Goal: Task Accomplishment & Management: Complete application form

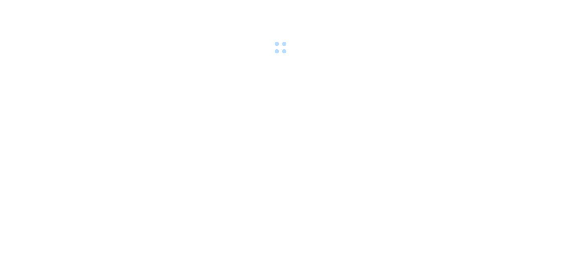
click at [190, 11] on div at bounding box center [280, 28] width 561 height 57
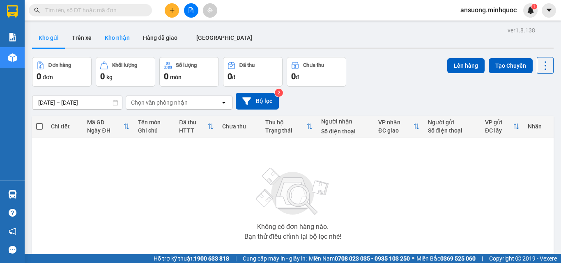
click at [116, 32] on button "Kho nhận" at bounding box center [117, 38] width 38 height 20
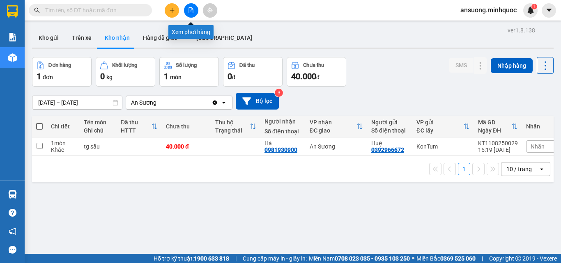
click at [197, 9] on button at bounding box center [191, 10] width 14 height 14
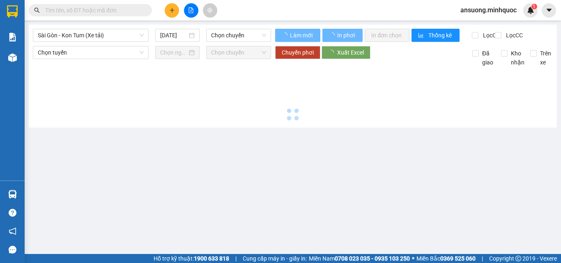
type input "[DATE]"
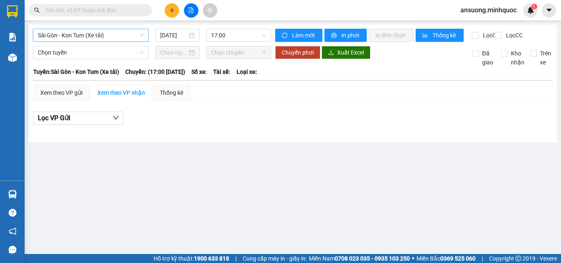
click at [107, 33] on span "Sài Gòn - Kon Tum (Xe tải)" at bounding box center [91, 35] width 106 height 12
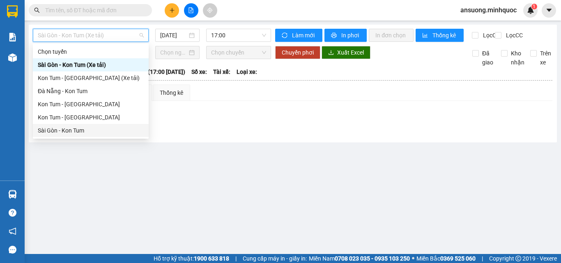
click at [63, 117] on div "Kon Tum - [GEOGRAPHIC_DATA]" at bounding box center [91, 117] width 106 height 9
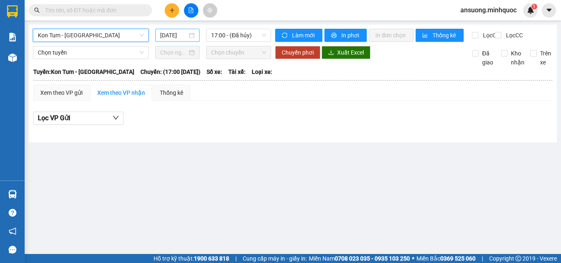
click at [171, 32] on input "[DATE]" at bounding box center [173, 35] width 27 height 9
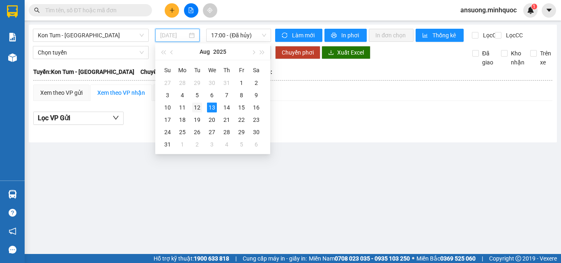
click at [196, 110] on div "12" at bounding box center [197, 108] width 10 height 10
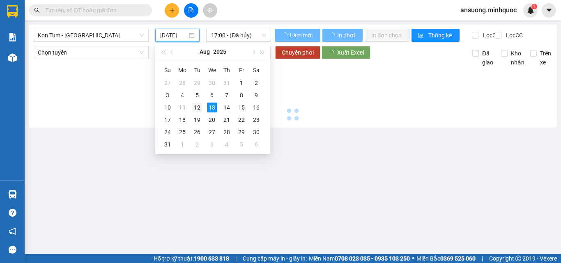
type input "12/08/2025"
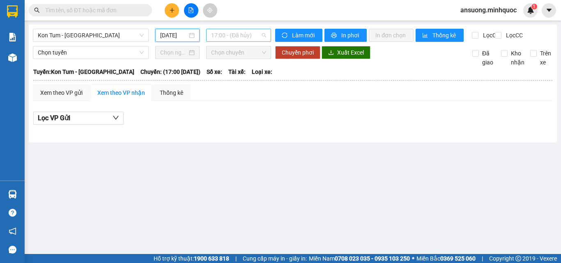
click at [222, 40] on span "17:00 - (Đã hủy)" at bounding box center [238, 35] width 55 height 12
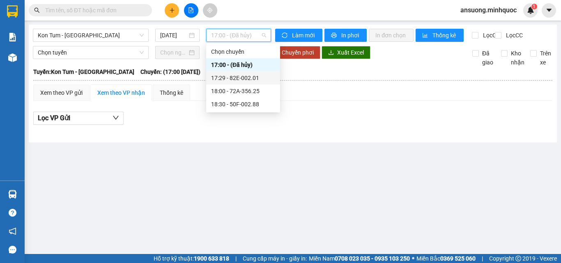
click at [241, 76] on div "17:29 - 82E-002.01" at bounding box center [243, 77] width 64 height 9
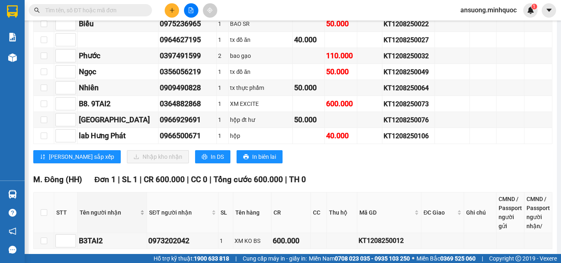
scroll to position [328, 0]
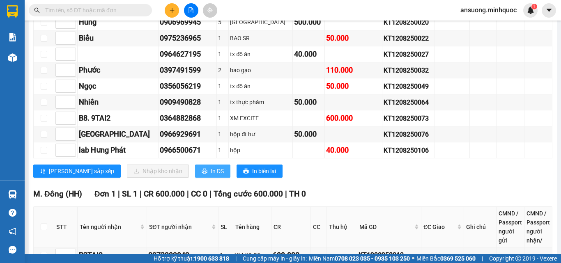
click at [211, 176] on span "In DS" at bounding box center [217, 171] width 13 height 9
click at [170, 10] on icon "plus" at bounding box center [172, 10] width 6 height 6
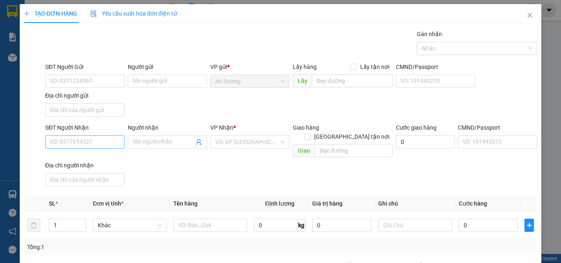
click at [69, 148] on div "SĐT Người Nhận VD: 0377654321" at bounding box center [84, 137] width 79 height 29
click at [70, 146] on input "SĐT Người Nhận" at bounding box center [84, 141] width 79 height 13
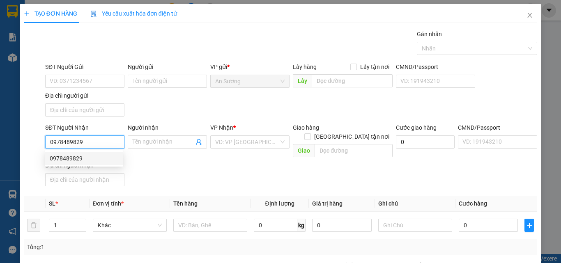
click at [86, 159] on div "0978489829" at bounding box center [84, 158] width 69 height 9
type input "0978489829"
click at [150, 163] on div "SĐT Người Nhận 0978489829 Người nhận Tên người nhận VP Nhận * KonTum Giao hàng …" at bounding box center [291, 156] width 495 height 66
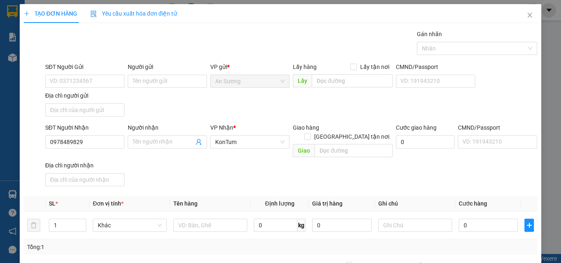
click at [169, 126] on div "Người nhận" at bounding box center [167, 127] width 79 height 9
click at [169, 137] on input "Người nhận" at bounding box center [163, 141] width 61 height 9
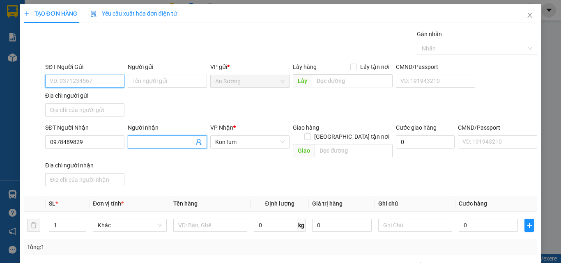
click at [82, 86] on input "SĐT Người Gửi" at bounding box center [84, 81] width 79 height 13
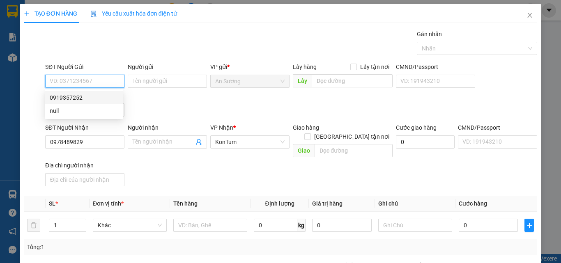
click at [82, 98] on div "0919357252" at bounding box center [84, 97] width 69 height 9
type input "0919357252"
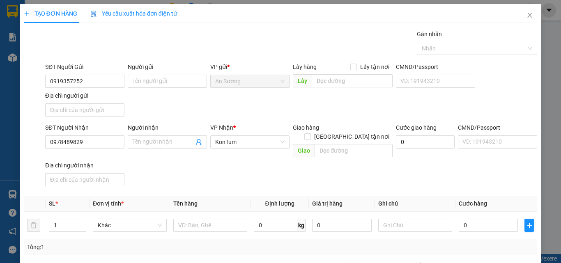
drag, startPoint x: 128, startPoint y: 187, endPoint x: 142, endPoint y: 234, distance: 49.5
click at [126, 196] on th "Đơn vị tính *" at bounding box center [129, 204] width 80 height 16
click at [184, 219] on input "text" at bounding box center [210, 225] width 74 height 13
type input "bao"
click at [241, 168] on div "SĐT Người Nhận 0978489829 Người nhận Tên người nhận VP Nhận * KonTum Giao hàng …" at bounding box center [291, 156] width 495 height 66
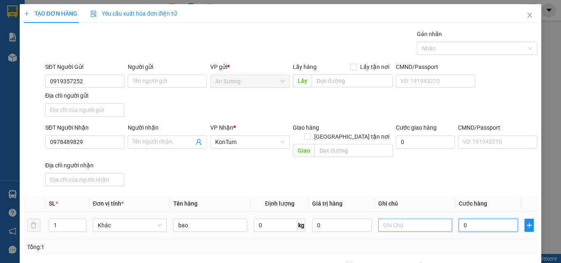
type input "1"
type input "12"
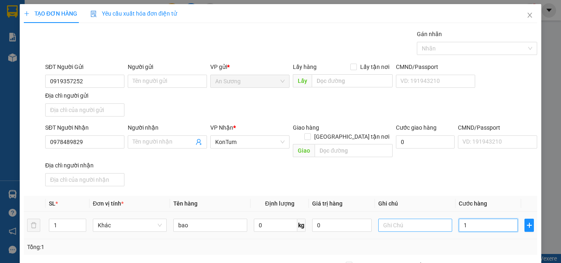
type input "12"
type input "120"
type input "120.000"
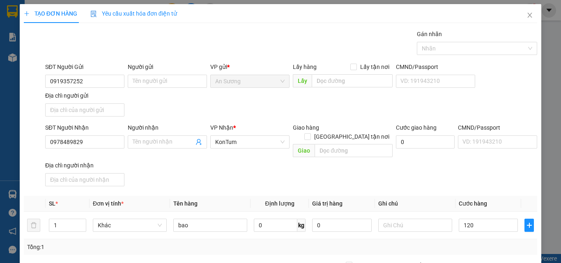
type input "120.000"
click at [414, 186] on div "Transit Pickup Surcharge Ids Transit Deliver Surcharge Ids Transit Deliver Surc…" at bounding box center [280, 192] width 513 height 325
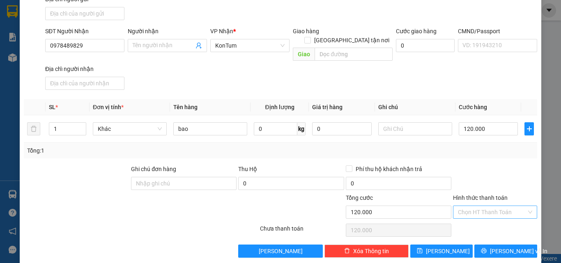
scroll to position [98, 0]
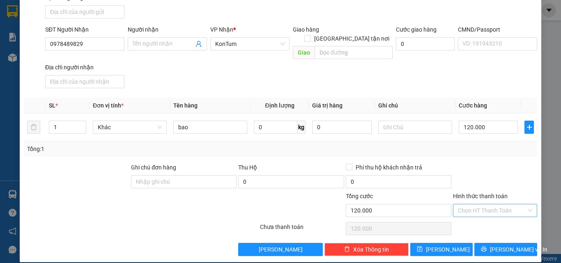
drag, startPoint x: 486, startPoint y: 212, endPoint x: 490, endPoint y: 206, distance: 6.7
click at [487, 220] on div "Chọn HT Thanh Toán" at bounding box center [495, 228] width 86 height 16
click at [490, 206] on input "Hình thức thanh toán" at bounding box center [492, 210] width 69 height 12
click at [484, 218] on div "Tại văn phòng" at bounding box center [489, 217] width 83 height 13
type input "0"
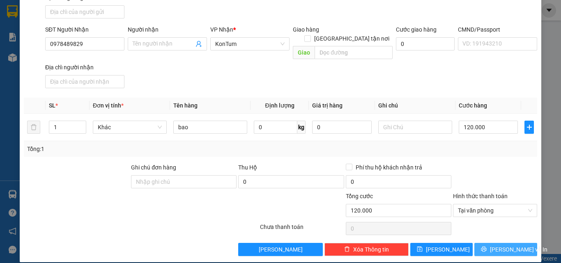
click at [486, 246] on icon "printer" at bounding box center [484, 249] width 6 height 6
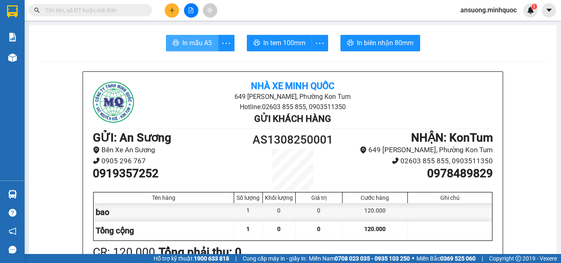
click at [182, 48] on span "In mẫu A5" at bounding box center [197, 43] width 30 height 10
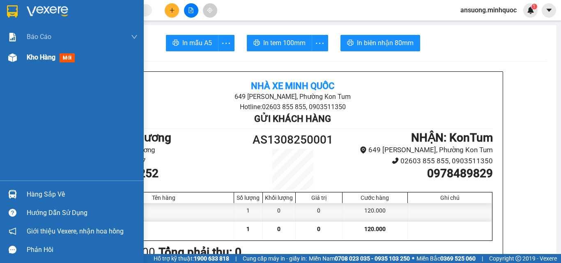
click at [4, 59] on div "Kho hàng mới" at bounding box center [72, 57] width 144 height 21
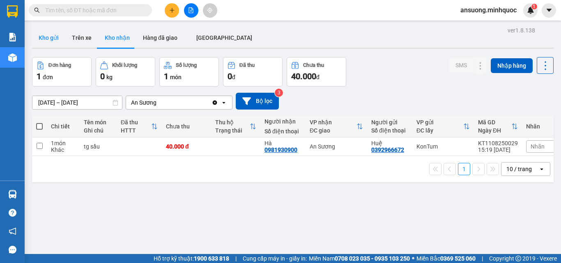
click at [41, 45] on button "Kho gửi" at bounding box center [48, 38] width 33 height 20
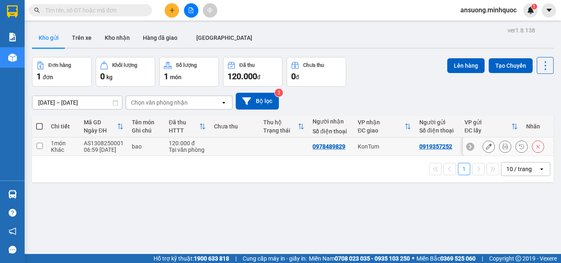
click at [483, 147] on button at bounding box center [488, 147] width 11 height 14
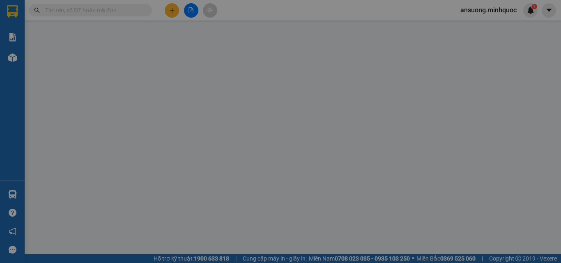
type input "0919357252"
type input "0978489829"
type input "120.000"
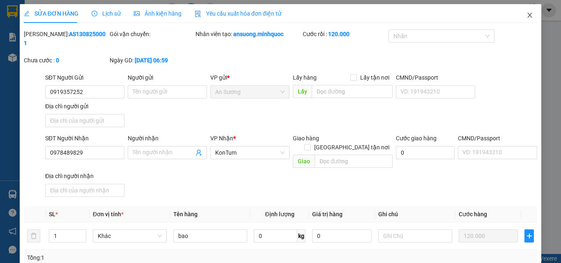
click at [526, 15] on icon "close" at bounding box center [529, 15] width 7 height 7
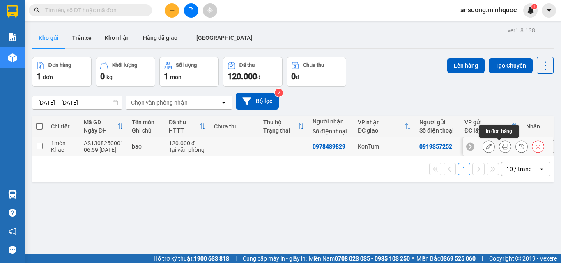
click at [502, 146] on icon at bounding box center [505, 147] width 6 height 6
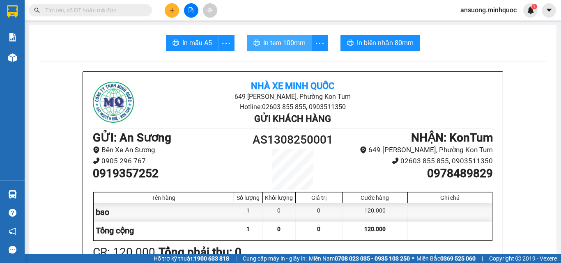
click at [286, 41] on span "In tem 100mm" at bounding box center [284, 43] width 42 height 10
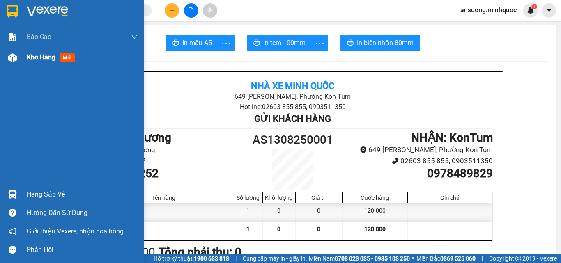
click at [11, 60] on img at bounding box center [12, 57] width 9 height 9
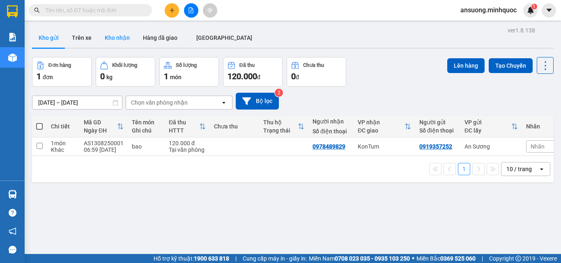
click at [115, 35] on button "Kho nhận" at bounding box center [117, 38] width 38 height 20
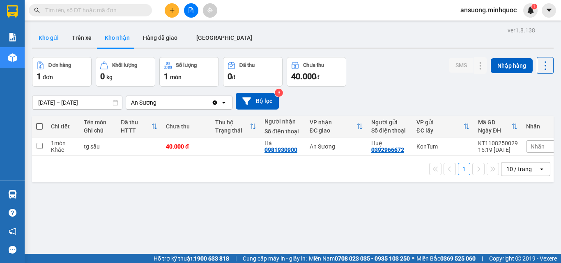
click at [57, 37] on button "Kho gửi" at bounding box center [48, 38] width 33 height 20
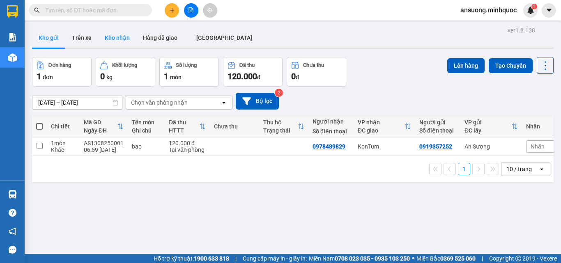
click at [127, 34] on button "Kho nhận" at bounding box center [117, 38] width 38 height 20
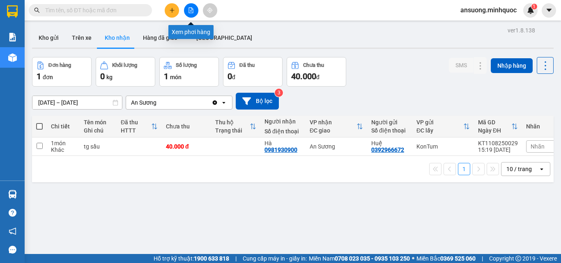
click at [194, 8] on button at bounding box center [191, 10] width 14 height 14
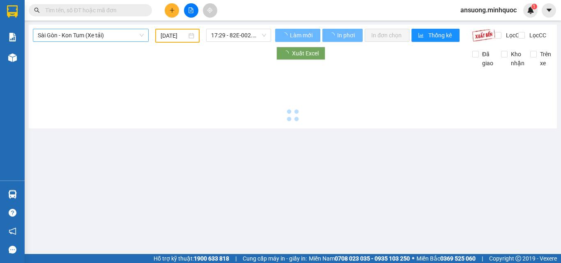
type input "[DATE]"
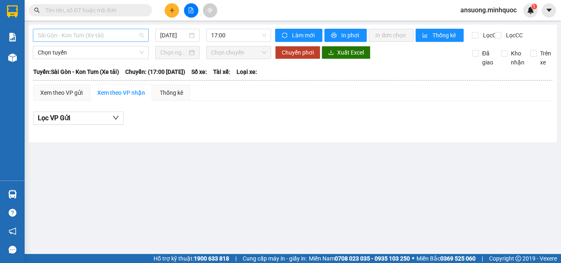
click at [58, 32] on span "Sài Gòn - Kon Tum (Xe tải)" at bounding box center [91, 35] width 106 height 12
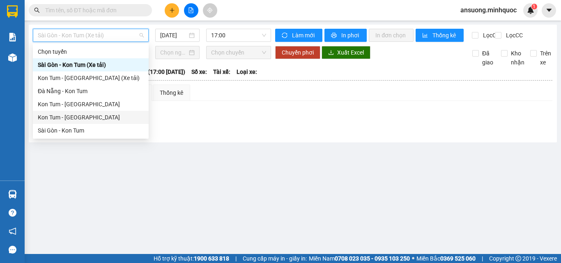
click at [55, 117] on div "Kon Tum - Sài Gòn" at bounding box center [91, 117] width 106 height 9
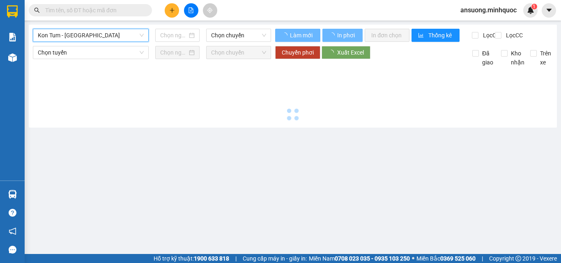
type input "[DATE]"
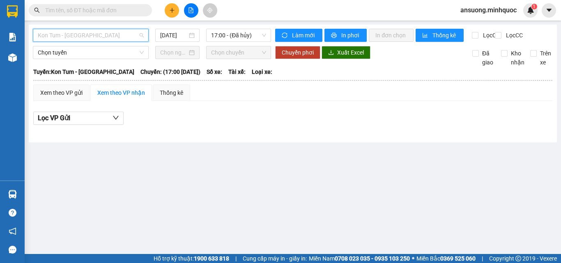
click at [49, 37] on span "Kon Tum - Sài Gòn" at bounding box center [91, 35] width 106 height 12
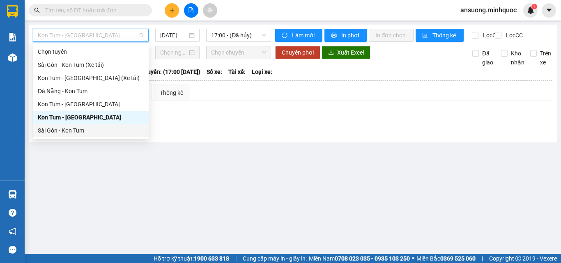
click at [51, 131] on div "Sài Gòn - Kon Tum" at bounding box center [91, 130] width 106 height 9
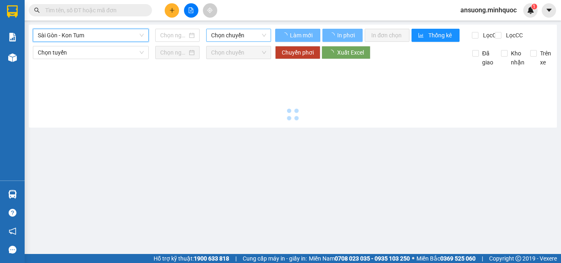
type input "[DATE]"
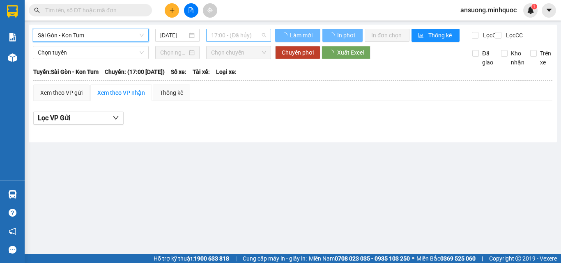
click at [235, 30] on span "17:00 - (Đã hủy)" at bounding box center [238, 35] width 55 height 12
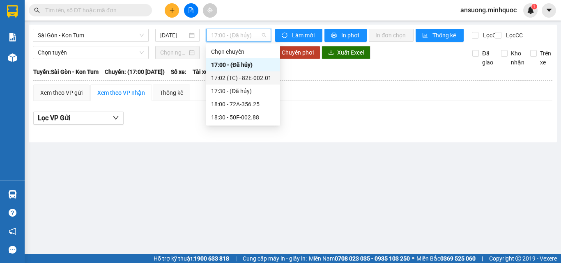
drag, startPoint x: 247, startPoint y: 79, endPoint x: 191, endPoint y: 135, distance: 78.9
click at [247, 78] on div "17:02 (TC) - 82E-002.01" at bounding box center [243, 77] width 64 height 9
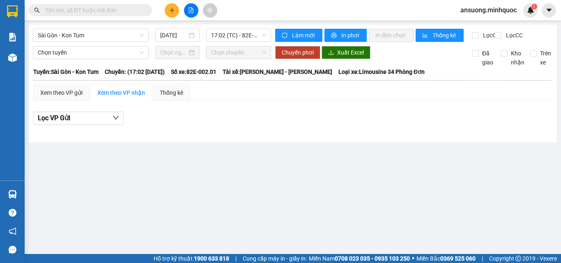
click at [199, 14] on div at bounding box center [191, 10] width 62 height 14
click at [188, 15] on button at bounding box center [191, 10] width 14 height 14
click at [194, 11] on button at bounding box center [191, 10] width 14 height 14
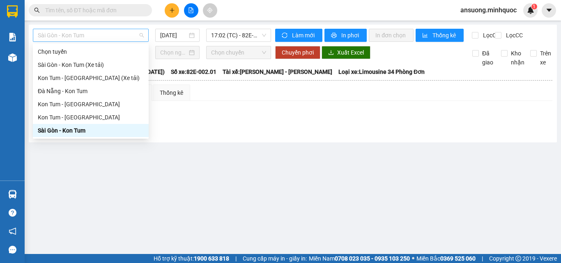
click at [78, 32] on span "Sài Gòn - Kon Tum" at bounding box center [91, 35] width 106 height 12
click at [53, 122] on div "Kon Tum - Sài Gòn" at bounding box center [91, 117] width 116 height 13
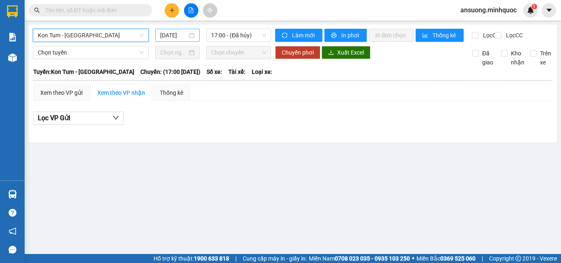
click at [169, 35] on input "[DATE]" at bounding box center [173, 35] width 27 height 9
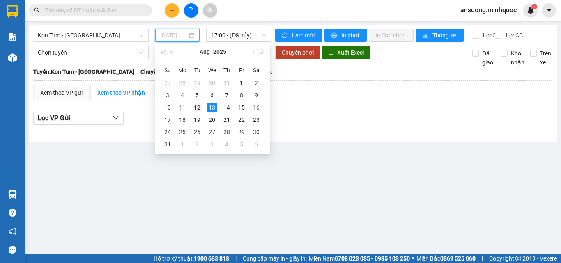
click at [196, 107] on div "12" at bounding box center [197, 108] width 10 height 10
type input "12/08/2025"
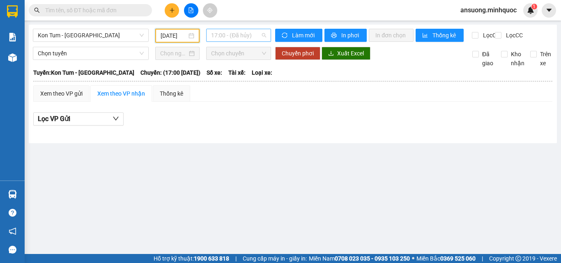
click at [239, 37] on span "17:00 - (Đã hủy)" at bounding box center [238, 35] width 55 height 12
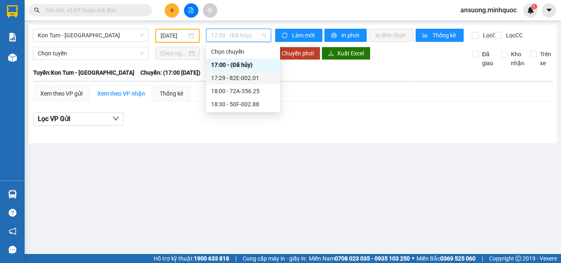
click at [257, 78] on div "17:29 - 82E-002.01" at bounding box center [243, 77] width 64 height 9
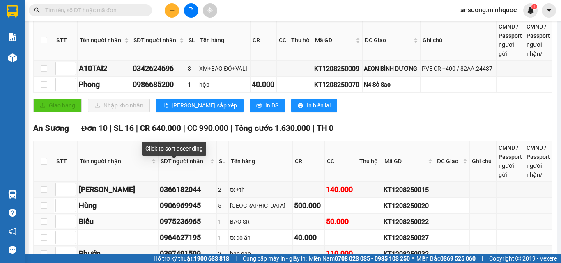
scroll to position [205, 0]
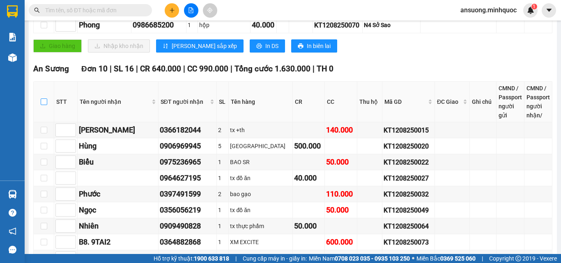
click at [44, 105] on input "checkbox" at bounding box center [44, 102] width 7 height 7
checkbox input "true"
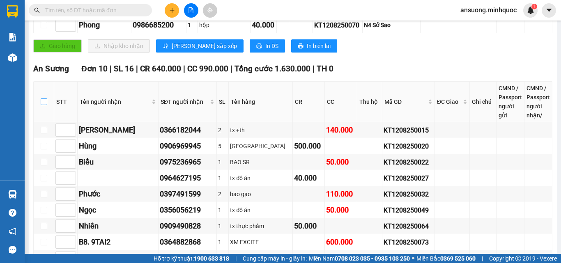
checkbox input "true"
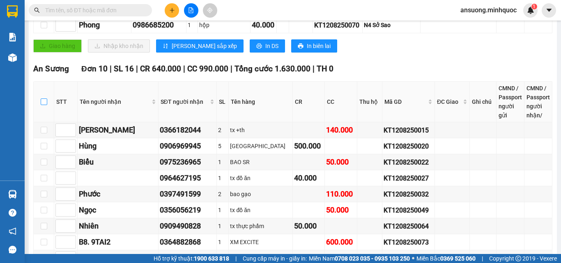
checkbox input "true"
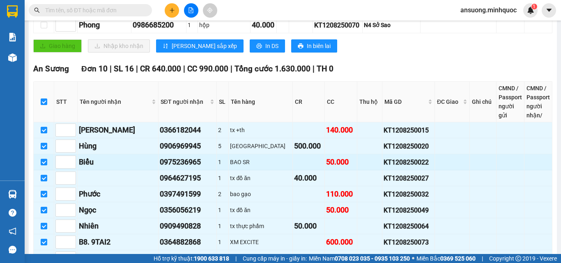
scroll to position [287, 0]
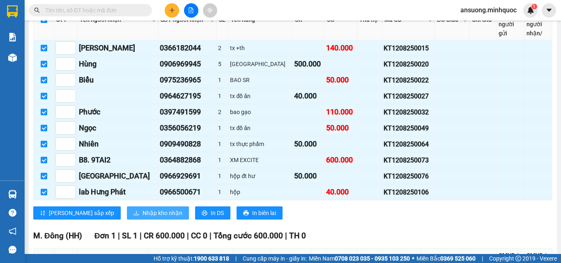
click at [142, 218] on span "Nhập kho nhận" at bounding box center [162, 212] width 40 height 9
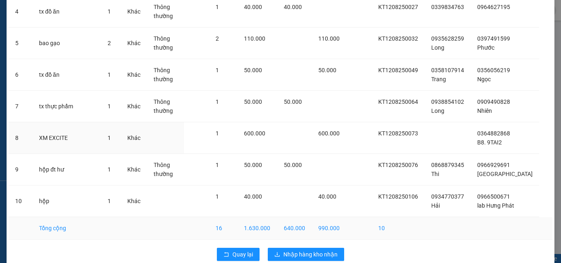
scroll to position [173, 0]
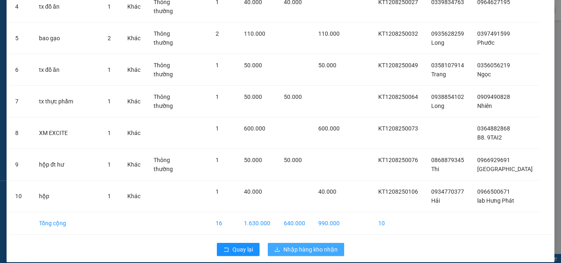
click at [293, 245] on span "Nhập hàng kho nhận" at bounding box center [310, 249] width 54 height 9
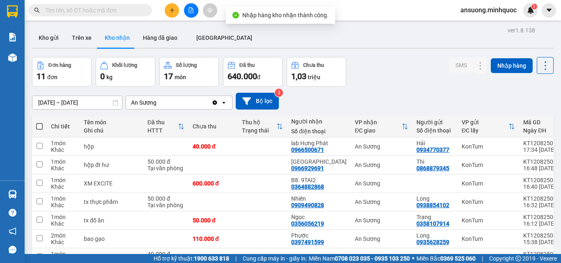
click at [196, 5] on button at bounding box center [191, 10] width 14 height 14
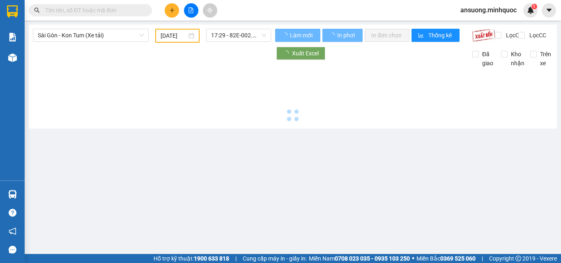
type input "[DATE]"
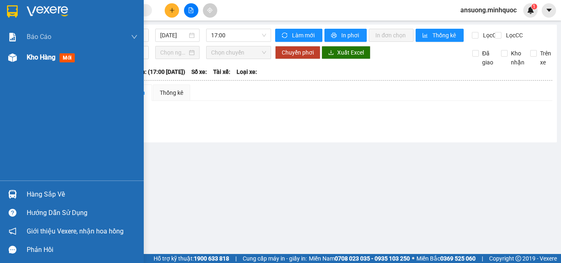
click at [16, 53] on img at bounding box center [12, 57] width 9 height 9
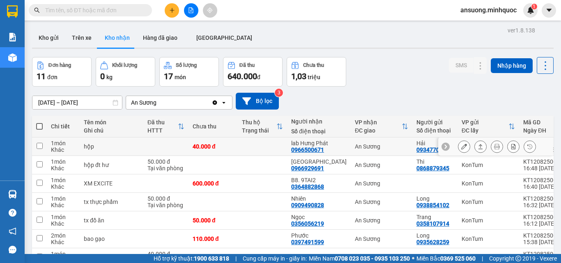
click at [477, 148] on icon at bounding box center [480, 147] width 6 height 6
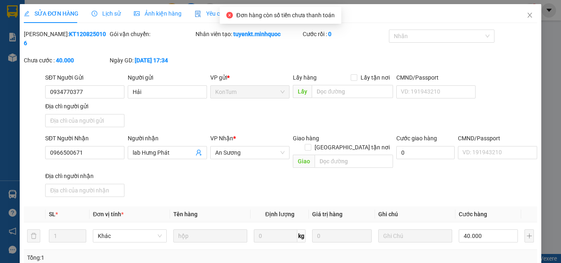
type input "0934770377"
type input "Hải"
type input "0966500671"
type input "lab Hưng Phát"
type input "40.000"
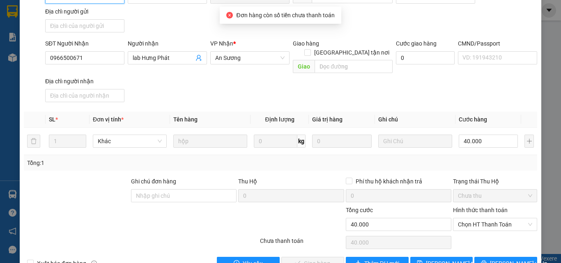
scroll to position [96, 0]
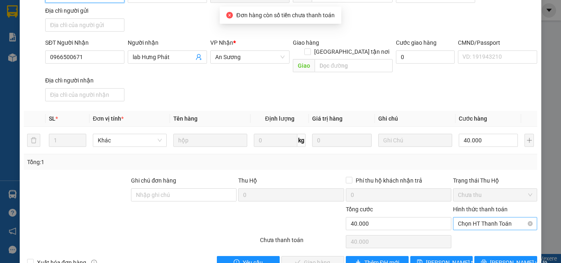
click at [469, 218] on span "Chọn HT Thanh Toán" at bounding box center [495, 224] width 74 height 12
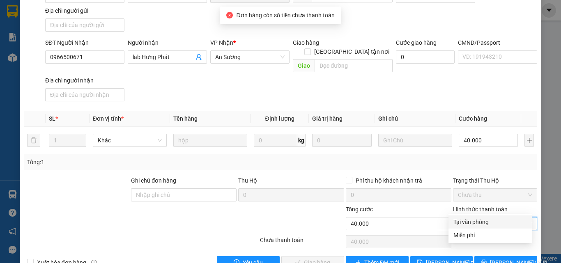
drag, startPoint x: 467, startPoint y: 213, endPoint x: 335, endPoint y: 246, distance: 136.4
click at [466, 223] on div "Tại văn phòng" at bounding box center [489, 222] width 73 height 9
type input "0"
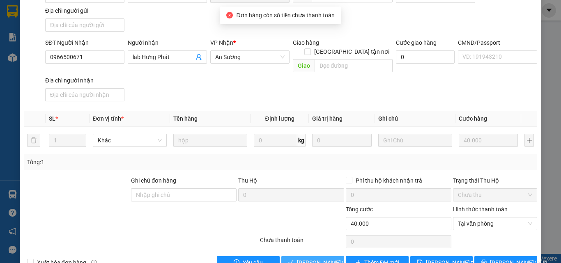
click at [307, 258] on span "[PERSON_NAME] và Giao hàng" at bounding box center [336, 262] width 79 height 9
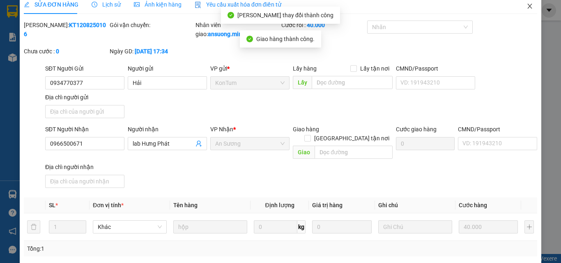
scroll to position [0, 0]
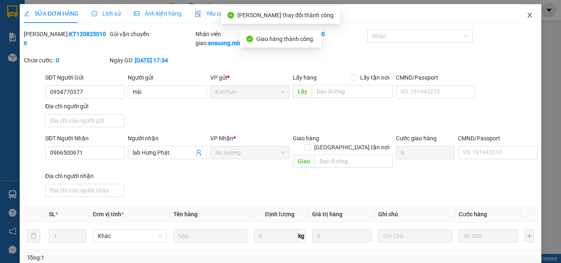
click at [526, 17] on icon "close" at bounding box center [529, 15] width 7 height 7
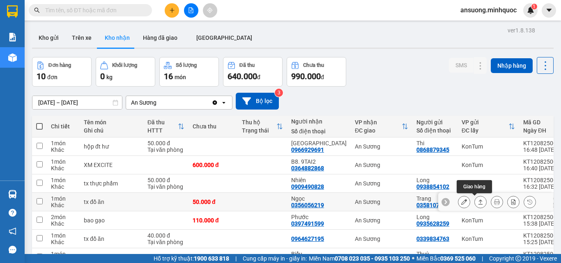
click at [477, 203] on icon at bounding box center [480, 202] width 6 height 6
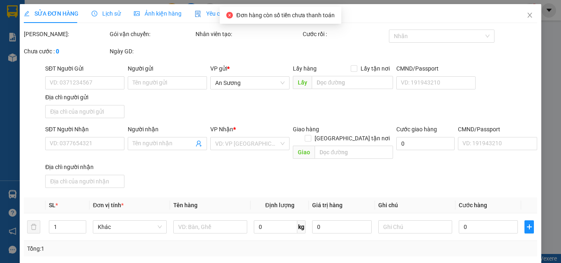
type input "0358107914"
type input "Trang"
type input "0356056219"
type input "Ngọc"
type input "50.000"
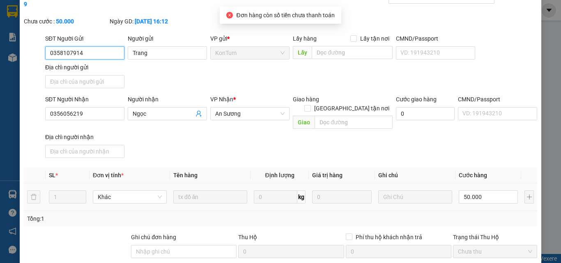
scroll to position [100, 0]
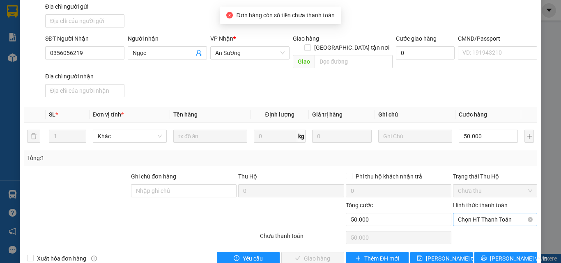
click at [474, 213] on span "Chọn HT Thanh Toán" at bounding box center [495, 219] width 74 height 12
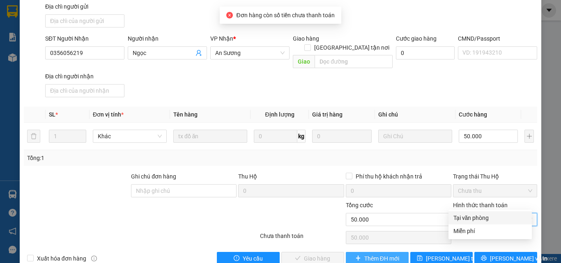
drag, startPoint x: 467, startPoint y: 221, endPoint x: 381, endPoint y: 236, distance: 87.9
click at [467, 222] on div "Tại văn phòng" at bounding box center [489, 217] width 83 height 13
type input "0"
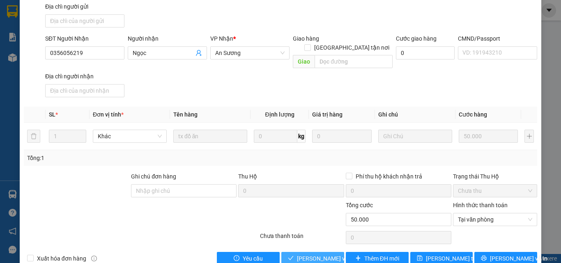
click at [332, 254] on span "[PERSON_NAME] và Giao hàng" at bounding box center [336, 258] width 79 height 9
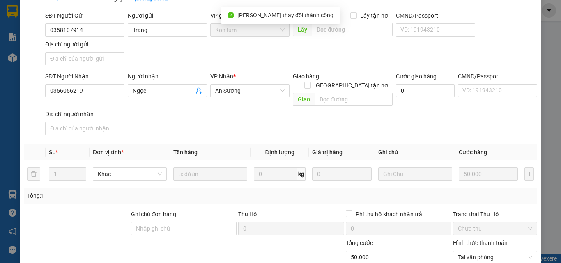
scroll to position [0, 0]
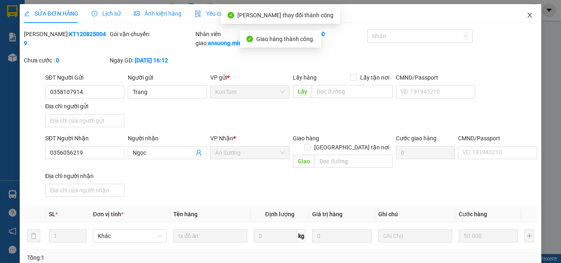
click at [526, 15] on icon "close" at bounding box center [529, 15] width 7 height 7
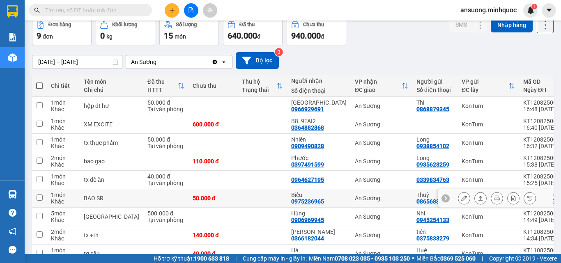
scroll to position [41, 0]
click at [478, 200] on icon at bounding box center [480, 197] width 5 height 5
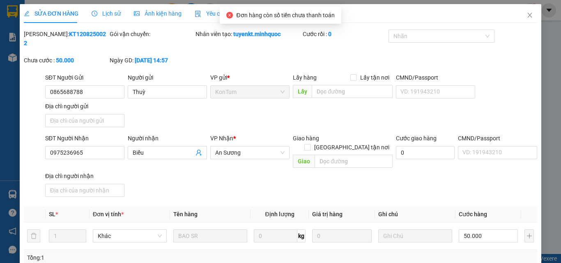
type input "0865688788"
type input "Thuỳ"
type input "0975236965"
type input "Biểu"
type input "50.000"
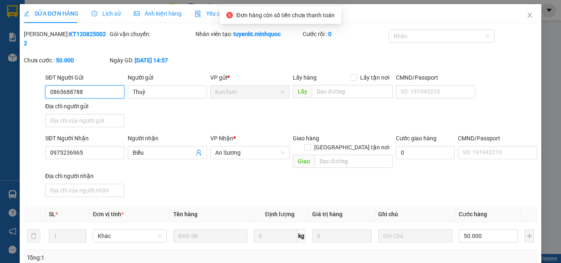
scroll to position [100, 0]
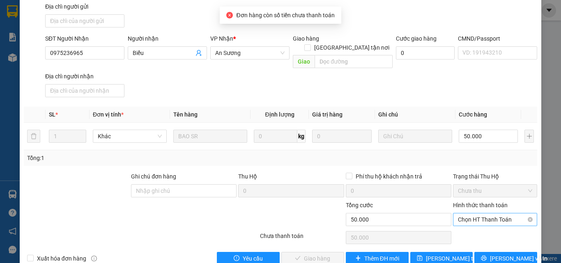
click at [475, 213] on span "Chọn HT Thanh Toán" at bounding box center [495, 219] width 74 height 12
click at [475, 218] on div "Tại văn phòng" at bounding box center [489, 217] width 73 height 9
type input "0"
click at [304, 254] on span "[PERSON_NAME] và Giao hàng" at bounding box center [336, 258] width 79 height 9
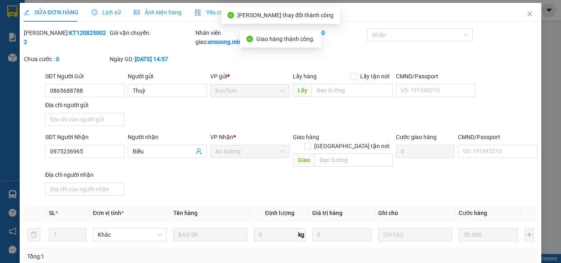
scroll to position [0, 0]
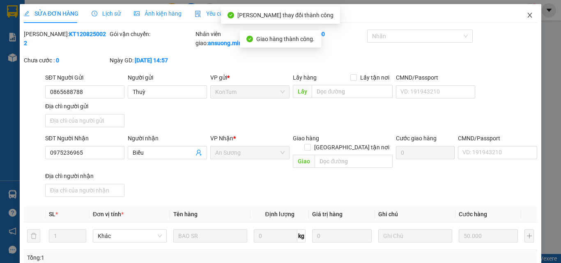
click at [527, 13] on span "Close" at bounding box center [529, 15] width 23 height 23
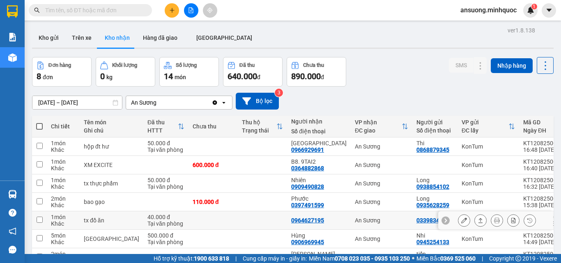
scroll to position [41, 0]
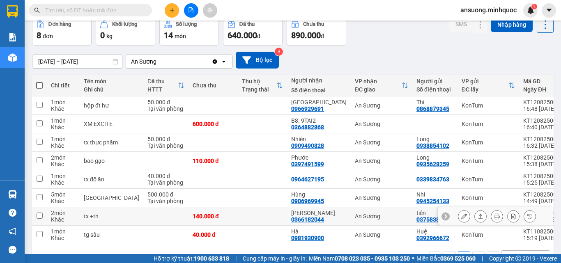
click at [477, 214] on icon at bounding box center [480, 216] width 6 height 6
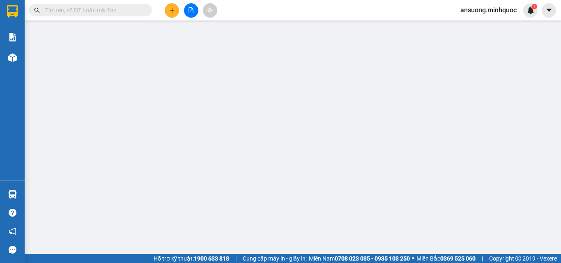
type input "0375838279"
type input "tiến"
type input "0366182044"
type input "[PERSON_NAME]"
type input "140.000"
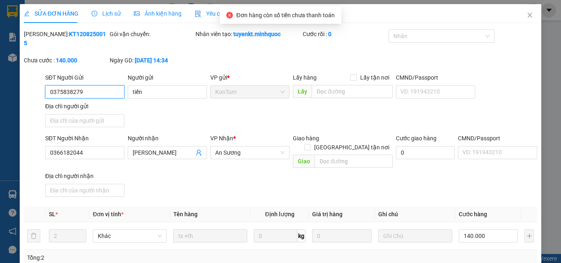
scroll to position [96, 0]
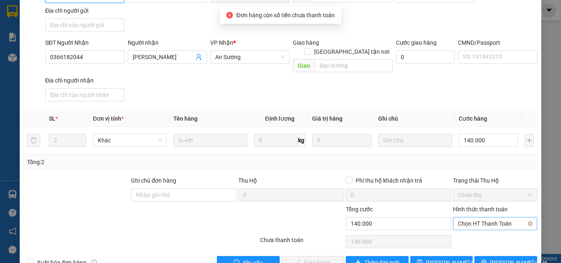
click at [477, 218] on span "Chọn HT Thanh Toán" at bounding box center [495, 224] width 74 height 12
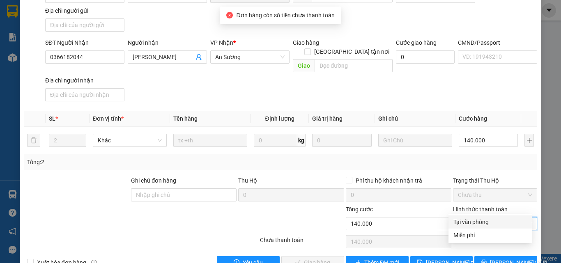
click at [473, 225] on div "Tại văn phòng" at bounding box center [489, 222] width 73 height 9
type input "0"
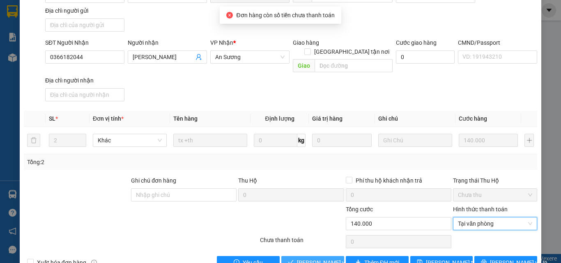
click at [312, 256] on button "[PERSON_NAME] và Giao hàng" at bounding box center [312, 262] width 63 height 13
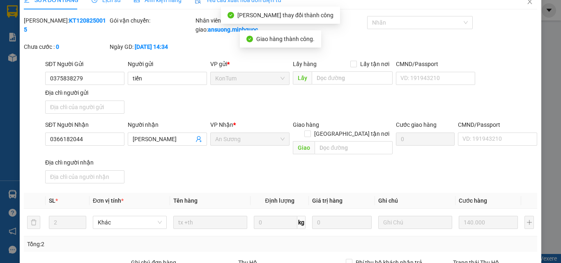
scroll to position [0, 0]
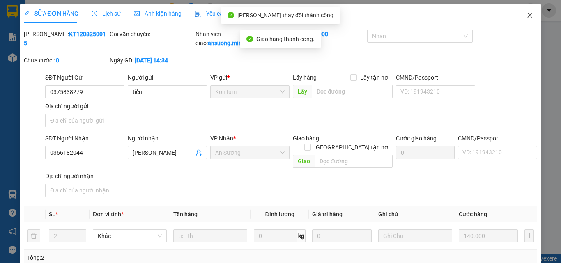
click at [526, 17] on icon "close" at bounding box center [529, 15] width 7 height 7
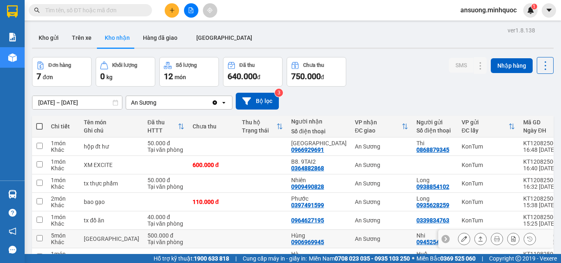
scroll to position [41, 0]
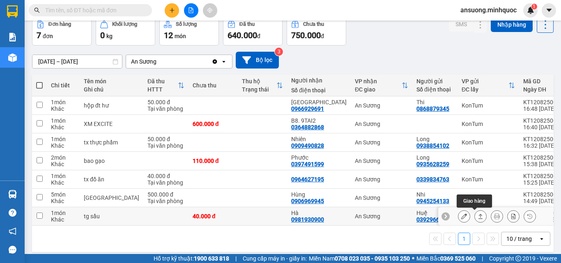
click at [478, 219] on icon at bounding box center [480, 216] width 5 height 5
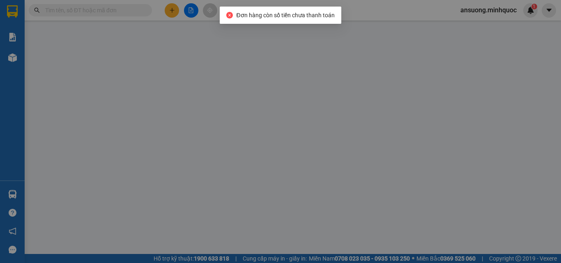
type input "0392966672"
type input "Huệ"
type input "0981930900"
type input "Hà"
type input "40.000"
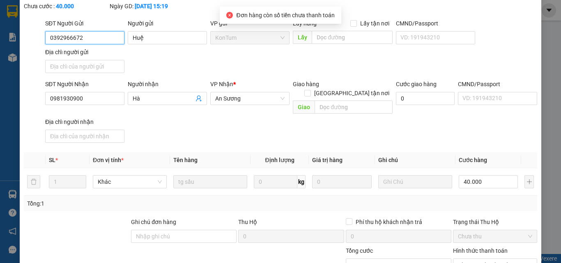
scroll to position [96, 0]
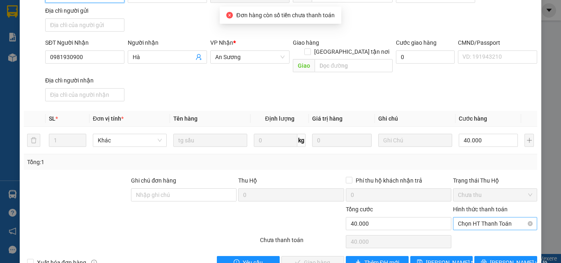
click at [479, 217] on div "Chọn HT Thanh Toán" at bounding box center [495, 223] width 84 height 13
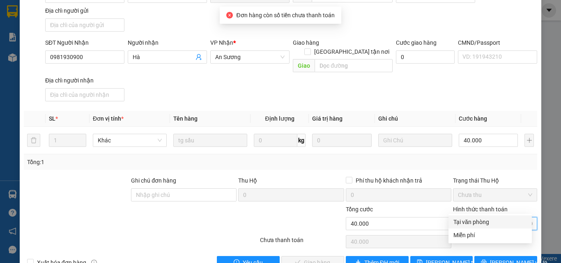
click at [482, 218] on span "Chọn HT Thanh Toán" at bounding box center [495, 224] width 74 height 12
drag, startPoint x: 479, startPoint y: 222, endPoint x: 425, endPoint y: 245, distance: 58.3
click at [478, 223] on div "Tại văn phòng" at bounding box center [489, 222] width 73 height 9
type input "0"
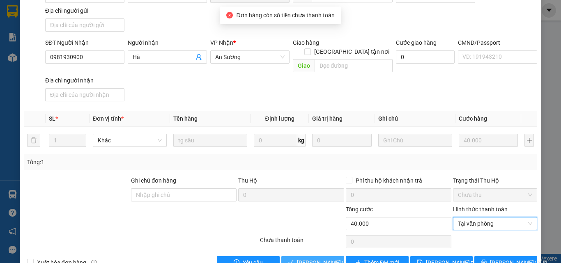
drag, startPoint x: 295, startPoint y: 236, endPoint x: 295, endPoint y: 243, distance: 6.6
click at [295, 238] on div "Total Paid Fee 0 Total UnPaid Fee 40.000 Cash Collection Total Fee Mã ĐH: KT110…" at bounding box center [280, 101] width 513 height 335
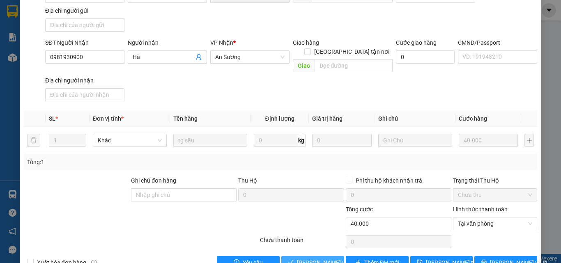
drag, startPoint x: 296, startPoint y: 245, endPoint x: 296, endPoint y: 250, distance: 4.9
click at [297, 258] on span "[PERSON_NAME] và Giao hàng" at bounding box center [336, 262] width 79 height 9
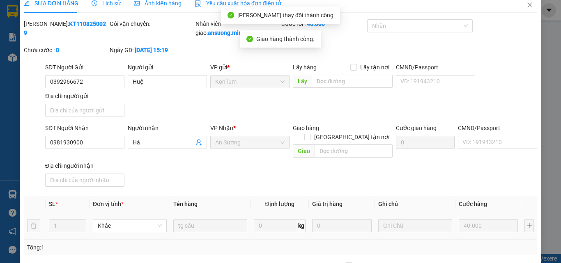
scroll to position [0, 0]
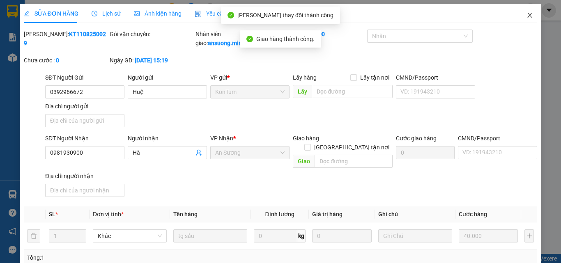
click at [530, 13] on span "Close" at bounding box center [529, 15] width 23 height 23
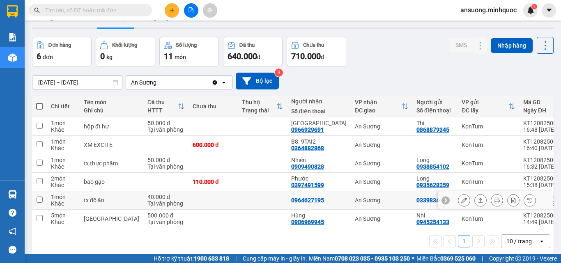
scroll to position [38, 0]
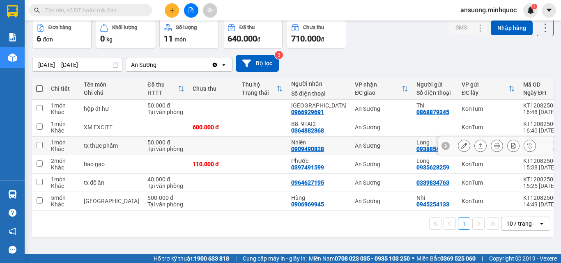
click at [474, 146] on button at bounding box center [479, 146] width 11 height 14
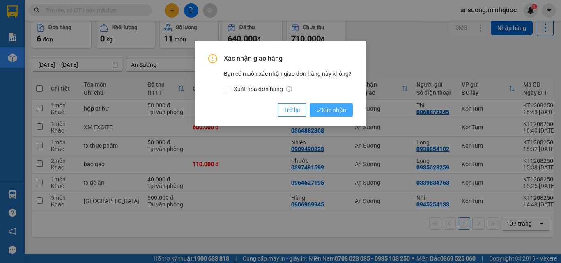
click at [333, 107] on span "Xác nhận" at bounding box center [331, 109] width 30 height 9
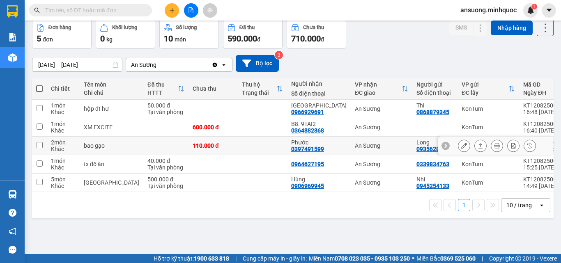
scroll to position [0, 0]
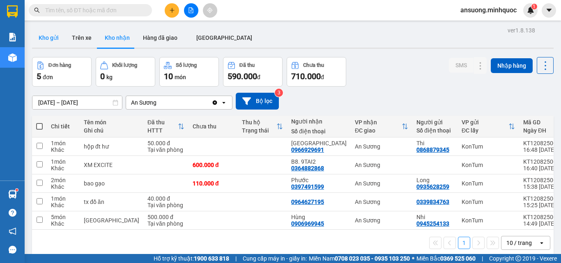
click at [47, 33] on button "Kho gửi" at bounding box center [48, 38] width 33 height 20
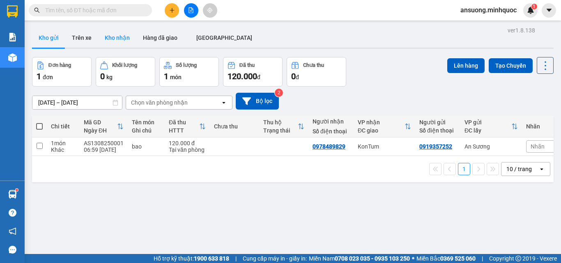
click at [116, 38] on button "Kho nhận" at bounding box center [117, 38] width 38 height 20
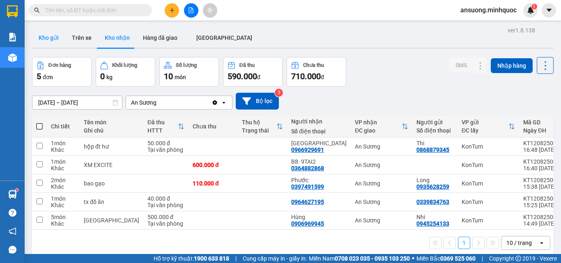
click at [55, 41] on button "Kho gửi" at bounding box center [48, 38] width 33 height 20
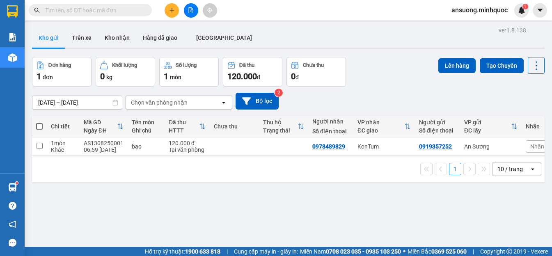
click at [338, 40] on div "Kho gửi Trên [PERSON_NAME] nhận Hàng đã giao [GEOGRAPHIC_DATA]" at bounding box center [288, 39] width 513 height 22
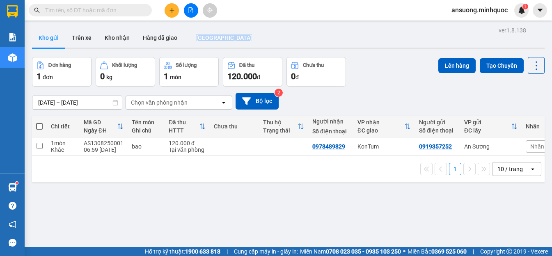
click at [338, 40] on div "Kho gửi Trên [PERSON_NAME] nhận Hàng đã giao [GEOGRAPHIC_DATA]" at bounding box center [288, 39] width 513 height 22
click at [341, 39] on div "Kho gửi Trên [PERSON_NAME] nhận Hàng đã giao [GEOGRAPHIC_DATA]" at bounding box center [288, 39] width 513 height 22
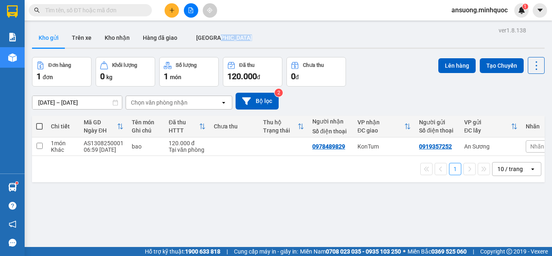
click at [341, 39] on div "Kho gửi Trên [PERSON_NAME] nhận Hàng đã giao [GEOGRAPHIC_DATA]" at bounding box center [288, 39] width 513 height 22
click at [319, 86] on button "Chưa thu 0 đ" at bounding box center [316, 72] width 60 height 30
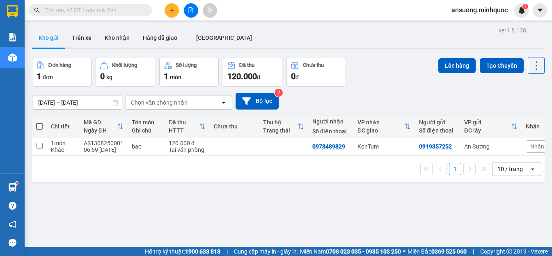
click at [319, 86] on button "Chưa thu 0 đ" at bounding box center [316, 72] width 60 height 30
drag, startPoint x: 319, startPoint y: 86, endPoint x: 332, endPoint y: 112, distance: 29.4
click at [332, 112] on div "ver 1.8.138 Kho gửi Trên xe Kho nhận Hàng đã giao [GEOGRAPHIC_DATA] Đơn hàng 1 …" at bounding box center [288, 153] width 519 height 256
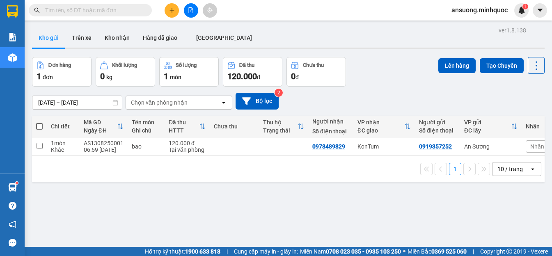
click at [332, 112] on div "[DATE] – [DATE] Press the down arrow key to interact with the calendar and sele…" at bounding box center [288, 101] width 513 height 29
click at [303, 117] on th "Thu hộ Trạng thái" at bounding box center [283, 127] width 49 height 22
click at [303, 117] on div "Chi tiết Mã GD Ngày ĐH Tên món Ghi chú Đã thu HTTT Chưa thu Thu hộ Trạng thái N…" at bounding box center [288, 149] width 513 height 66
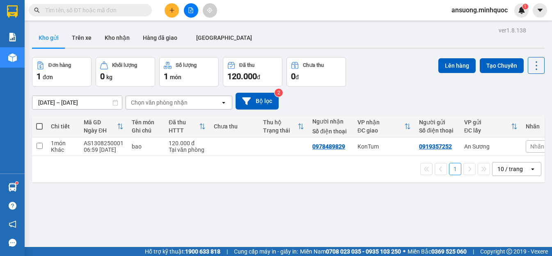
click at [0, 0] on div "Đang tải dữ liệu" at bounding box center [0, 0] width 0 height 0
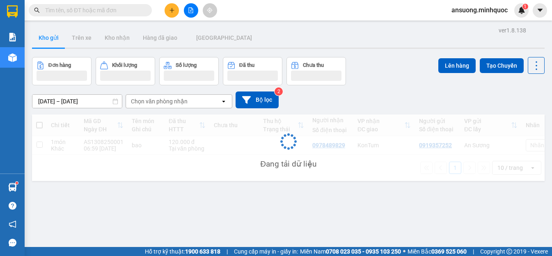
drag, startPoint x: 303, startPoint y: 117, endPoint x: 282, endPoint y: 163, distance: 50.7
click at [282, 163] on div "Đang tải dữ liệu" at bounding box center [288, 148] width 513 height 66
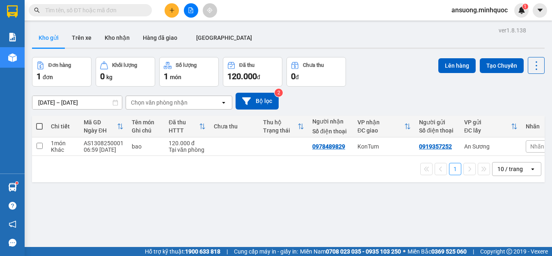
click at [282, 163] on div "1 10 / trang open" at bounding box center [288, 169] width 513 height 26
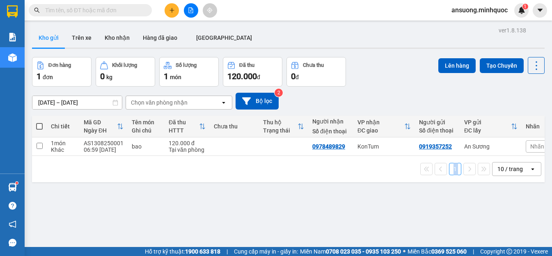
click at [282, 163] on div "1 10 / trang open" at bounding box center [288, 169] width 513 height 26
drag, startPoint x: 282, startPoint y: 163, endPoint x: 273, endPoint y: 164, distance: 9.1
click at [273, 164] on div "1 10 / trang open" at bounding box center [288, 169] width 513 height 26
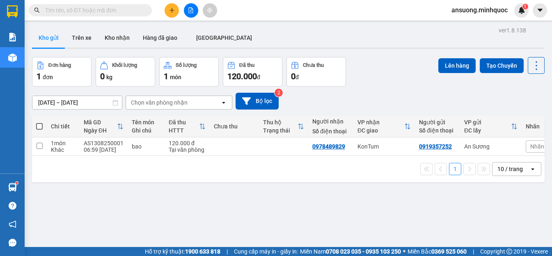
click at [273, 164] on div "1 10 / trang open" at bounding box center [288, 169] width 513 height 26
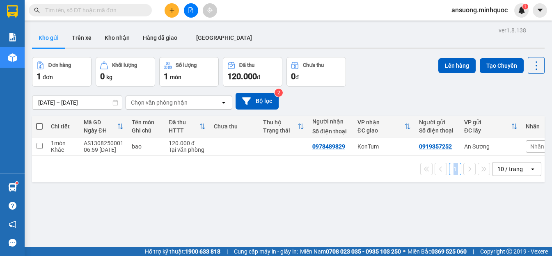
click at [273, 164] on div "1 10 / trang open" at bounding box center [288, 169] width 513 height 26
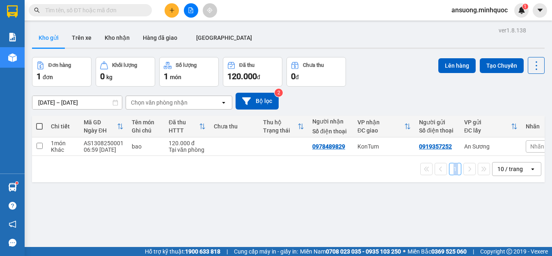
click at [273, 164] on div "1 10 / trang open" at bounding box center [288, 169] width 513 height 26
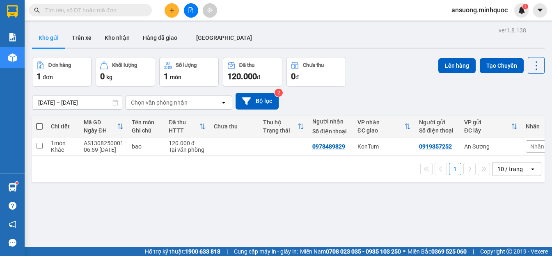
click at [273, 164] on div "1 10 / trang open" at bounding box center [288, 169] width 513 height 26
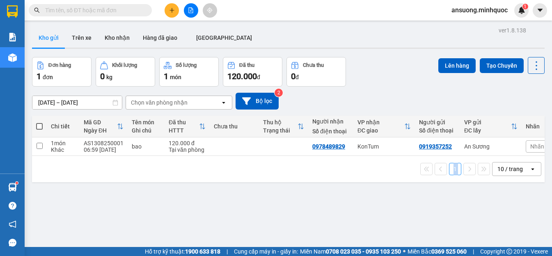
click at [273, 164] on div "1 10 / trang open" at bounding box center [288, 169] width 513 height 26
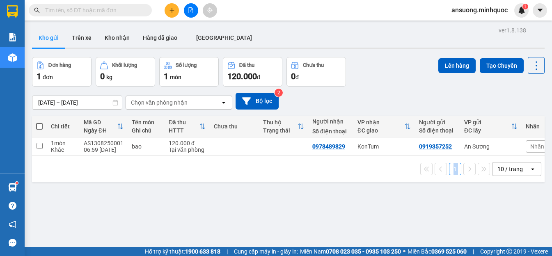
click at [273, 164] on div "1 10 / trang open" at bounding box center [288, 169] width 513 height 26
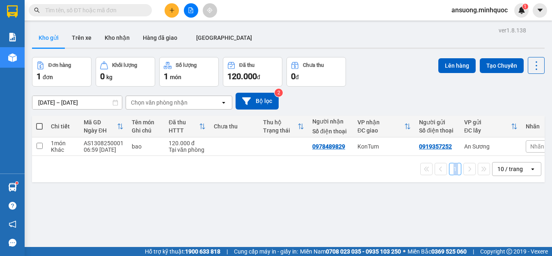
click at [273, 164] on div "1 10 / trang open" at bounding box center [288, 169] width 513 height 26
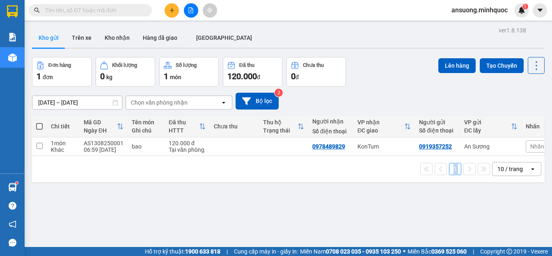
click at [273, 164] on div "1 10 / trang open" at bounding box center [288, 169] width 513 height 26
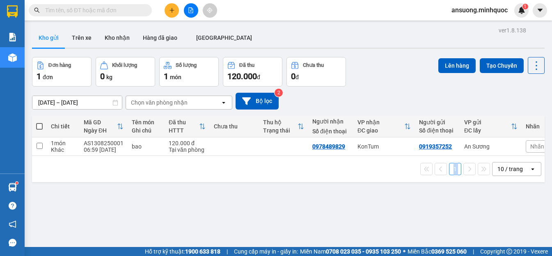
click at [273, 164] on div "1 10 / trang open" at bounding box center [288, 169] width 513 height 26
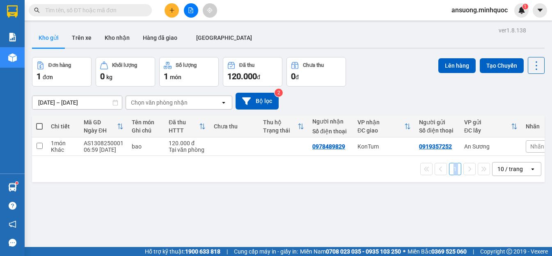
click at [273, 164] on div "1 10 / trang open" at bounding box center [288, 169] width 513 height 26
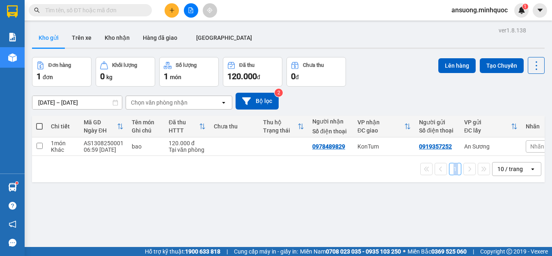
click at [273, 164] on div "1 10 / trang open" at bounding box center [288, 169] width 513 height 26
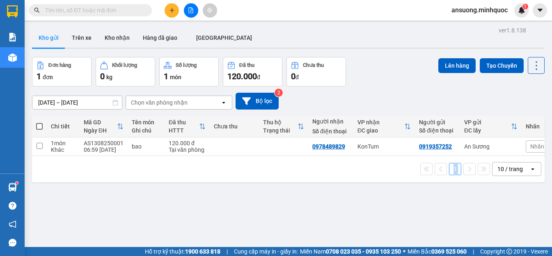
drag, startPoint x: 273, startPoint y: 164, endPoint x: 268, endPoint y: 164, distance: 4.9
click at [273, 164] on div "1 10 / trang open" at bounding box center [288, 169] width 513 height 26
click at [271, 164] on div "1 10 / trang open" at bounding box center [288, 169] width 513 height 26
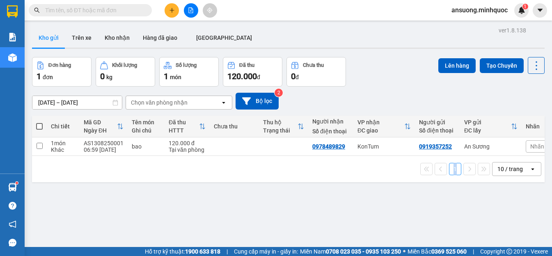
click at [271, 164] on div "1 10 / trang open" at bounding box center [288, 169] width 513 height 26
drag, startPoint x: 271, startPoint y: 164, endPoint x: 280, endPoint y: 164, distance: 9.0
click at [280, 164] on div "1 10 / trang open" at bounding box center [288, 169] width 513 height 26
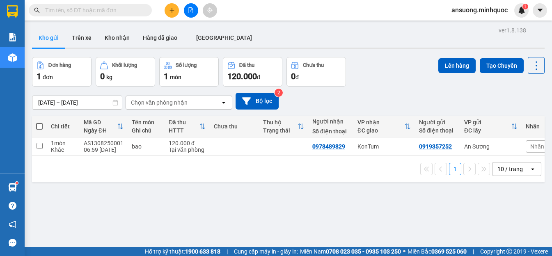
click at [280, 164] on div "1 10 / trang open" at bounding box center [288, 169] width 513 height 26
drag, startPoint x: 280, startPoint y: 164, endPoint x: 282, endPoint y: 53, distance: 111.7
click at [282, 53] on div "ver 1.8.138 Kho gửi Trên xe Kho nhận Hàng đã giao [GEOGRAPHIC_DATA] Đơn hàng 1 …" at bounding box center [288, 153] width 519 height 256
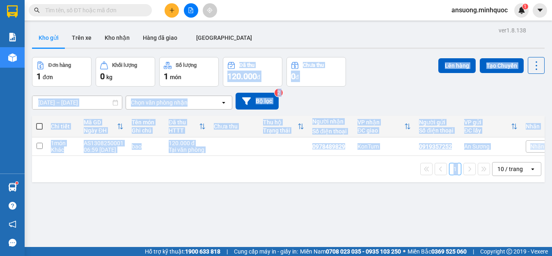
click at [270, 53] on div "ver 1.8.138 Kho gửi Trên xe Kho nhận Hàng đã giao [GEOGRAPHIC_DATA] Đơn hàng 1 …" at bounding box center [288, 153] width 519 height 256
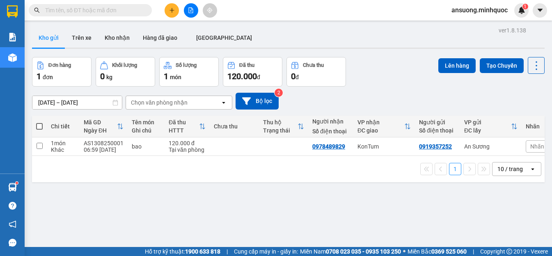
click at [271, 51] on div "ver 1.8.138 Kho gửi Trên xe Kho nhận Hàng đã giao [GEOGRAPHIC_DATA] Đơn hàng 1 …" at bounding box center [288, 153] width 519 height 256
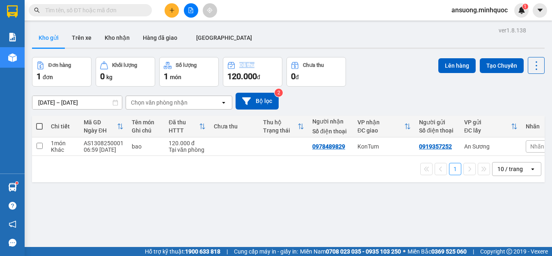
drag, startPoint x: 271, startPoint y: 51, endPoint x: 258, endPoint y: 53, distance: 13.6
click at [258, 53] on div "ver 1.8.138 Kho gửi Trên xe Kho nhận Hàng đã giao [GEOGRAPHIC_DATA] Đơn hàng 1 …" at bounding box center [288, 153] width 519 height 256
click at [264, 84] on button "Đã thu 120.000 đ" at bounding box center [253, 72] width 60 height 30
drag, startPoint x: 264, startPoint y: 84, endPoint x: 260, endPoint y: 92, distance: 9.2
click at [260, 92] on div "ver 1.8.138 Kho gửi Trên xe Kho nhận Hàng đã giao [GEOGRAPHIC_DATA] Đơn hàng 1 …" at bounding box center [288, 153] width 519 height 256
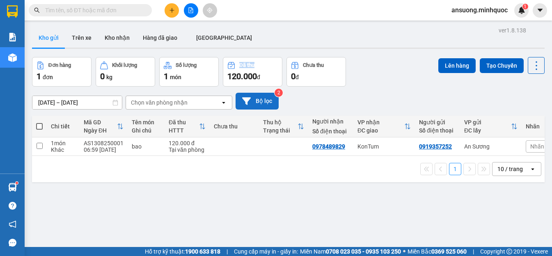
click at [260, 93] on button "Bộ lọc" at bounding box center [257, 101] width 43 height 17
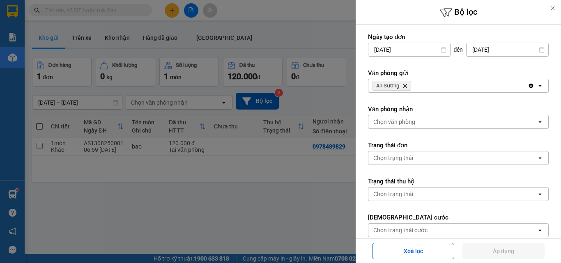
click at [297, 208] on div at bounding box center [280, 131] width 561 height 263
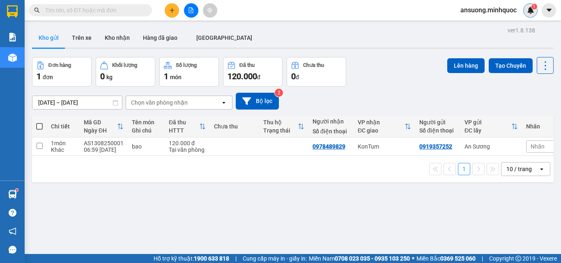
click at [529, 5] on div "1" at bounding box center [530, 10] width 14 height 14
click at [560, 5] on div "Thông báo Thông báo của bạn Tính năng mới Chưa có thông báo mới" at bounding box center [561, 131] width 0 height 263
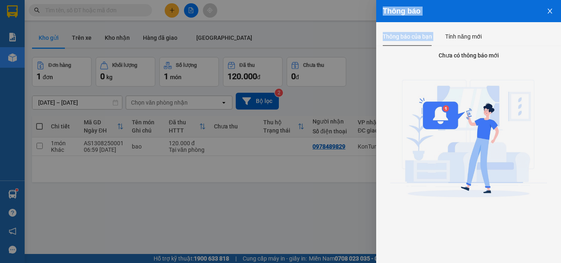
drag, startPoint x: 529, startPoint y: 5, endPoint x: 560, endPoint y: 3, distance: 30.9
click at [560, 3] on div "Thông báo" at bounding box center [468, 11] width 185 height 22
click at [560, 3] on button "Close" at bounding box center [549, 10] width 22 height 21
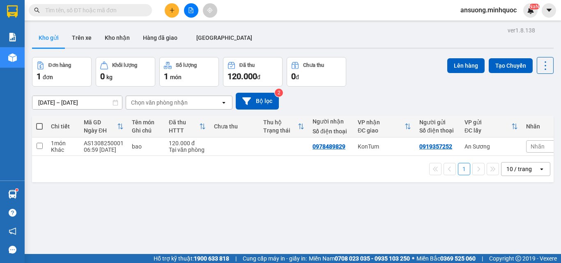
click at [548, 49] on div "ver 1.8.138 Kho gửi Trên xe Kho nhận Hàng đã giao [GEOGRAPHIC_DATA] Đơn hàng 1 …" at bounding box center [293, 156] width 528 height 263
click at [549, 49] on div "ver 1.8.138 Kho gửi Trên xe Kho nhận Hàng đã giao [GEOGRAPHIC_DATA] Đơn hàng 1 …" at bounding box center [293, 156] width 528 height 263
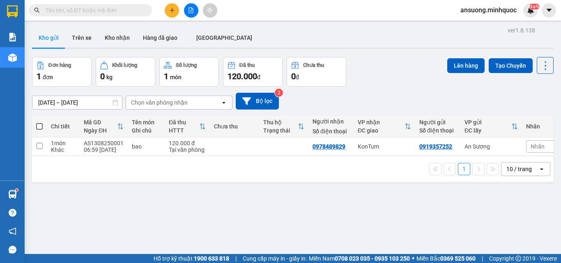
click at [549, 49] on div "ver 1.8.138 Kho gửi Trên xe Kho nhận Hàng đã giao [GEOGRAPHIC_DATA] Đơn hàng 1 …" at bounding box center [293, 156] width 528 height 263
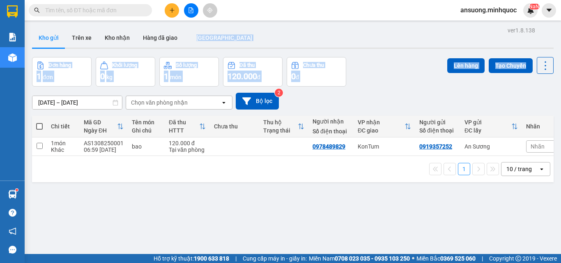
drag, startPoint x: 549, startPoint y: 49, endPoint x: 560, endPoint y: 46, distance: 11.8
click at [560, 46] on main "ver 1.8.138 Kho gửi Trên xe Kho nhận Hàng đã giao [GEOGRAPHIC_DATA] Đơn hàng 1 …" at bounding box center [280, 127] width 561 height 254
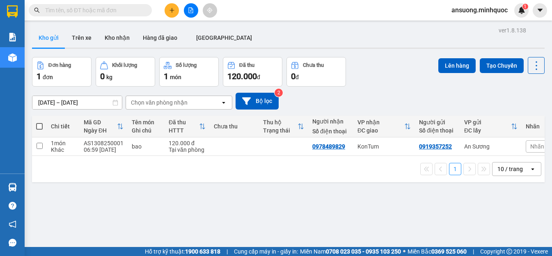
click at [188, 93] on div "[DATE] – [DATE] Press the down arrow key to interact with the calendar and sele…" at bounding box center [288, 101] width 513 height 17
drag, startPoint x: 188, startPoint y: 93, endPoint x: 125, endPoint y: 116, distance: 66.7
click at [125, 116] on div "ver 1.8.138 Kho gửi Trên xe Kho nhận Hàng đã giao [GEOGRAPHIC_DATA] Đơn hàng 1 …" at bounding box center [288, 153] width 519 height 256
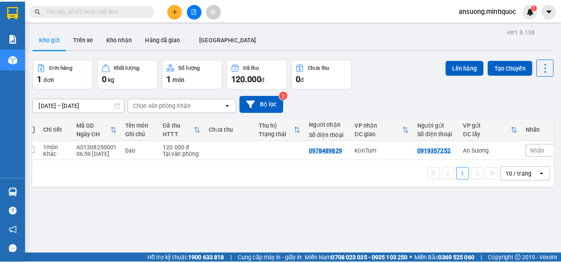
scroll to position [0, 9]
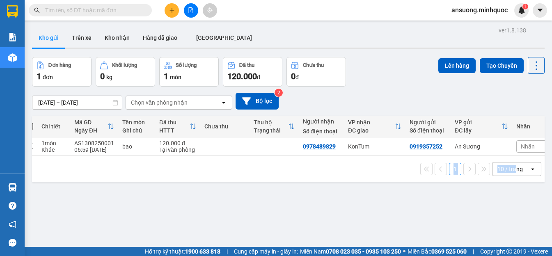
drag, startPoint x: 509, startPoint y: 179, endPoint x: 314, endPoint y: 173, distance: 194.6
click at [314, 173] on div "1 10 / trang open" at bounding box center [288, 169] width 506 height 14
click at [460, 176] on div "1 10 / trang open" at bounding box center [288, 169] width 506 height 14
click at [253, 213] on div "ver 1.8.138 Kho gửi Trên xe Kho nhận Hàng đã giao [GEOGRAPHIC_DATA] Đơn hàng 1 …" at bounding box center [288, 153] width 519 height 256
drag, startPoint x: 134, startPoint y: 224, endPoint x: 105, endPoint y: 250, distance: 39.5
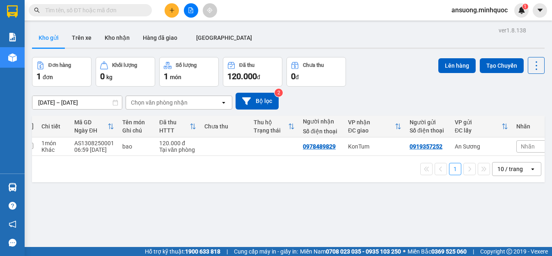
click at [132, 229] on div "ver 1.8.138 Kho gửi Trên xe Kho nhận Hàng đã giao [GEOGRAPHIC_DATA] Đơn hàng 1 …" at bounding box center [288, 153] width 519 height 256
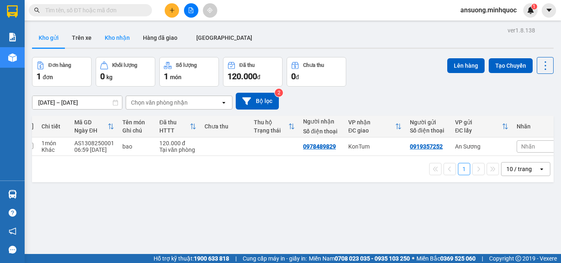
click at [111, 40] on button "Kho nhận" at bounding box center [117, 38] width 38 height 20
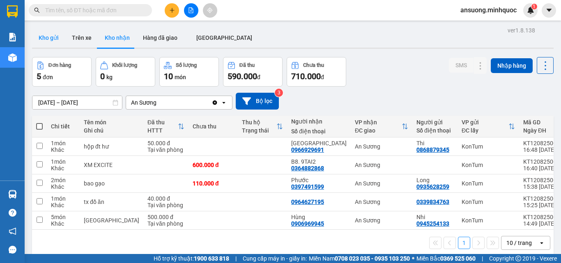
click at [41, 39] on button "Kho gửi" at bounding box center [48, 38] width 33 height 20
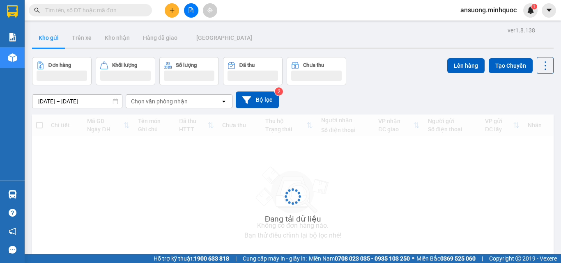
click at [41, 39] on button "Kho gửi" at bounding box center [48, 38] width 33 height 20
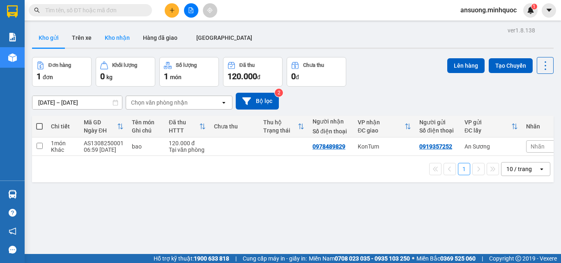
click at [109, 39] on button "Kho nhận" at bounding box center [117, 38] width 38 height 20
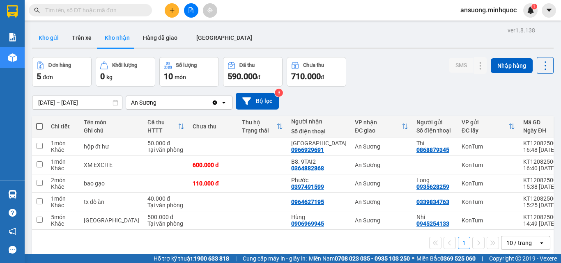
click at [45, 35] on button "Kho gửi" at bounding box center [48, 38] width 33 height 20
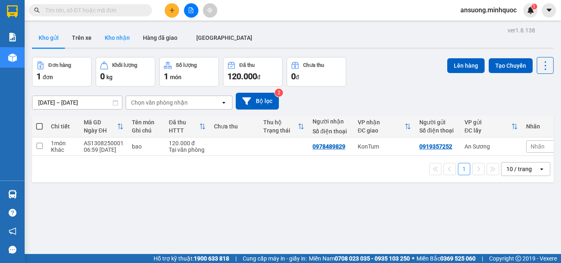
click at [127, 37] on button "Kho nhận" at bounding box center [117, 38] width 38 height 20
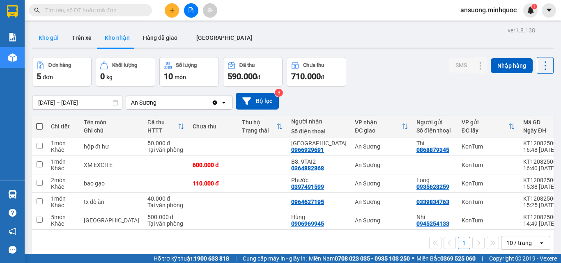
click at [48, 39] on button "Kho gửi" at bounding box center [48, 38] width 33 height 20
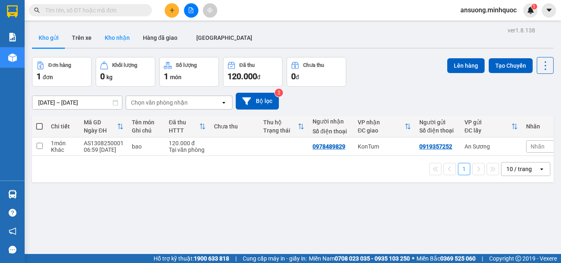
click at [120, 37] on button "Kho nhận" at bounding box center [117, 38] width 38 height 20
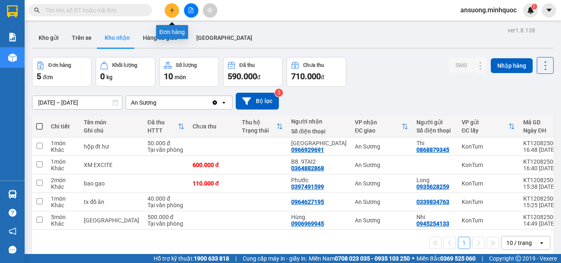
click at [174, 9] on icon "plus" at bounding box center [172, 10] width 6 height 6
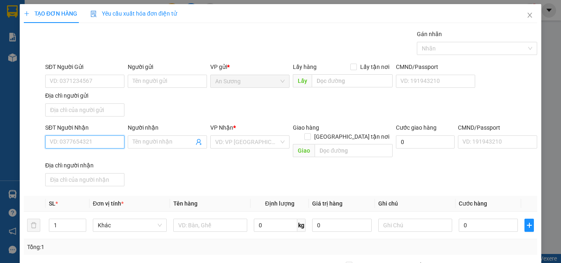
click at [66, 143] on input "SĐT Người Nhận" at bounding box center [84, 141] width 79 height 13
click at [66, 142] on input "SĐT Người Nhận" at bounding box center [84, 141] width 79 height 13
type input "0982346227"
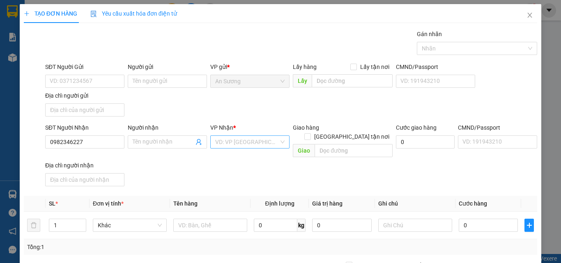
click at [239, 147] on input "search" at bounding box center [247, 142] width 64 height 12
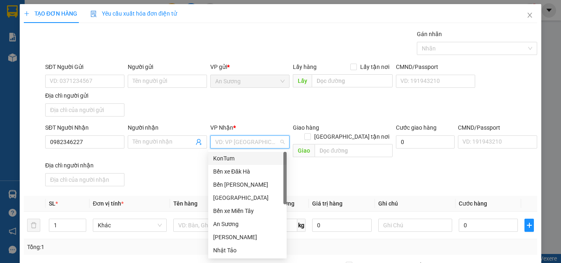
click at [229, 159] on div "KonTum" at bounding box center [247, 158] width 69 height 9
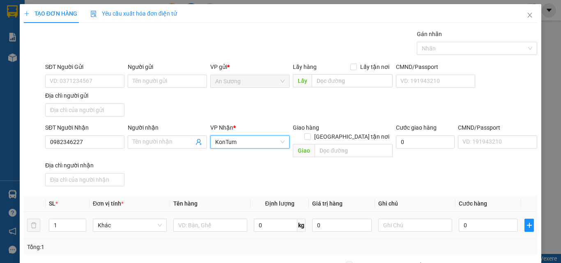
drag, startPoint x: 152, startPoint y: 170, endPoint x: 125, endPoint y: 206, distance: 44.7
click at [147, 179] on div "SĐT Người Nhận 0982346227 Người nhận Tên người nhận VP Nhận * KonTum KonTum Gia…" at bounding box center [291, 156] width 495 height 66
click at [190, 219] on input "text" at bounding box center [210, 225] width 74 height 13
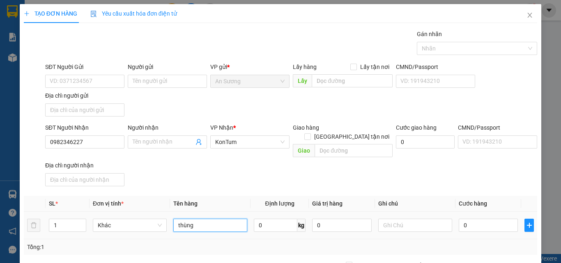
type input "thùng"
click at [259, 184] on div "Transit Pickup Surcharge Ids Transit Deliver Surcharge Ids Transit Deliver Surc…" at bounding box center [280, 192] width 513 height 325
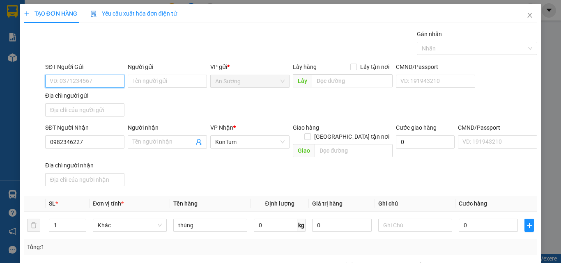
click at [73, 78] on input "SĐT Người Gửi" at bounding box center [84, 81] width 79 height 13
click at [73, 81] on input "SĐT Người Gửi" at bounding box center [84, 81] width 79 height 13
click at [80, 96] on div "0923522566" at bounding box center [84, 97] width 69 height 9
type input "0923522566"
drag, startPoint x: 385, startPoint y: 181, endPoint x: 400, endPoint y: 204, distance: 26.8
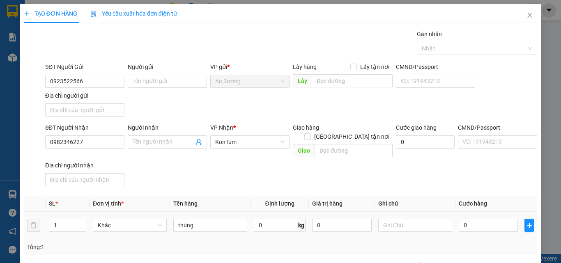
click at [385, 181] on div "Transit Pickup Surcharge Ids Transit Deliver Surcharge Ids Transit Deliver Surc…" at bounding box center [280, 192] width 513 height 325
click at [469, 219] on input "0" at bounding box center [487, 225] width 59 height 13
type input "2"
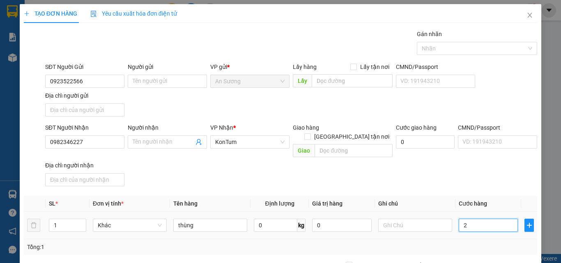
type input "20"
type input "200"
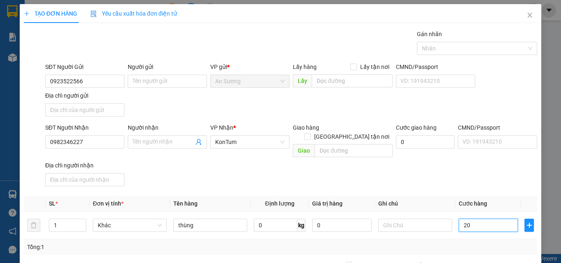
type input "200"
type input "200.000"
click at [475, 175] on div "SĐT Người Nhận 0982346227 Người nhận Tên người nhận VP Nhận * KonTum Giao hàng …" at bounding box center [291, 156] width 495 height 66
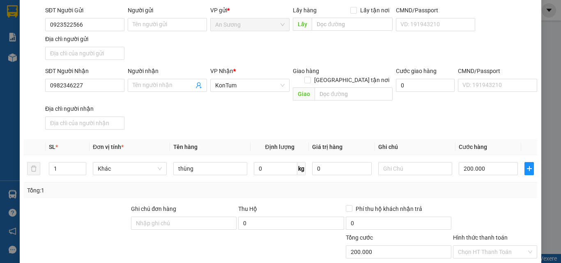
scroll to position [98, 0]
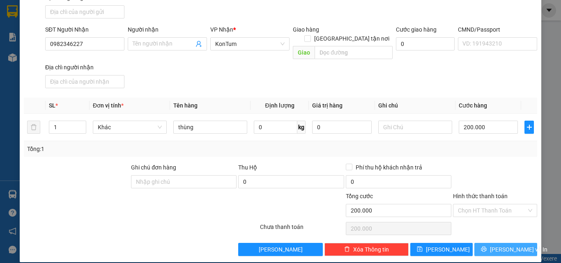
click at [486, 246] on icon "printer" at bounding box center [484, 249] width 6 height 6
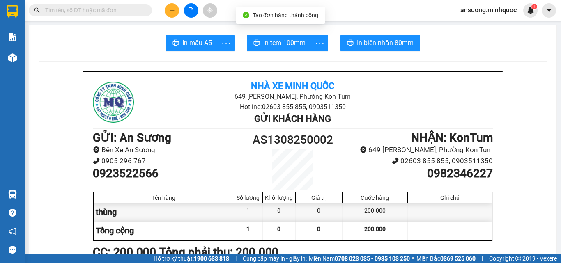
click at [206, 42] on span "In mẫu A5" at bounding box center [197, 43] width 30 height 10
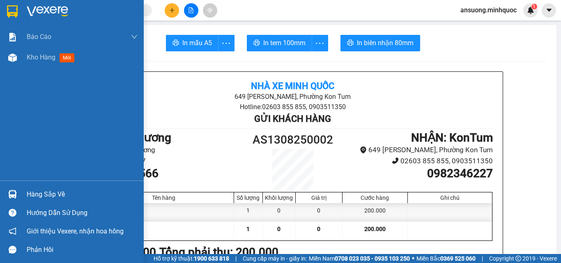
drag, startPoint x: 12, startPoint y: 70, endPoint x: 12, endPoint y: 64, distance: 5.7
click at [12, 69] on div "Báo cáo Báo cáo dòng tiền (nhà xe) Báo cáo dòng tiền (nhân viên) Báo cáo dòng t…" at bounding box center [72, 104] width 144 height 154
click at [12, 64] on div at bounding box center [12, 57] width 14 height 14
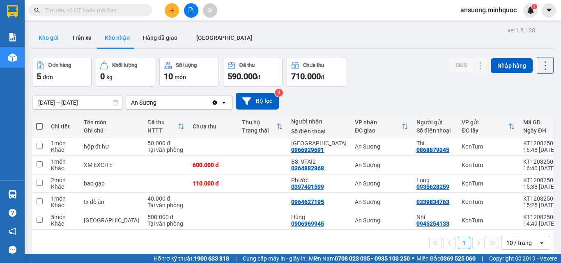
click at [47, 46] on button "Kho gửi" at bounding box center [48, 38] width 33 height 20
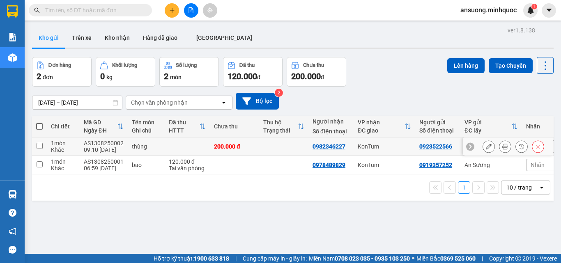
click at [486, 145] on icon at bounding box center [489, 147] width 6 height 6
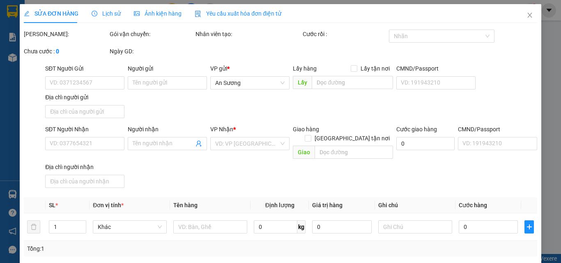
type input "0923522566"
type input "0982346227"
type input "200.000"
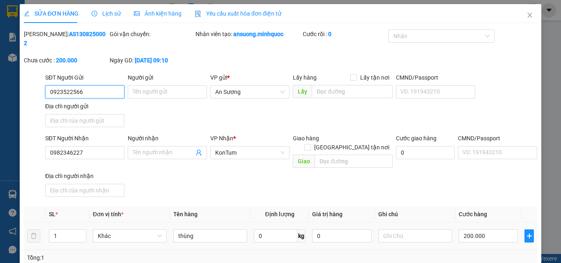
scroll to position [99, 0]
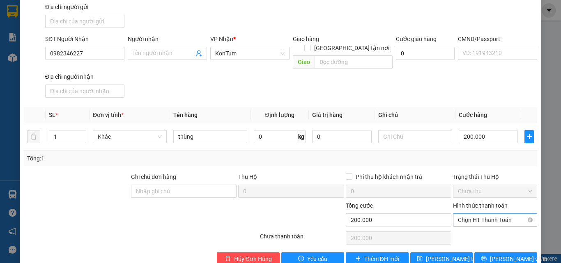
click at [474, 214] on span "Chọn HT Thanh Toán" at bounding box center [495, 220] width 74 height 12
drag, startPoint x: 471, startPoint y: 216, endPoint x: 471, endPoint y: 230, distance: 14.4
click at [471, 218] on div "Tại văn phòng" at bounding box center [489, 218] width 73 height 9
type input "0"
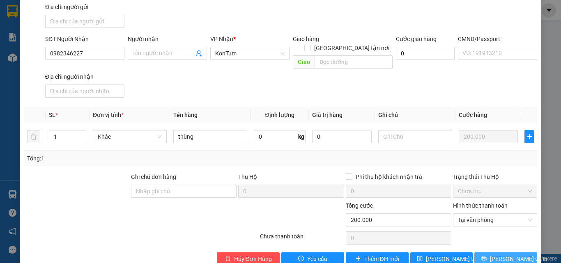
click at [493, 252] on button "[PERSON_NAME] và In" at bounding box center [505, 258] width 63 height 13
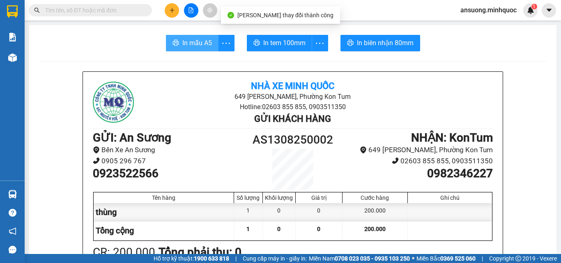
click at [210, 48] on button "In mẫu A5" at bounding box center [192, 43] width 53 height 16
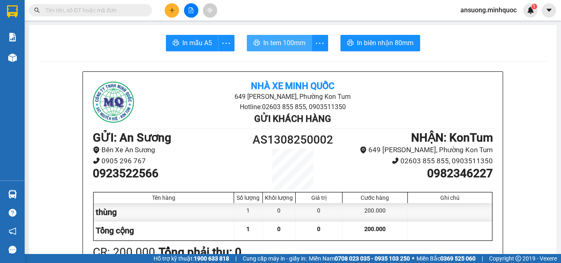
click at [285, 41] on span "In tem 100mm" at bounding box center [284, 43] width 42 height 10
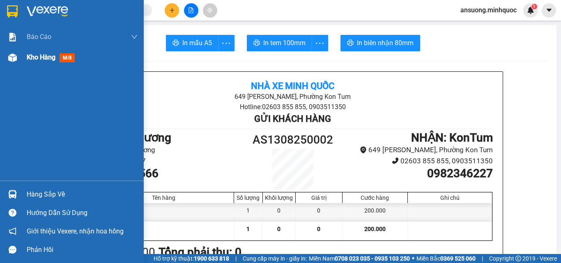
click at [19, 54] on div at bounding box center [12, 57] width 14 height 14
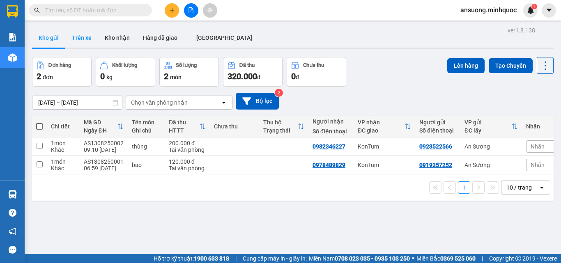
click at [87, 38] on button "Trên xe" at bounding box center [81, 38] width 33 height 20
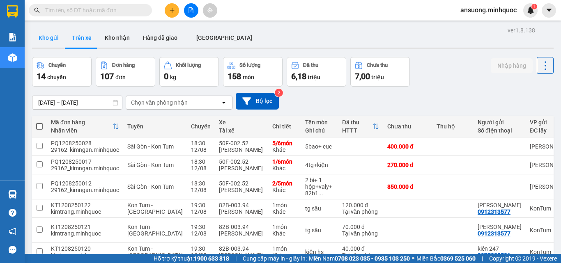
click at [47, 43] on button "Kho gửi" at bounding box center [48, 38] width 33 height 20
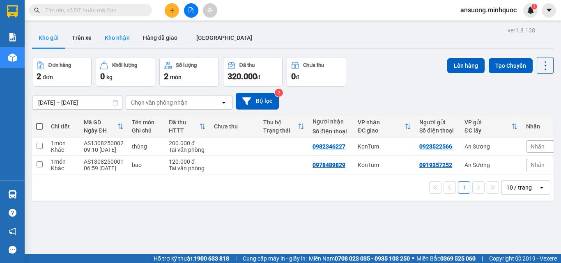
click at [110, 38] on button "Kho nhận" at bounding box center [117, 38] width 38 height 20
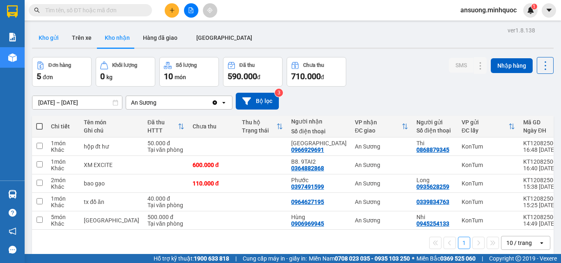
click at [46, 40] on button "Kho gửi" at bounding box center [48, 38] width 33 height 20
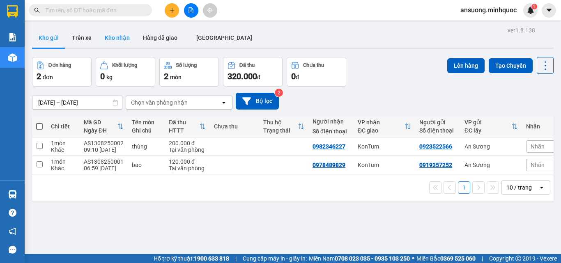
click at [115, 42] on button "Kho nhận" at bounding box center [117, 38] width 38 height 20
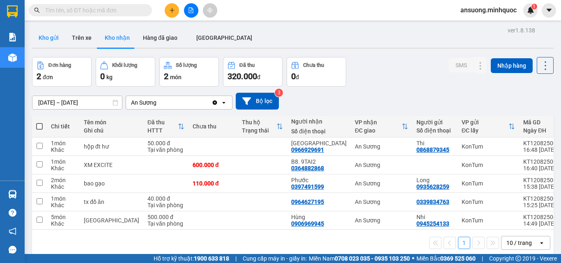
click at [52, 42] on button "Kho gửi" at bounding box center [48, 38] width 33 height 20
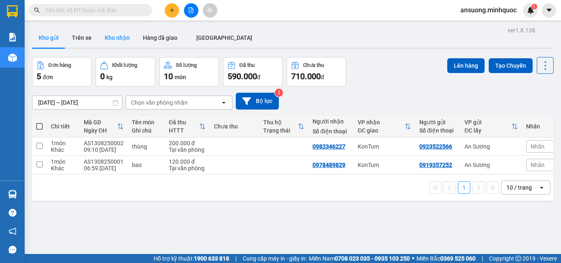
click at [121, 38] on button "Kho nhận" at bounding box center [117, 38] width 38 height 20
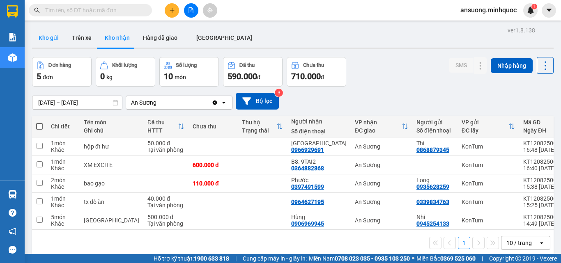
click at [52, 34] on button "Kho gửi" at bounding box center [48, 38] width 33 height 20
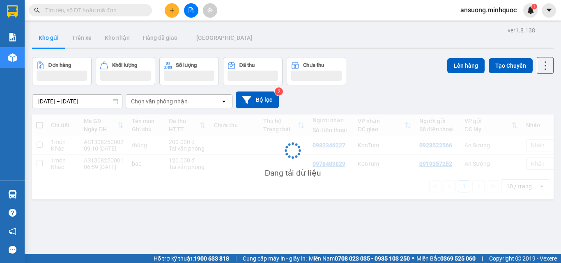
click at [52, 34] on button "Kho gửi" at bounding box center [48, 38] width 33 height 20
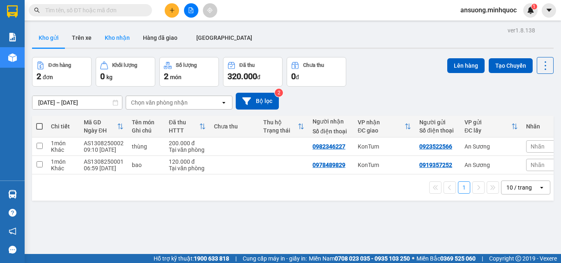
click at [106, 44] on button "Kho nhận" at bounding box center [117, 38] width 38 height 20
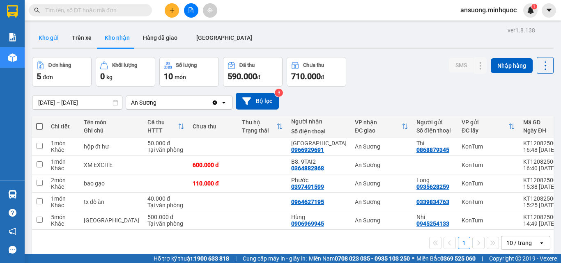
click at [46, 36] on button "Kho gửi" at bounding box center [48, 38] width 33 height 20
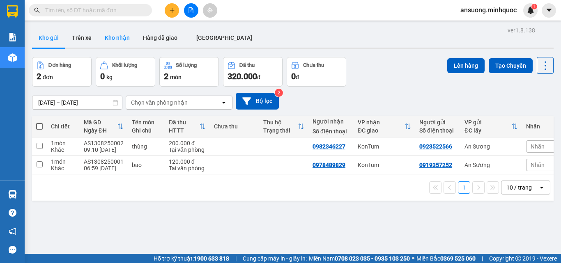
drag, startPoint x: 111, startPoint y: 39, endPoint x: 96, endPoint y: 48, distance: 17.2
click at [110, 39] on button "Kho nhận" at bounding box center [117, 38] width 38 height 20
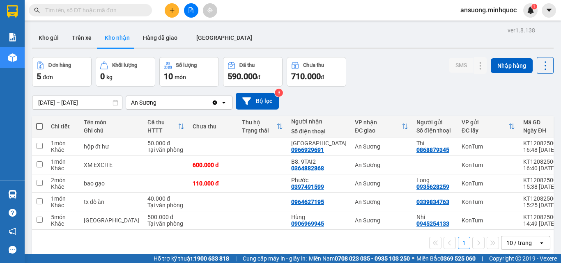
click at [367, 87] on div "[DATE] – [DATE] Press the down arrow key to interact with the calendar and sele…" at bounding box center [292, 101] width 521 height 29
click at [50, 39] on button "Kho gửi" at bounding box center [48, 38] width 33 height 20
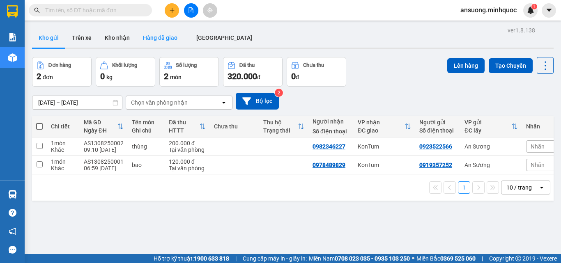
click at [136, 32] on button "Hàng đã giao" at bounding box center [160, 38] width 48 height 20
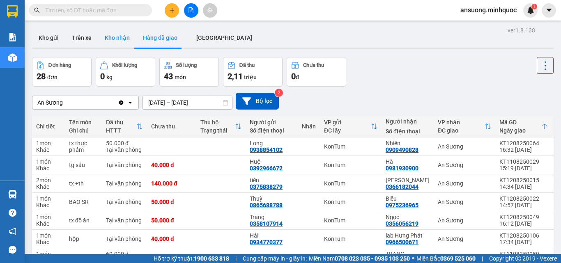
click at [117, 37] on button "Kho nhận" at bounding box center [117, 38] width 38 height 20
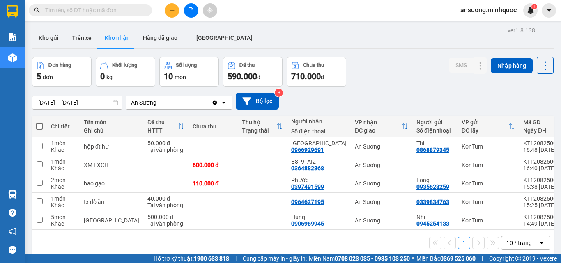
click at [41, 52] on div "ver 1.8.138 Kho gửi Trên xe Kho nhận Hàng đã giao [GEOGRAPHIC_DATA] Đơn hàng 5 …" at bounding box center [293, 156] width 528 height 263
click at [46, 46] on button "Kho gửi" at bounding box center [48, 38] width 33 height 20
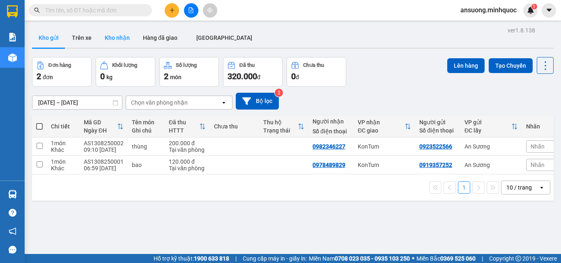
click at [126, 39] on button "Kho nhận" at bounding box center [117, 38] width 38 height 20
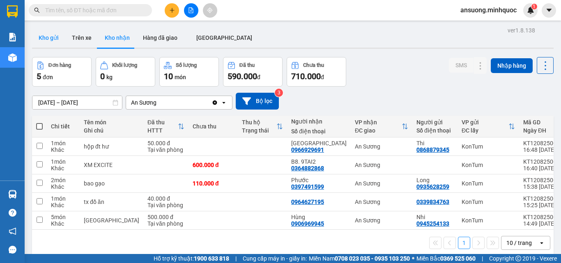
click at [46, 41] on button "Kho gửi" at bounding box center [48, 38] width 33 height 20
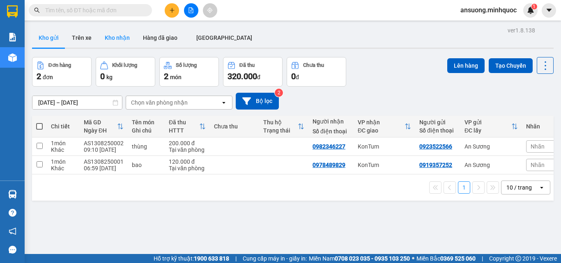
click at [108, 41] on button "Kho nhận" at bounding box center [117, 38] width 38 height 20
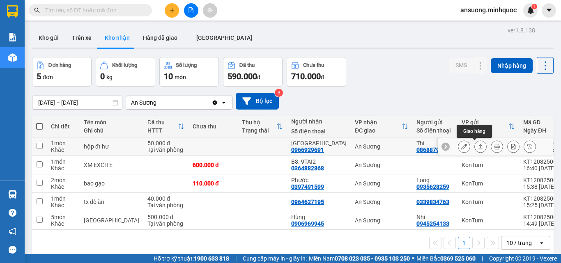
click at [477, 147] on icon at bounding box center [480, 147] width 6 height 6
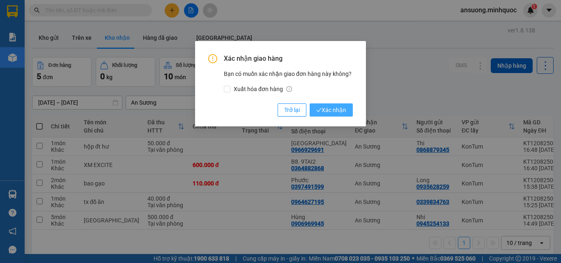
click at [324, 110] on span "Xác nhận" at bounding box center [331, 109] width 30 height 9
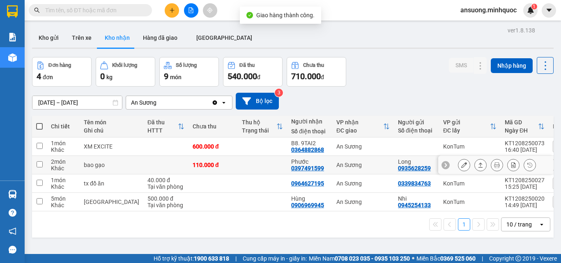
click at [477, 166] on icon at bounding box center [480, 165] width 6 height 6
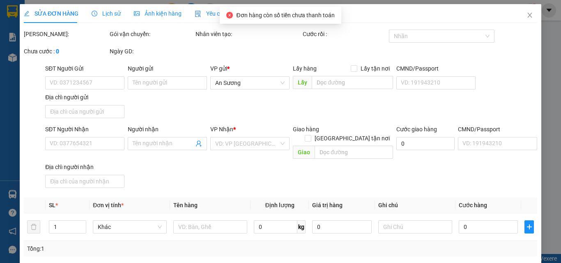
type input "0935628259"
type input "Long"
type input "0397491599"
type input "Phước"
type input "110.000"
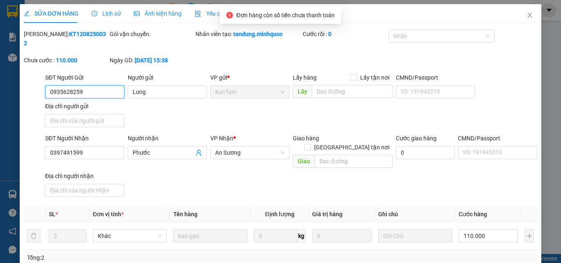
scroll to position [96, 0]
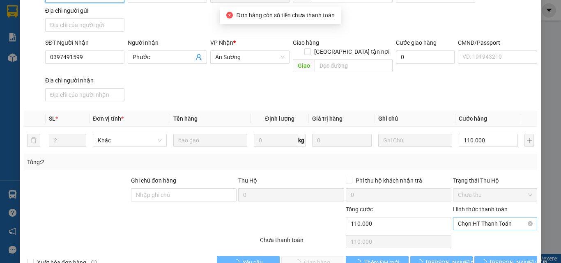
click at [477, 218] on span "Chọn HT Thanh Toán" at bounding box center [495, 224] width 74 height 12
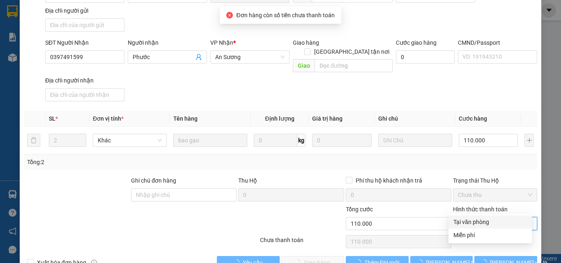
click at [470, 222] on div "Tại văn phòng" at bounding box center [489, 222] width 73 height 9
type input "0"
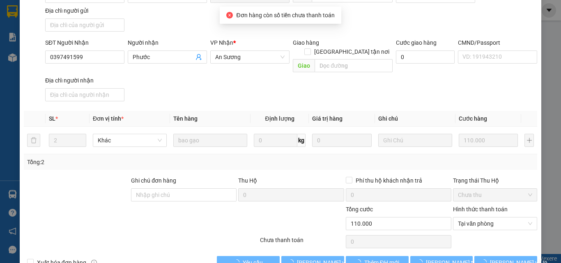
click at [307, 252] on div "SỬA ĐƠN HÀNG Lịch sử Ảnh kiện hàng Yêu cầu xuất hóa đơn điện tử Total Paid Fee …" at bounding box center [280, 91] width 521 height 367
click at [307, 256] on button "[PERSON_NAME] và Giao hàng" at bounding box center [312, 262] width 63 height 13
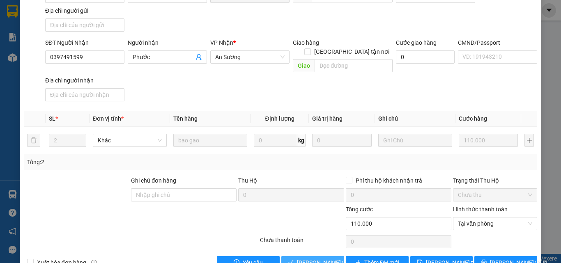
click at [298, 256] on span "[PERSON_NAME] và Giao hàng" at bounding box center [336, 262] width 79 height 9
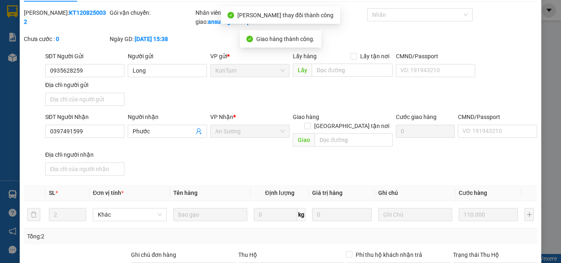
scroll to position [0, 0]
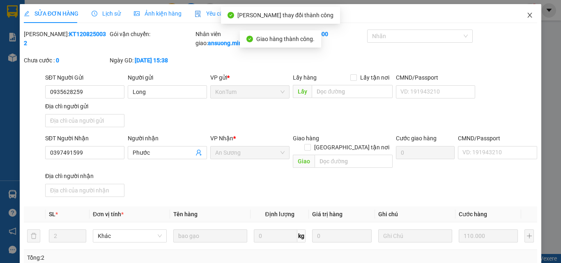
click at [520, 19] on span "Close" at bounding box center [529, 15] width 23 height 23
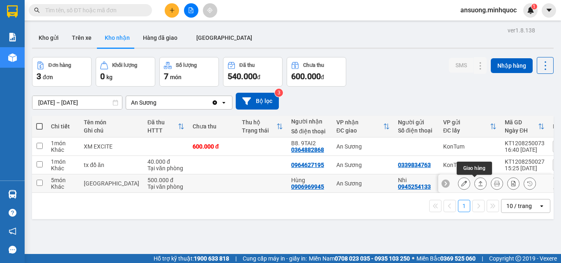
click at [474, 183] on button at bounding box center [479, 183] width 11 height 14
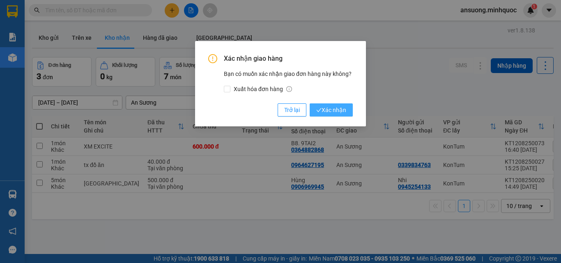
click at [330, 105] on button "Xác nhận" at bounding box center [330, 109] width 43 height 13
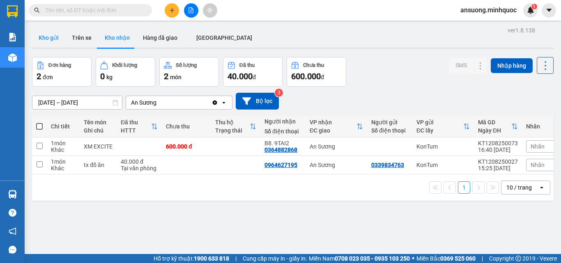
click at [49, 37] on button "Kho gửi" at bounding box center [48, 38] width 33 height 20
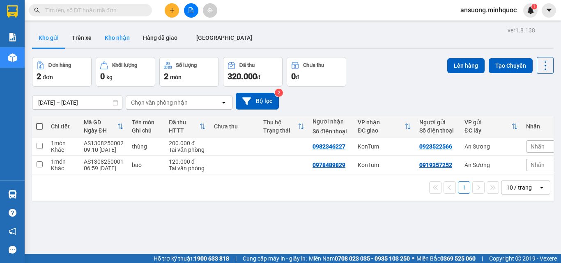
click at [119, 38] on button "Kho nhận" at bounding box center [117, 38] width 38 height 20
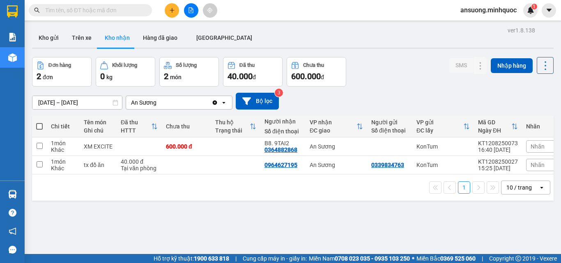
click at [167, 12] on button at bounding box center [172, 10] width 14 height 14
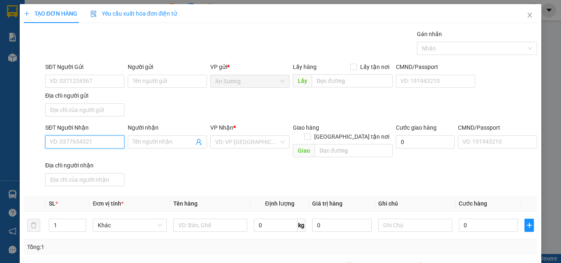
click at [78, 143] on input "SĐT Người Nhận" at bounding box center [84, 141] width 79 height 13
type input "0983317075"
click at [228, 170] on div "SĐT Người Nhận 0983317075 0983317075 Người nhận Tên người nhận VP Nhận * VD: VP…" at bounding box center [291, 156] width 495 height 66
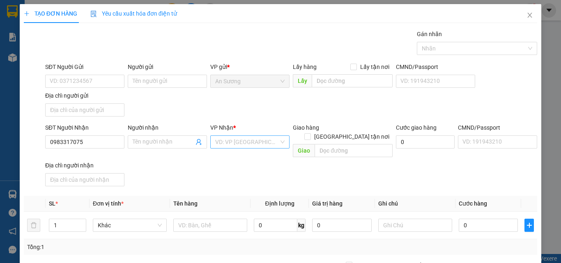
click at [234, 144] on input "search" at bounding box center [247, 142] width 64 height 12
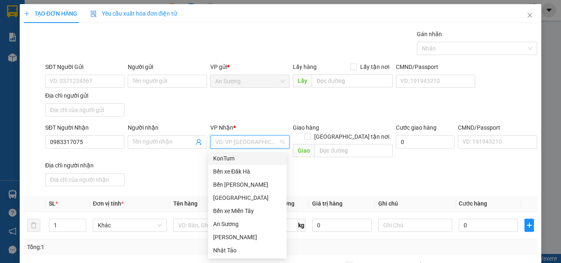
click at [230, 158] on div "KonTum" at bounding box center [247, 158] width 69 height 9
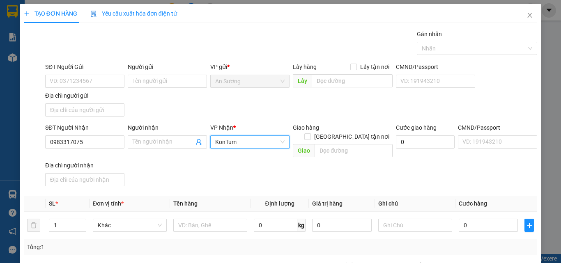
click at [191, 167] on div "SĐT Người Nhận 0983317075 Người nhận Tên người nhận VP Nhận * KonTum KonTum Gia…" at bounding box center [291, 156] width 495 height 66
click at [82, 222] on icon "up" at bounding box center [81, 223] width 3 height 3
type input "3"
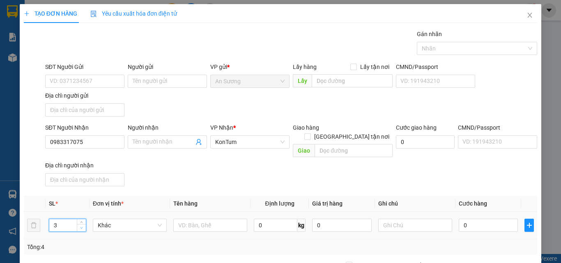
click at [82, 227] on icon "down" at bounding box center [81, 228] width 3 height 3
click at [169, 177] on div "SĐT Người Nhận 0983317075 Người nhận Tên người nhận VP Nhận * KonTum Giao hàng …" at bounding box center [291, 156] width 495 height 66
click at [202, 219] on input "text" at bounding box center [210, 225] width 74 height 13
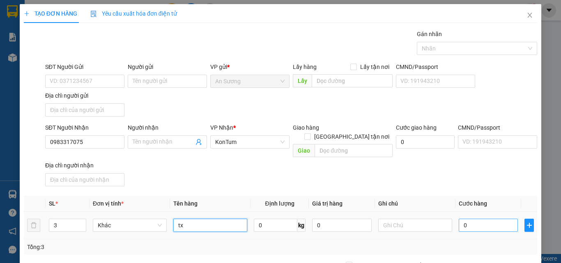
type input "tx"
click at [481, 220] on input "0" at bounding box center [487, 225] width 59 height 13
type input "4"
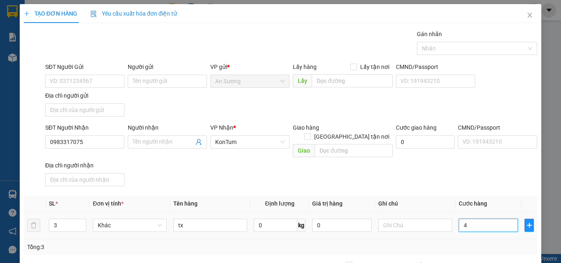
type input "45"
type input "450"
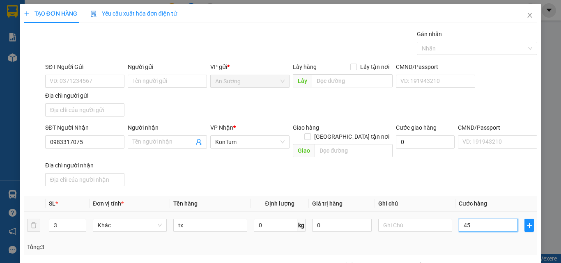
type input "450"
type input "450.000"
drag, startPoint x: 400, startPoint y: 176, endPoint x: 179, endPoint y: 148, distance: 222.5
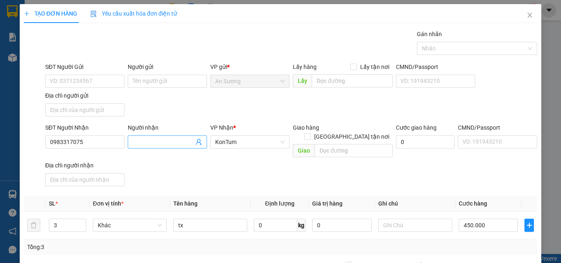
click at [396, 174] on div "SĐT Người Nhận 0983317075 Người nhận Tên người nhận VP Nhận * KonTum Giao hàng …" at bounding box center [291, 156] width 495 height 66
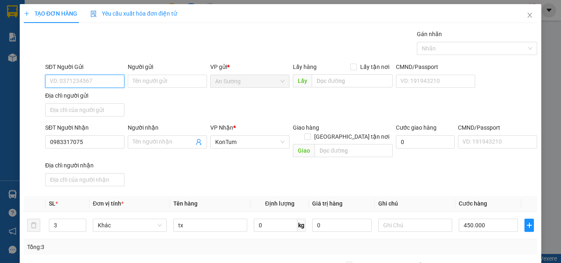
click at [55, 81] on input "SĐT Người Gửi" at bounding box center [84, 81] width 79 height 13
type input "02866741169"
click at [167, 107] on div "SĐT Người Gửi 02866741169 Người gửi Tên người gửi VP gửi * [PERSON_NAME] Lấy hà…" at bounding box center [291, 90] width 495 height 57
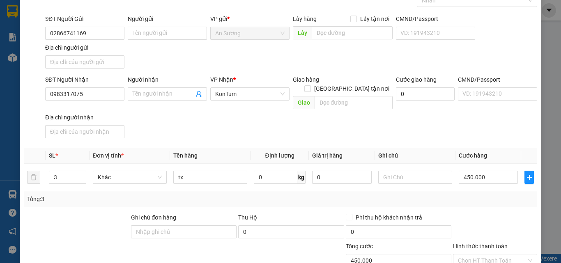
scroll to position [98, 0]
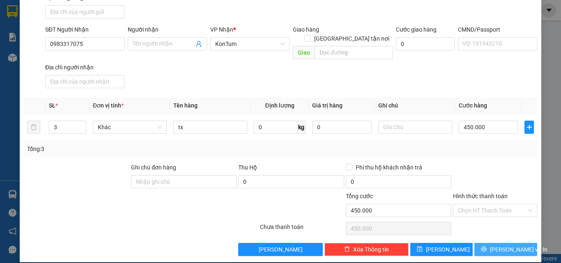
click at [486, 246] on icon "printer" at bounding box center [484, 249] width 6 height 6
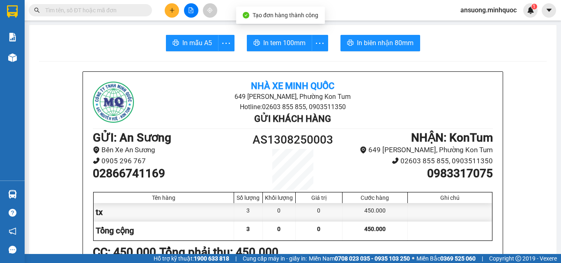
drag, startPoint x: 199, startPoint y: 34, endPoint x: 199, endPoint y: 38, distance: 4.1
click at [199, 38] on span "In mẫu A5" at bounding box center [197, 43] width 30 height 10
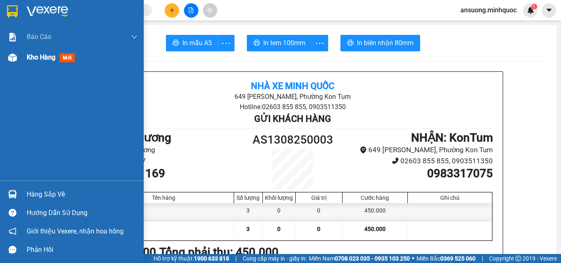
click at [16, 64] on div at bounding box center [12, 57] width 14 height 14
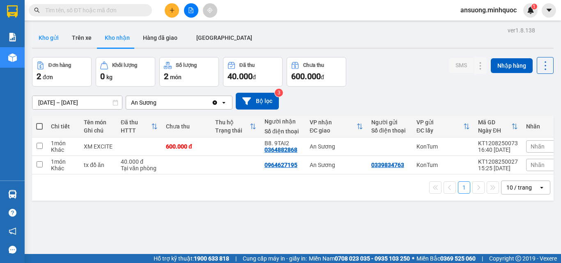
click at [58, 30] on button "Kho gửi" at bounding box center [48, 38] width 33 height 20
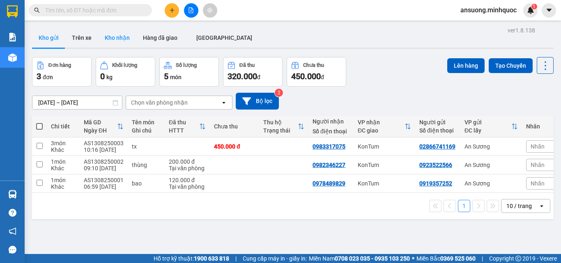
click at [133, 37] on button "Kho nhận" at bounding box center [117, 38] width 38 height 20
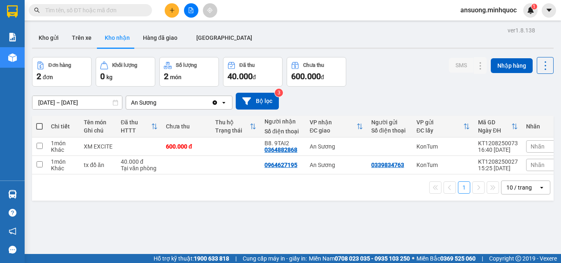
click at [48, 49] on div "Kho gửi Trên [PERSON_NAME] nhận Hàng đã giao [GEOGRAPHIC_DATA]" at bounding box center [292, 39] width 521 height 22
click at [48, 47] on div "Kho gửi Trên [PERSON_NAME] nhận Hàng đã giao [GEOGRAPHIC_DATA]" at bounding box center [292, 38] width 521 height 21
click at [47, 45] on button "Kho gửi" at bounding box center [48, 38] width 33 height 20
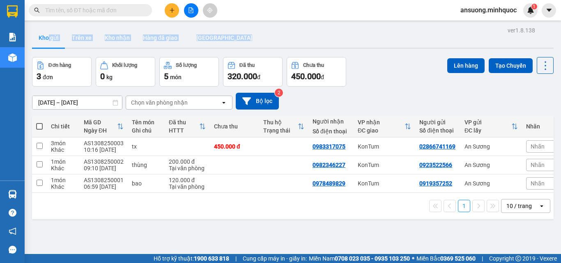
click at [173, 13] on icon "plus" at bounding box center [172, 10] width 6 height 6
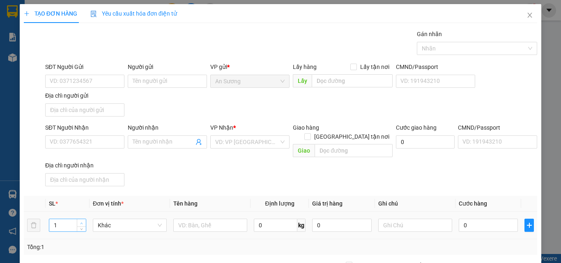
type input "2"
drag, startPoint x: 80, startPoint y: 213, endPoint x: 207, endPoint y: 219, distance: 126.6
click at [80, 220] on span "up" at bounding box center [81, 222] width 5 height 5
click at [218, 219] on input "text" at bounding box center [210, 225] width 74 height 13
type input "thùng"
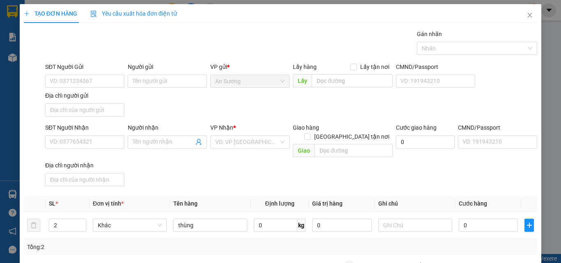
click at [265, 166] on div "SĐT Người Nhận VD: 0377654321 Người nhận Tên người nhận VP Nhận * VD: VP [GEOGR…" at bounding box center [291, 156] width 495 height 66
click at [482, 225] on td "0" at bounding box center [488, 225] width 66 height 27
click at [482, 219] on input "0" at bounding box center [487, 225] width 59 height 13
type input "1"
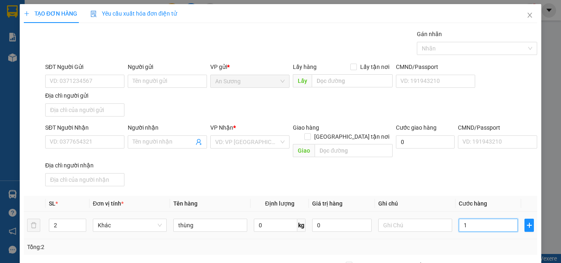
type input "1"
type input "12"
type input "120"
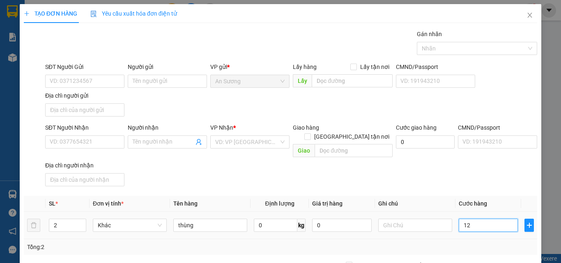
type input "120"
type input "120.000"
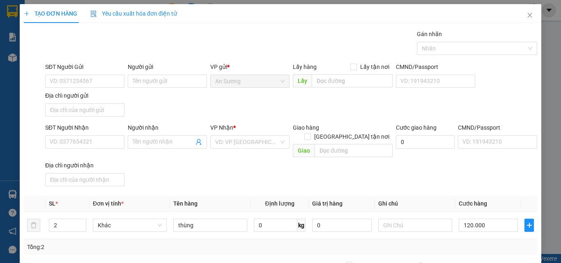
click at [469, 181] on div "Transit Pickup Surcharge Ids Transit Deliver Surcharge Ids Transit Deliver Surc…" at bounding box center [280, 192] width 513 height 325
click at [65, 145] on input "SĐT Người Nhận" at bounding box center [84, 141] width 79 height 13
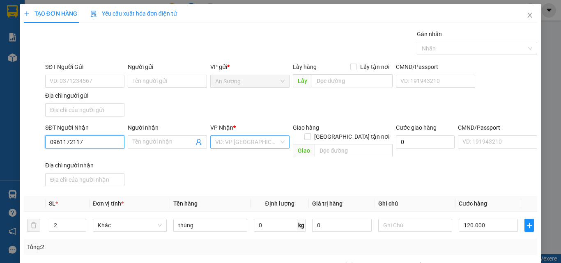
type input "0961172117"
click at [240, 143] on input "search" at bounding box center [247, 142] width 64 height 12
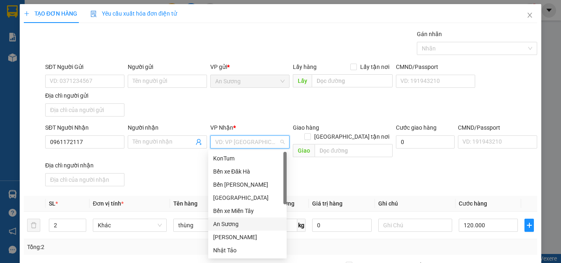
scroll to position [76, 0]
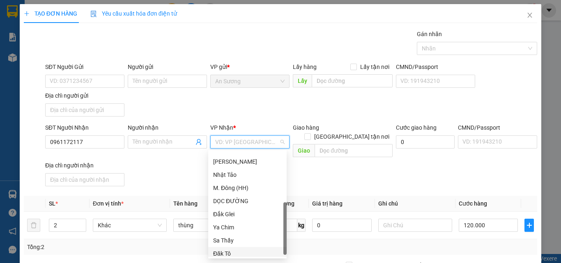
click at [225, 252] on div "Đăk Tô" at bounding box center [247, 253] width 69 height 9
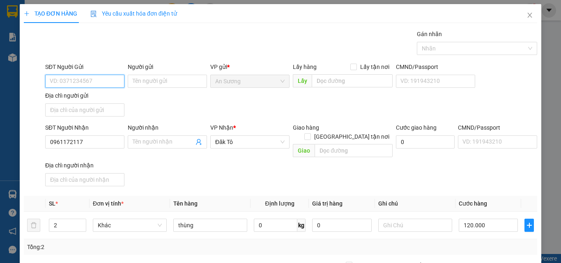
click at [72, 80] on input "SĐT Người Gửi" at bounding box center [84, 81] width 79 height 13
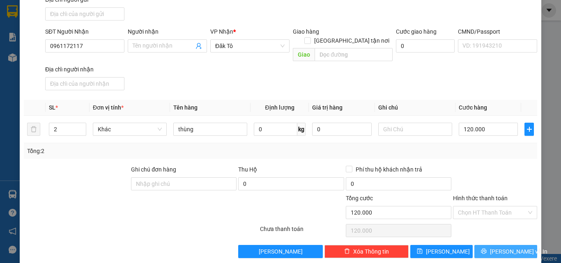
scroll to position [98, 0]
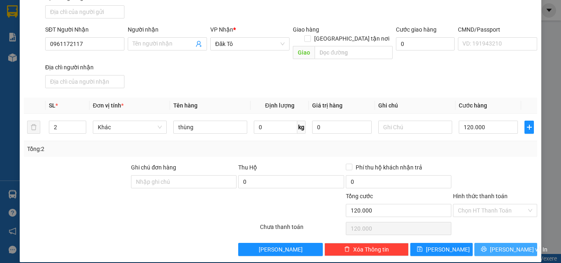
type input "0868151066"
click at [506, 245] on span "[PERSON_NAME] và In" at bounding box center [518, 249] width 57 height 9
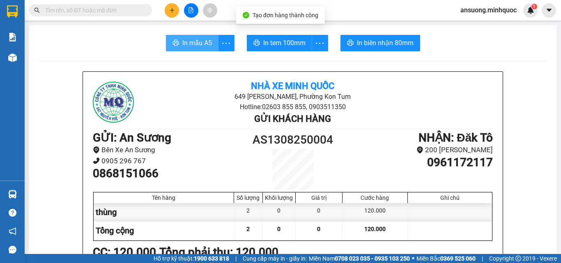
click at [191, 42] on span "In mẫu A5" at bounding box center [197, 43] width 30 height 10
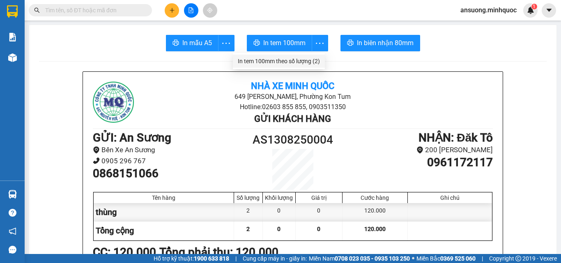
click at [311, 59] on div "In tem 100mm theo số lượng (2)" at bounding box center [279, 61] width 82 height 9
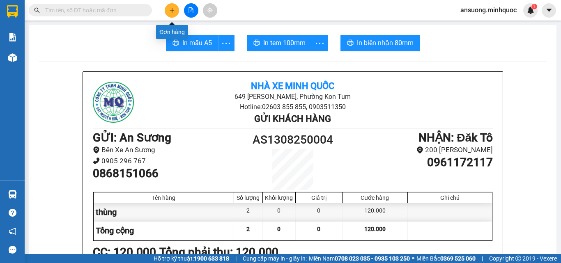
click at [167, 9] on button at bounding box center [172, 10] width 14 height 14
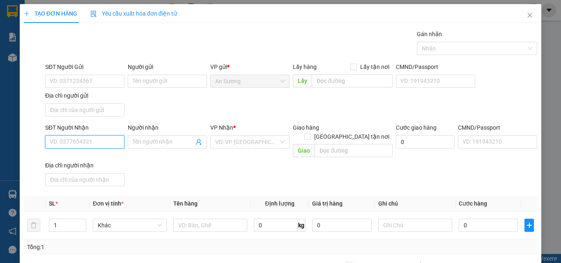
click at [66, 143] on input "SĐT Người Nhận" at bounding box center [84, 141] width 79 height 13
click at [83, 224] on span "Decrease Value" at bounding box center [81, 227] width 9 height 7
type input "2"
click at [83, 221] on span "up" at bounding box center [81, 223] width 5 height 5
click at [82, 142] on input "SĐT Người Nhận" at bounding box center [84, 141] width 79 height 13
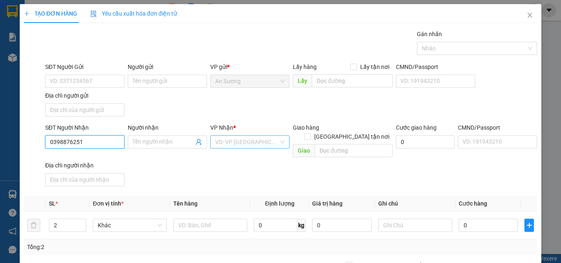
type input "0398876251"
click at [236, 142] on input "search" at bounding box center [247, 142] width 64 height 12
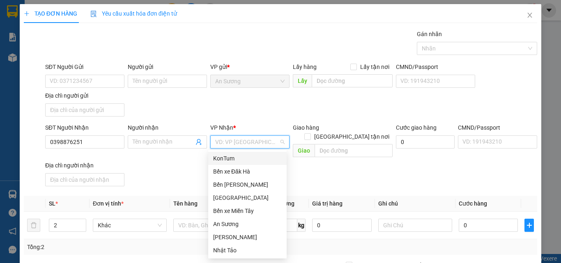
click at [225, 157] on div "KonTum" at bounding box center [247, 158] width 69 height 9
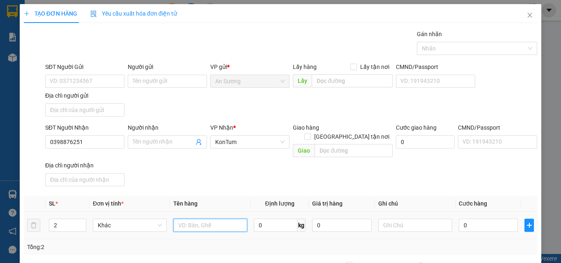
click at [206, 219] on input "text" at bounding box center [210, 225] width 74 height 13
type input "cục"
click at [459, 219] on input "0" at bounding box center [487, 225] width 59 height 13
type input "1"
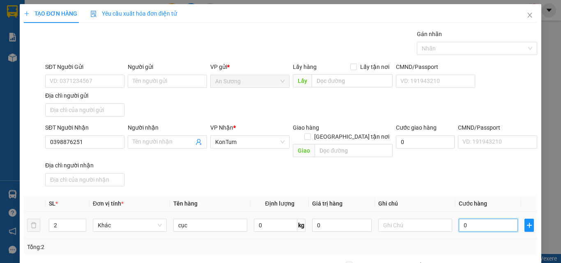
type input "1"
type input "12"
type input "120"
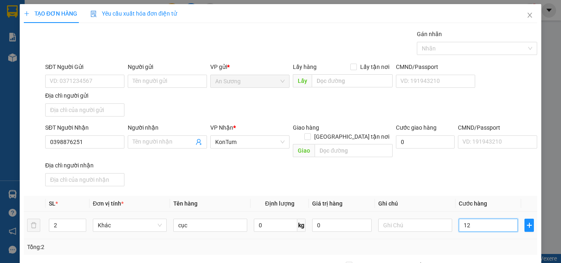
type input "120"
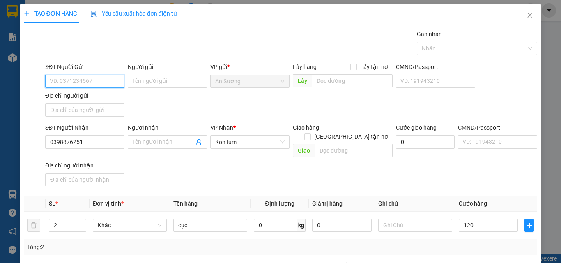
type input "120.000"
click at [106, 84] on input "SĐT Người Gửi" at bounding box center [84, 81] width 79 height 13
click at [87, 91] on div "0982030135" at bounding box center [84, 97] width 78 height 13
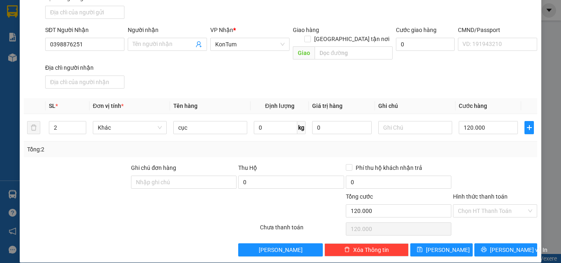
scroll to position [98, 0]
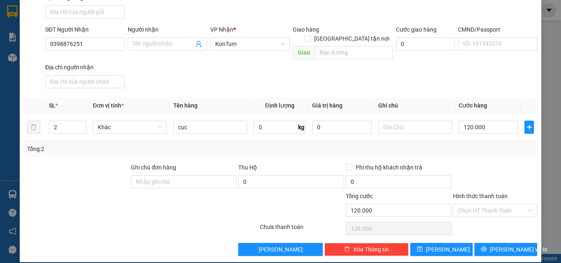
type input "0982030135"
click at [493, 174] on div at bounding box center [495, 177] width 86 height 29
click at [474, 204] on input "Hình thức thanh toán" at bounding box center [492, 210] width 69 height 12
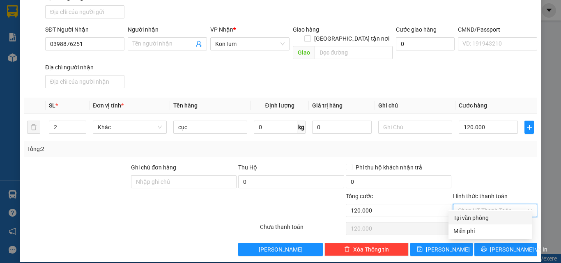
click at [476, 218] on div "Tại văn phòng" at bounding box center [489, 217] width 73 height 9
type input "0"
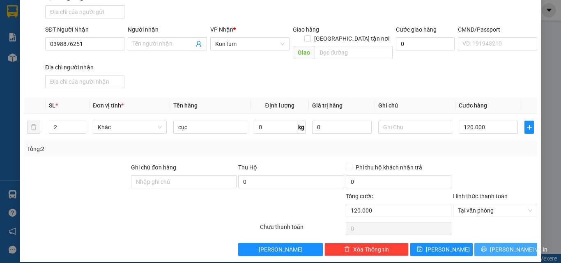
click at [493, 245] on button "[PERSON_NAME] và In" at bounding box center [505, 249] width 63 height 13
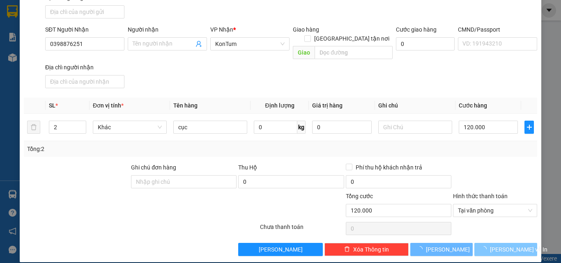
click at [493, 245] on span "[PERSON_NAME] và In" at bounding box center [518, 249] width 57 height 9
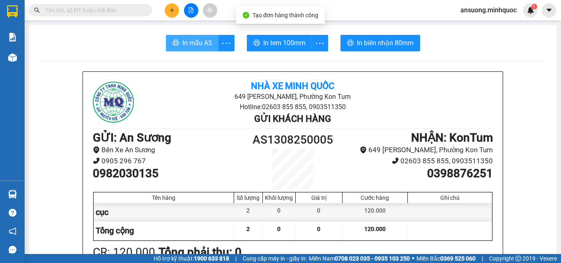
click at [202, 37] on button "In mẫu A5" at bounding box center [192, 43] width 53 height 16
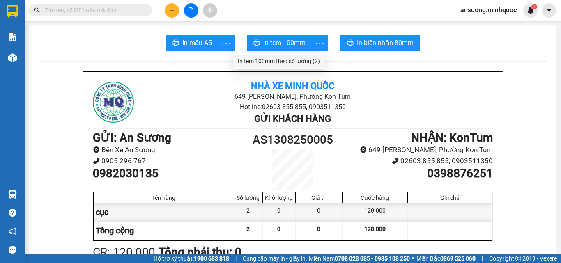
click at [295, 58] on div "In tem 100mm theo số lượng (2)" at bounding box center [279, 61] width 82 height 9
click at [172, 8] on icon "plus" at bounding box center [172, 10] width 6 height 6
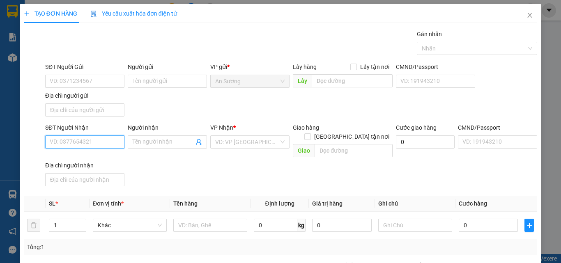
click at [76, 136] on input "SĐT Người Nhận" at bounding box center [84, 141] width 79 height 13
click at [62, 142] on input "SĐT Người Nhận" at bounding box center [84, 141] width 79 height 13
type input "2"
click at [80, 221] on span "up" at bounding box center [81, 223] width 5 height 5
click at [195, 212] on td at bounding box center [210, 225] width 80 height 27
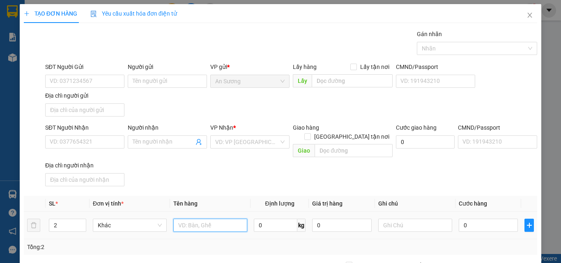
click at [202, 219] on input "text" at bounding box center [210, 225] width 74 height 13
type input "bao"
click at [471, 219] on input "0" at bounding box center [487, 225] width 59 height 13
type input "1"
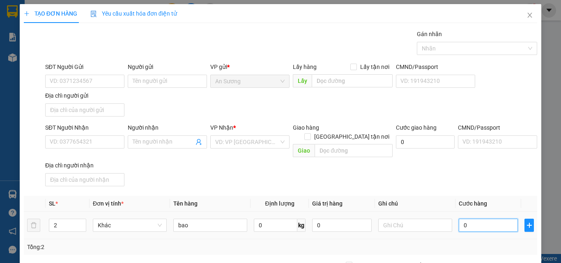
type input "1"
type input "12"
type input "120"
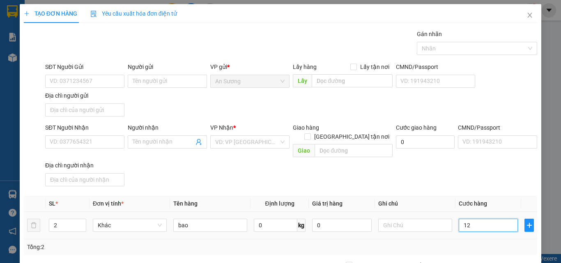
type input "120"
type input "120.000"
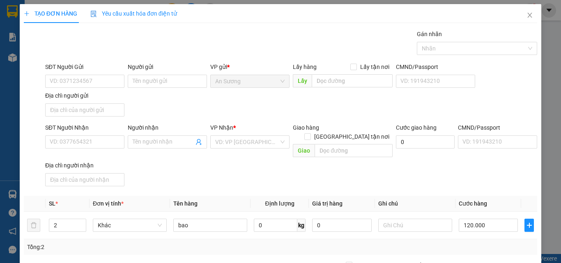
click at [449, 172] on div "SĐT Người Nhận VD: 0377654321 Người nhận Tên người nhận VP Nhận * VD: VP [GEOGR…" at bounding box center [291, 156] width 495 height 66
click at [73, 140] on input "SĐT Người Nhận" at bounding box center [84, 141] width 79 height 13
click at [81, 146] on input "SĐT Người Nhận" at bounding box center [84, 141] width 79 height 13
click at [68, 142] on input "SĐT Người Nhận" at bounding box center [84, 141] width 79 height 13
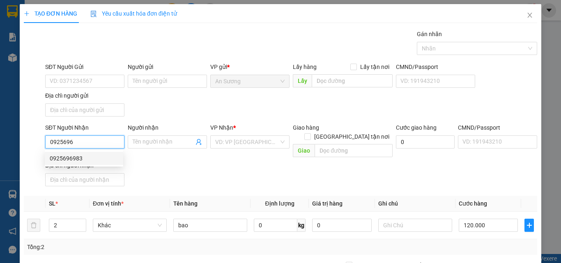
click at [83, 159] on div "0925696983" at bounding box center [84, 158] width 69 height 9
type input "0925696983"
click at [227, 179] on div "SĐT Người Nhận 0925696983 Người nhận Tên người nhận VP Nhận * KonTum Giao hàng …" at bounding box center [291, 156] width 495 height 66
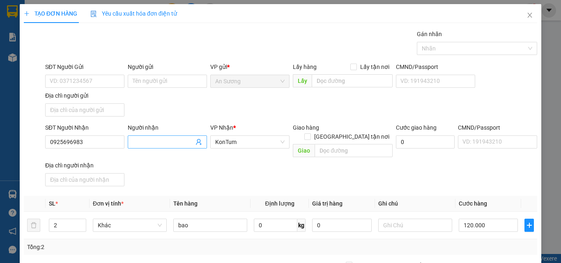
click at [148, 138] on input "Người nhận" at bounding box center [163, 141] width 61 height 9
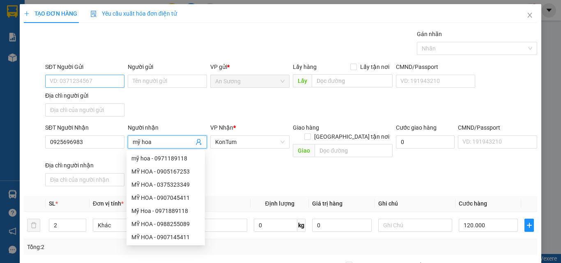
type input "mỹ hoa"
click at [80, 82] on input "SĐT Người Gửi" at bounding box center [84, 81] width 79 height 13
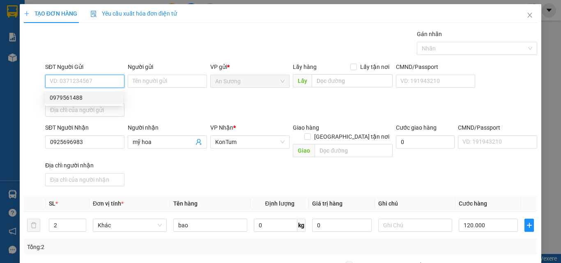
click at [89, 96] on div "0979561488" at bounding box center [84, 97] width 69 height 9
type input "0979561488"
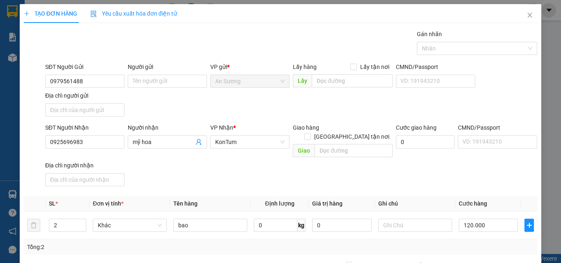
click at [165, 108] on div "SĐT Người Gửi 0979561488 Người gửi Tên người gửi VP gửi * An Sương Lấy hàng Lấy…" at bounding box center [291, 90] width 495 height 57
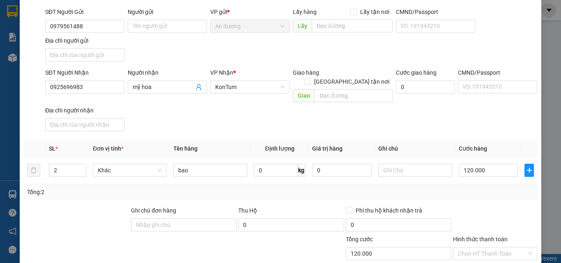
scroll to position [98, 0]
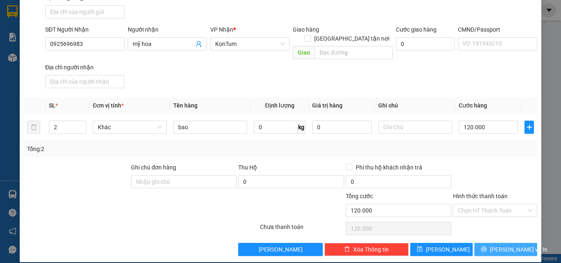
click at [497, 245] on span "[PERSON_NAME] và In" at bounding box center [518, 249] width 57 height 9
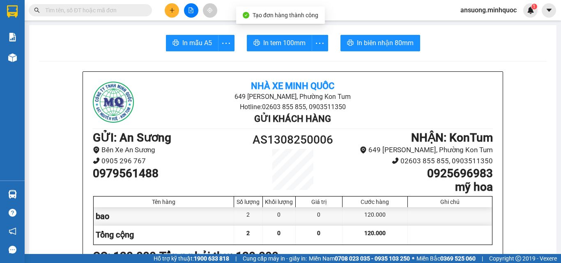
click at [201, 46] on span "In mẫu A5" at bounding box center [197, 43] width 30 height 10
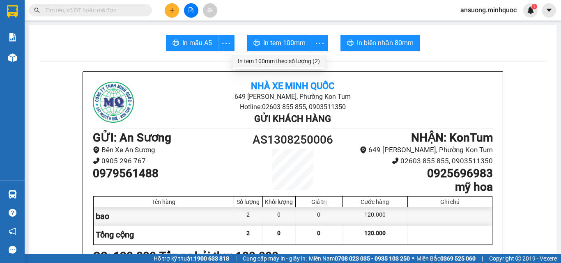
drag, startPoint x: 307, startPoint y: 56, endPoint x: 298, endPoint y: 62, distance: 10.7
click at [307, 56] on li "In tem 100mm theo số lượng (2)" at bounding box center [279, 61] width 92 height 13
click at [221, 106] on li "Hotline: 02603 855 855, 0903511350" at bounding box center [292, 107] width 266 height 10
click at [311, 57] on div "In tem 100mm theo số lượng (2)" at bounding box center [279, 61] width 82 height 9
click at [168, 12] on button at bounding box center [172, 10] width 14 height 14
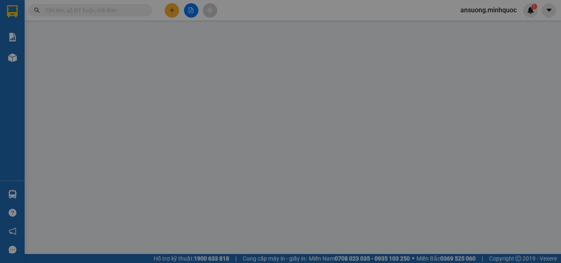
click at [170, 7] on div "Yêu cầu xuất hóa đơn điện tử" at bounding box center [133, 13] width 87 height 19
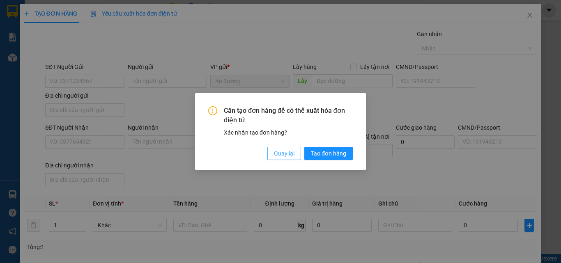
drag, startPoint x: 286, startPoint y: 152, endPoint x: 253, endPoint y: 141, distance: 34.7
click at [284, 151] on span "Quay lại" at bounding box center [284, 153] width 21 height 9
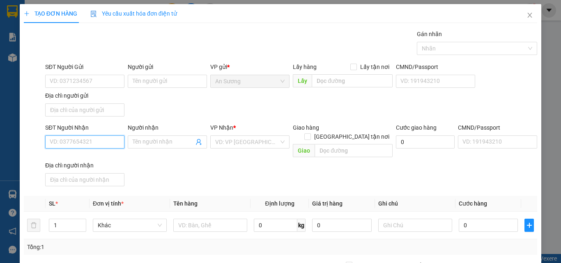
click at [70, 144] on input "SĐT Người Nhận" at bounding box center [84, 141] width 79 height 13
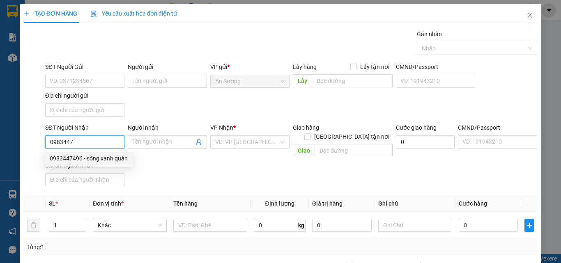
click at [93, 160] on div "0983447496 - sóng xanh quán" at bounding box center [89, 158] width 78 height 9
type input "0983447496"
type input "sóng xanh quán"
type input "112 [PERSON_NAME]"
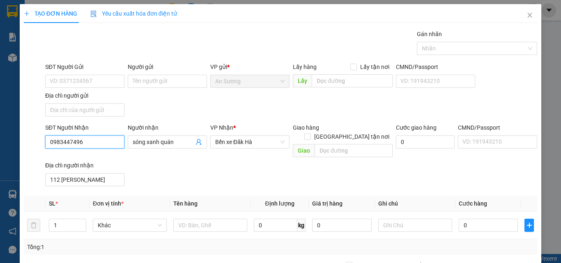
type input "0983447496"
click at [202, 174] on div "SĐT Người Nhận 0983447496 0983447496 Người nhận sóng xanh quán VP Nhận * Bến xe…" at bounding box center [291, 156] width 495 height 66
click at [192, 219] on input "text" at bounding box center [210, 225] width 74 height 13
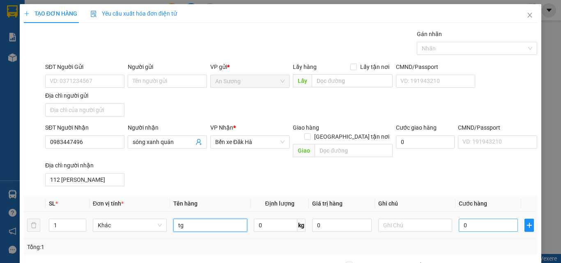
type input "tg"
click at [481, 213] on td "0" at bounding box center [488, 225] width 66 height 27
click at [471, 219] on input "0" at bounding box center [487, 225] width 59 height 13
type input "5"
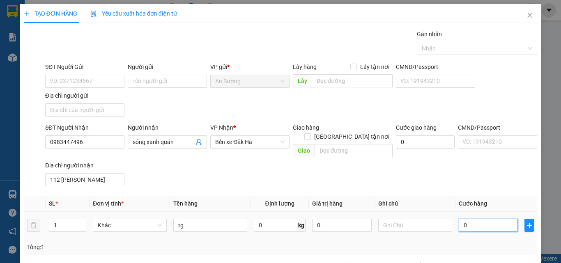
type input "5"
type input "50"
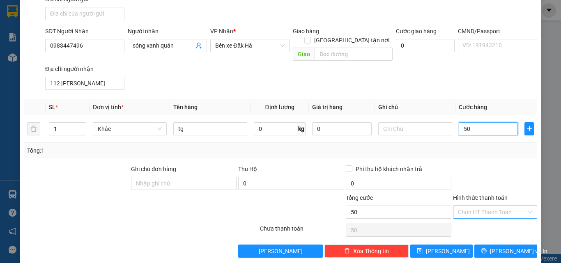
scroll to position [98, 0]
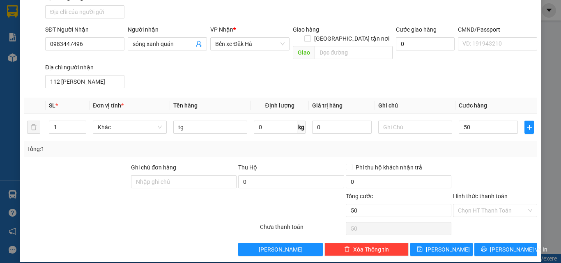
click at [517, 165] on div at bounding box center [495, 177] width 86 height 29
type input "50.000"
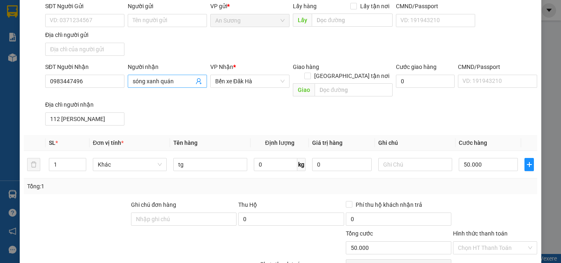
scroll to position [0, 0]
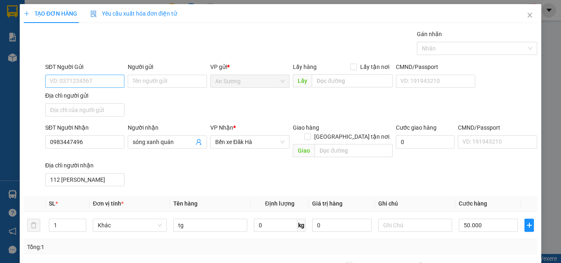
click at [68, 86] on div "SĐT Người Gửi VD: 0371234567" at bounding box center [84, 76] width 79 height 29
click at [104, 83] on input "SĐT Người Gửi" at bounding box center [84, 81] width 79 height 13
click at [83, 96] on div "0981781781" at bounding box center [84, 97] width 69 height 9
type input "0981781781"
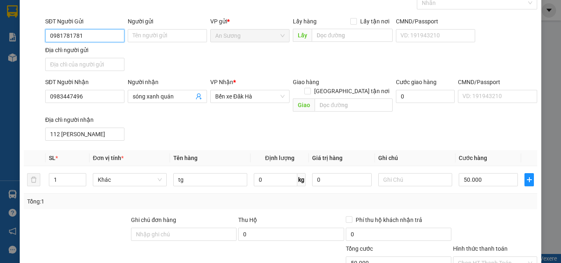
scroll to position [98, 0]
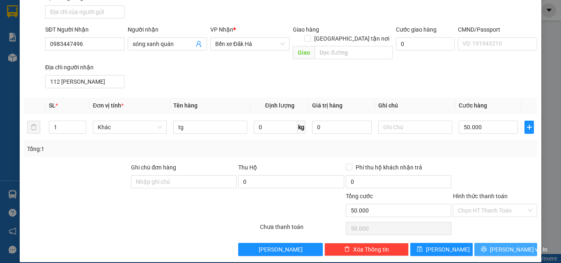
click at [509, 245] on span "[PERSON_NAME] và In" at bounding box center [518, 249] width 57 height 9
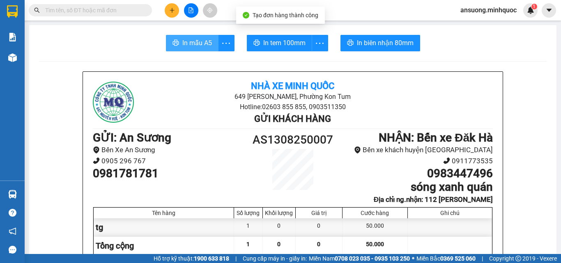
click at [199, 39] on span "In mẫu A5" at bounding box center [197, 43] width 30 height 10
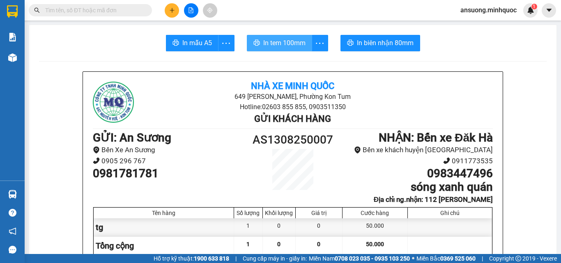
click at [293, 37] on button "In tem 100mm" at bounding box center [279, 43] width 65 height 16
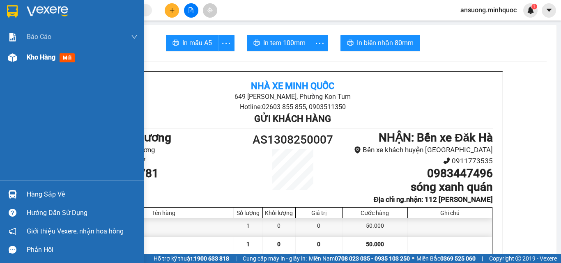
click at [15, 55] on img at bounding box center [12, 57] width 9 height 9
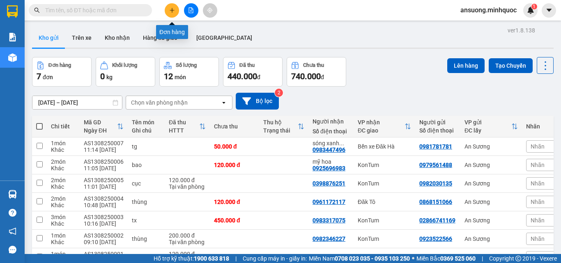
click at [170, 8] on icon "plus" at bounding box center [172, 10] width 6 height 6
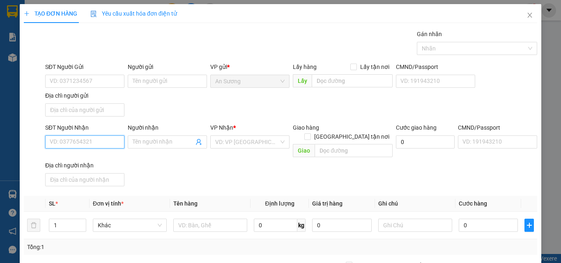
click at [62, 145] on input "SĐT Người Nhận" at bounding box center [84, 141] width 79 height 13
click at [71, 140] on input "SĐT Người Nhận" at bounding box center [84, 141] width 79 height 13
click at [72, 156] on div "0384219651" at bounding box center [84, 158] width 69 height 9
type input "0384219651"
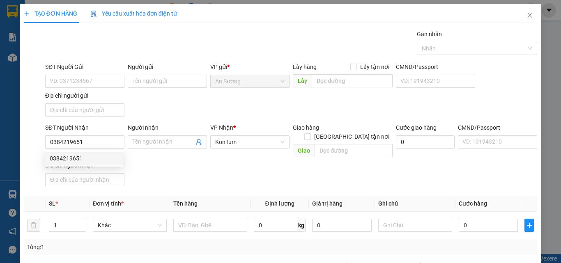
click at [279, 163] on div "SĐT Người Nhận 0384219651 Người nhận Tên người nhận VP Nhận * KonTum Giao hàng …" at bounding box center [291, 156] width 495 height 66
click at [123, 97] on div "Địa chỉ người gửi" at bounding box center [84, 95] width 79 height 9
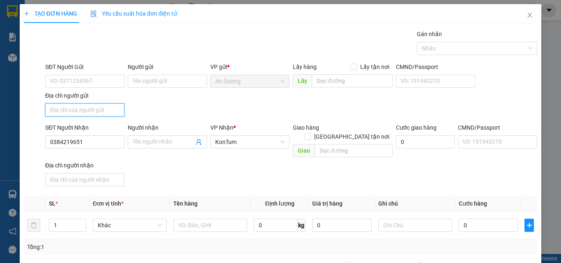
click at [123, 103] on input "Địa chỉ người gửi" at bounding box center [84, 109] width 79 height 13
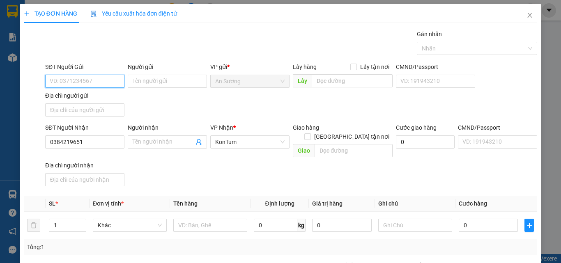
click at [96, 79] on input "SĐT Người Gửi" at bounding box center [84, 81] width 79 height 13
click at [86, 97] on div "0869140105 - Thư" at bounding box center [84, 97] width 69 height 9
type input "0869140105"
type input "Thư"
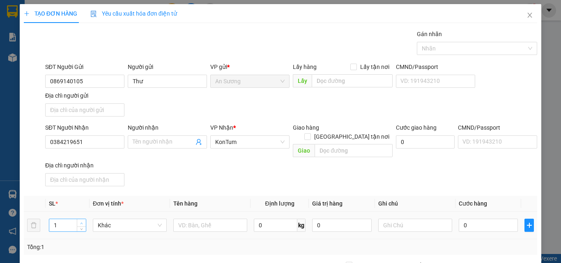
type input "2"
click at [81, 219] on span "Increase Value" at bounding box center [81, 222] width 9 height 7
type input "2"
click at [80, 221] on span "up" at bounding box center [81, 223] width 5 height 5
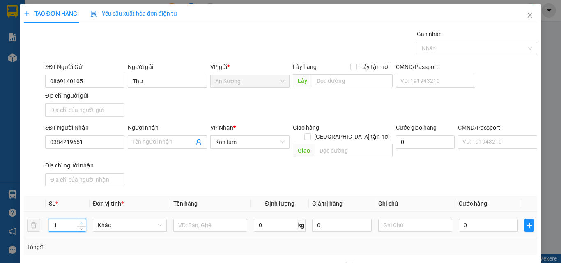
type input "2"
click at [208, 223] on div at bounding box center [210, 225] width 74 height 16
click at [209, 219] on input "text" at bounding box center [210, 225] width 74 height 13
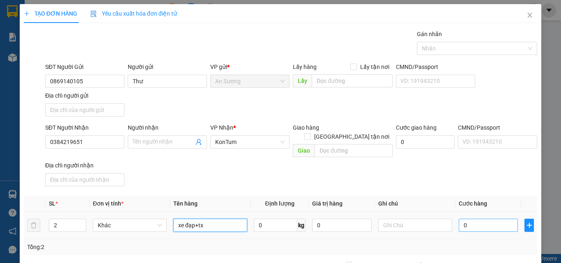
type input "xe đạp+tx"
click at [471, 220] on input "0" at bounding box center [487, 225] width 59 height 13
type input "3"
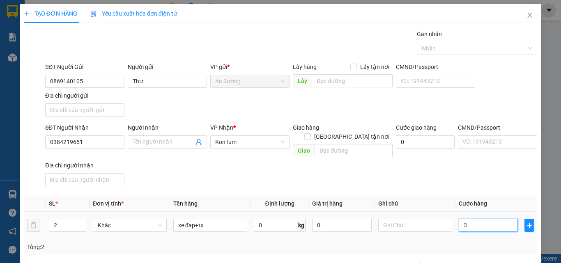
type input "30"
type input "300"
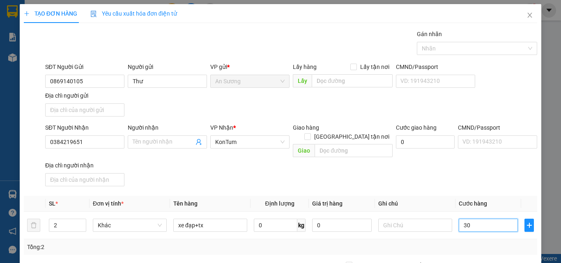
type input "300"
type input "300.000"
click at [480, 173] on div "SĐT Người Nhận 0384219651 Người nhận Tên người nhận VP Nhận * KonTum Giao hàng …" at bounding box center [291, 156] width 495 height 66
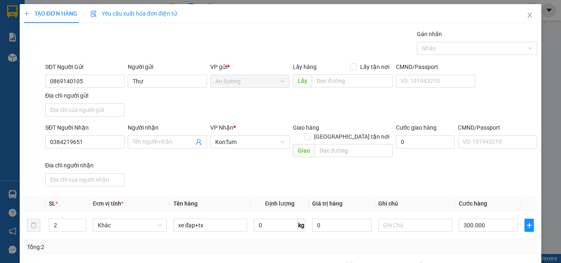
click at [330, 152] on div "SĐT Người Nhận 0384219651 Người nhận Tên người nhận VP Nhận * KonTum Giao hàng …" at bounding box center [291, 156] width 495 height 66
click at [493, 239] on div "Tổng: 2" at bounding box center [280, 247] width 513 height 16
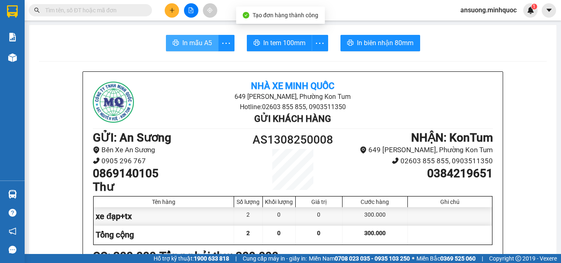
click at [192, 45] on span "In mẫu A5" at bounding box center [197, 43] width 30 height 10
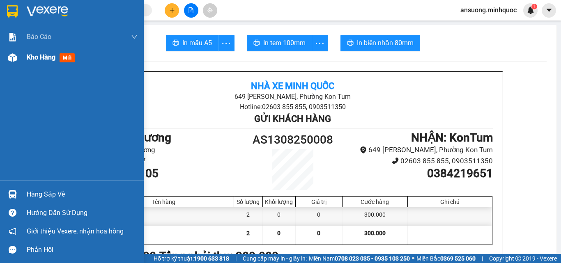
click at [16, 62] on div at bounding box center [12, 57] width 14 height 14
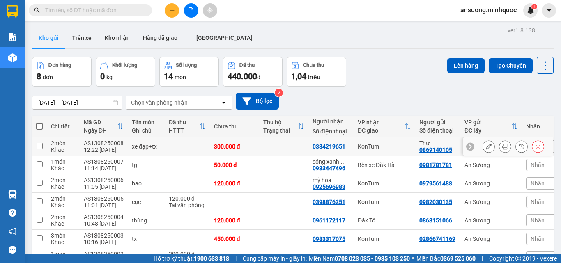
click at [486, 146] on icon at bounding box center [489, 147] width 6 height 6
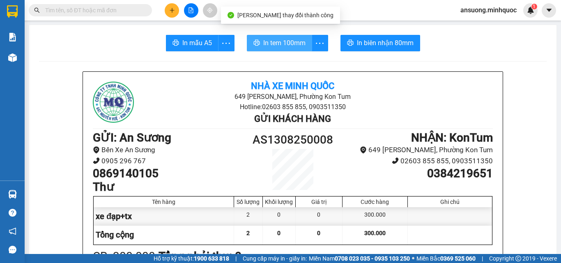
click at [295, 43] on span "In tem 100mm" at bounding box center [284, 43] width 42 height 10
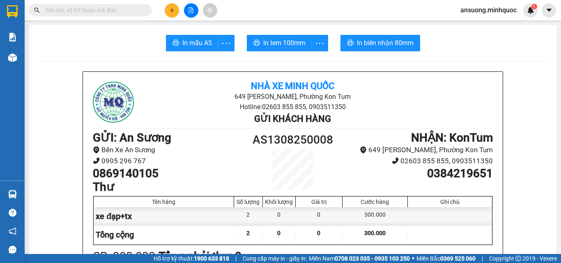
drag, startPoint x: 224, startPoint y: 279, endPoint x: 188, endPoint y: 34, distance: 247.2
click at [176, 39] on button "In mẫu A5" at bounding box center [192, 43] width 53 height 16
click at [168, 6] on button at bounding box center [172, 10] width 14 height 14
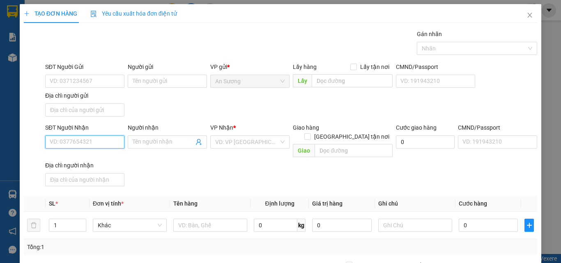
click at [57, 137] on input "SĐT Người Nhận" at bounding box center [84, 141] width 79 height 13
drag, startPoint x: 81, startPoint y: 208, endPoint x: 75, endPoint y: 211, distance: 6.6
click at [78, 217] on div "1" at bounding box center [67, 225] width 37 height 16
click at [79, 219] on span "Increase Value" at bounding box center [81, 222] width 9 height 7
click at [79, 221] on span "up" at bounding box center [81, 223] width 5 height 5
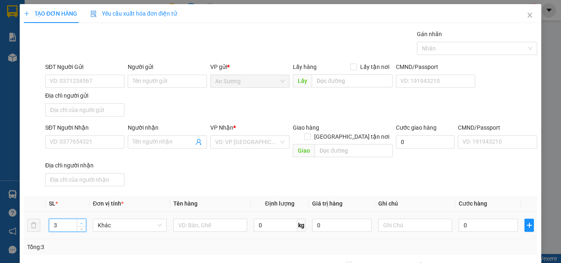
click at [79, 221] on span "up" at bounding box center [81, 223] width 5 height 5
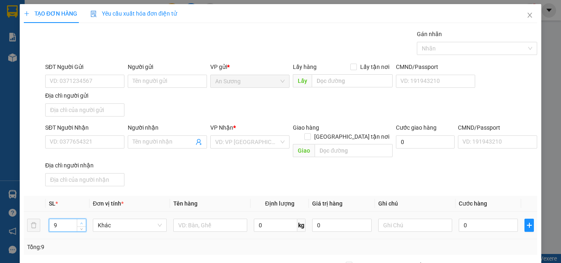
click at [83, 221] on span "up" at bounding box center [81, 223] width 5 height 5
type input "10"
click at [83, 221] on span "up" at bounding box center [81, 223] width 5 height 5
drag, startPoint x: 232, startPoint y: 192, endPoint x: 228, endPoint y: 193, distance: 4.7
click at [229, 196] on th "Tên hàng" at bounding box center [210, 204] width 80 height 16
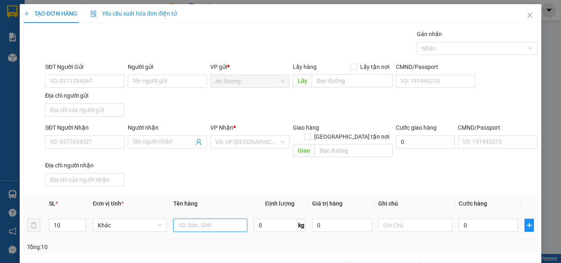
click at [195, 219] on input "text" at bounding box center [210, 225] width 74 height 13
type input "thùng"
click at [230, 178] on div "SĐT Người Nhận VD: 0377654321 Người nhận Tên người nhận VP Nhận * VD: VP [GEOGR…" at bounding box center [291, 156] width 495 height 66
click at [472, 219] on input "0" at bounding box center [487, 225] width 59 height 13
type input "8"
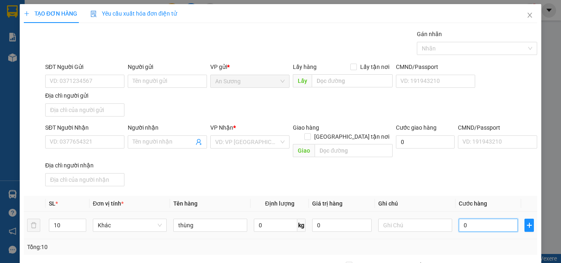
type input "8"
type input "80"
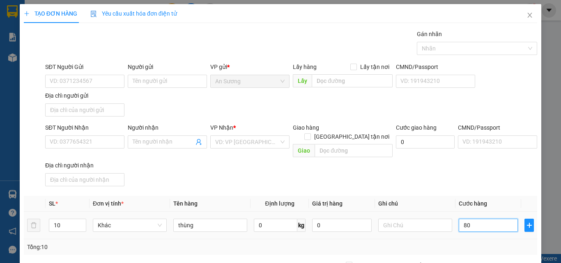
type input "800"
type input "800.000"
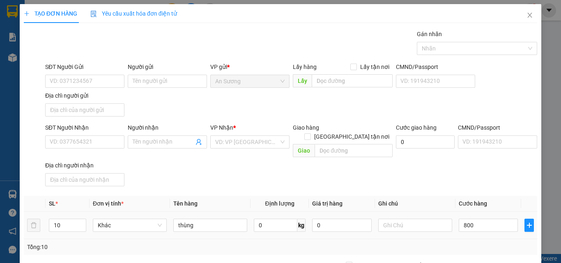
type input "800.000"
click at [469, 196] on th "Cước hàng" at bounding box center [488, 204] width 66 height 16
click at [449, 165] on div "SĐT Người Nhận VD: 0377654321 Người nhận Tên người nhận VP Nhận * VD: VP [GEOGR…" at bounding box center [291, 156] width 495 height 66
click at [401, 219] on input "text" at bounding box center [415, 225] width 74 height 13
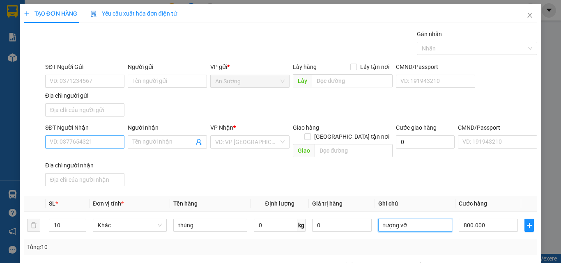
type input "tượng vỡ"
click at [56, 139] on input "SĐT Người Nhận" at bounding box center [84, 141] width 79 height 13
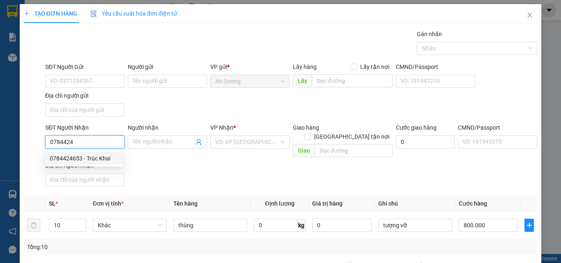
click at [87, 156] on div "0784424653 - Trúc Khai" at bounding box center [84, 158] width 69 height 9
type input "0784424653"
type input "Trúc Khai"
type input "0784424653"
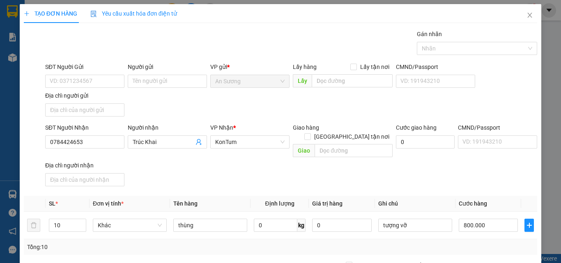
drag, startPoint x: 224, startPoint y: 169, endPoint x: 192, endPoint y: 120, distance: 58.2
click at [224, 167] on div "SĐT Người Nhận 0784424653 Người nhận Trúc Khai VP Nhận * KonTum Giao hàng Giao …" at bounding box center [291, 156] width 495 height 66
drag, startPoint x: 191, startPoint y: 116, endPoint x: 84, endPoint y: 93, distance: 109.2
click at [190, 116] on div "SĐT Người Gửi VD: 0371234567 Người gửi Tên người gửi VP gửi * An Sương Lấy hàng…" at bounding box center [291, 90] width 495 height 57
click at [75, 87] on input "SĐT Người Gửi" at bounding box center [84, 81] width 79 height 13
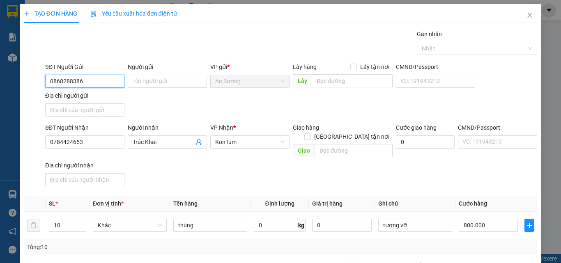
type input "0868288386"
drag, startPoint x: 204, startPoint y: 111, endPoint x: 339, endPoint y: 204, distance: 164.2
click at [207, 111] on div "SĐT Người Gửi 0868288386 0868288386 Người gửi Tên người gửi VP gửi * An Sương L…" at bounding box center [291, 90] width 495 height 57
click at [392, 196] on th "Ghi chú" at bounding box center [415, 204] width 80 height 16
click at [482, 220] on input "800.000" at bounding box center [487, 225] width 59 height 13
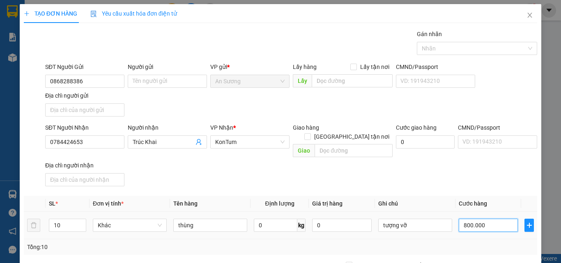
type input "7"
type input "70"
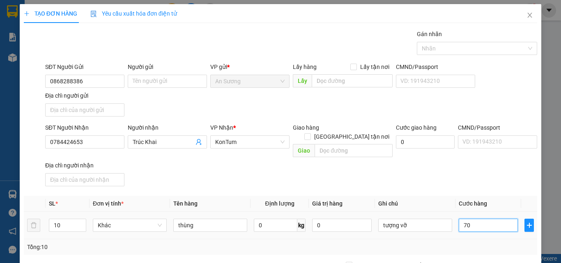
type input "70"
type input "700"
type input "700.000"
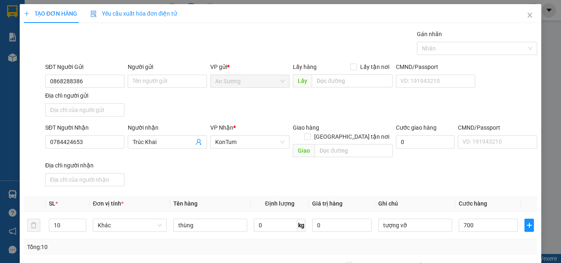
type input "700.000"
click at [480, 174] on div "SĐT Người Nhận 0784424653 Người nhận Trúc Khai VP Nhận * KonTum Giao hàng Giao …" at bounding box center [291, 156] width 495 height 66
click at [426, 219] on input "tượng vỡ" at bounding box center [415, 225] width 74 height 13
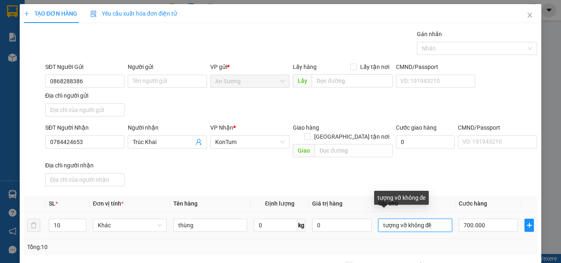
type input "tượng vỡ không đền"
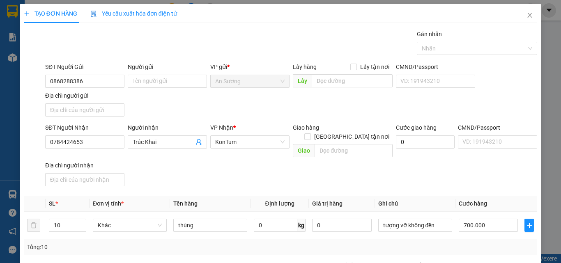
drag, startPoint x: 493, startPoint y: 181, endPoint x: 494, endPoint y: 164, distance: 17.2
click at [491, 152] on div "Transit Pickup Surcharge Ids Transit Deliver Surcharge Ids Transit Deliver Surc…" at bounding box center [280, 192] width 513 height 325
drag, startPoint x: 504, startPoint y: 233, endPoint x: 503, endPoint y: 238, distance: 5.5
click at [503, 238] on div "Transit Pickup Surcharge Ids Transit Deliver Surcharge Ids Transit Deliver Surc…" at bounding box center [280, 192] width 513 height 325
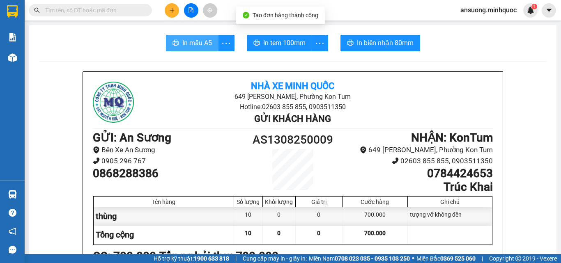
click at [213, 39] on button "In mẫu A5" at bounding box center [192, 43] width 53 height 16
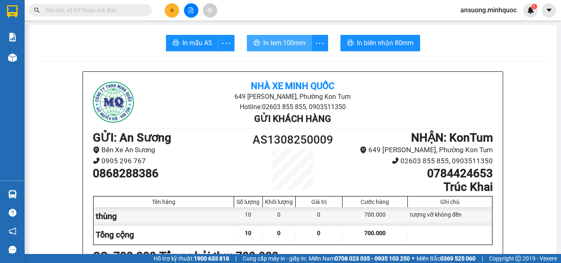
click at [277, 38] on span "In tem 100mm" at bounding box center [284, 43] width 42 height 10
click at [166, 6] on button at bounding box center [172, 10] width 14 height 14
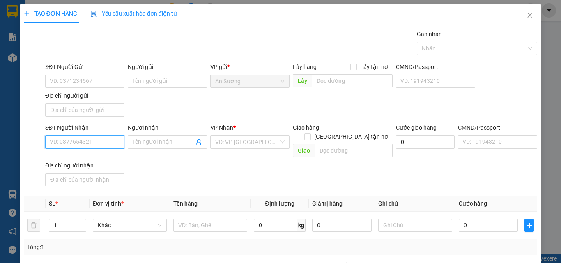
click at [71, 142] on input "SĐT Người Nhận" at bounding box center [84, 141] width 79 height 13
click at [90, 160] on div "0389044489 - tây" at bounding box center [84, 158] width 69 height 9
type input "0389044489"
type input "tây"
type input "0389044489"
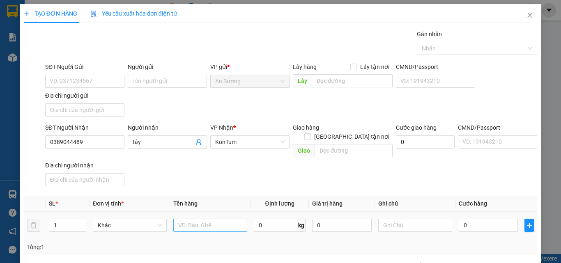
drag, startPoint x: 198, startPoint y: 223, endPoint x: 199, endPoint y: 219, distance: 4.8
click at [199, 221] on td at bounding box center [210, 225] width 80 height 27
click at [199, 219] on input "text" at bounding box center [210, 225] width 74 height 13
type input "bao"
drag, startPoint x: 240, startPoint y: 165, endPoint x: 439, endPoint y: 229, distance: 209.6
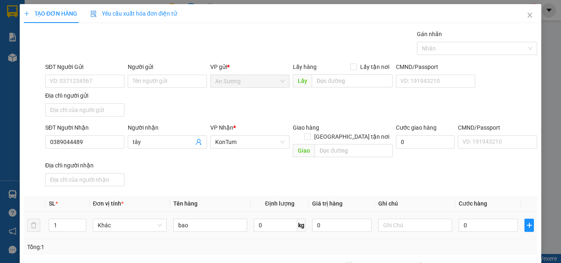
click at [257, 184] on div "Transit Pickup Surcharge Ids Transit Deliver Surcharge Ids Transit Deliver Surc…" at bounding box center [280, 192] width 513 height 325
click at [464, 220] on input "0" at bounding box center [487, 225] width 59 height 13
type input "8"
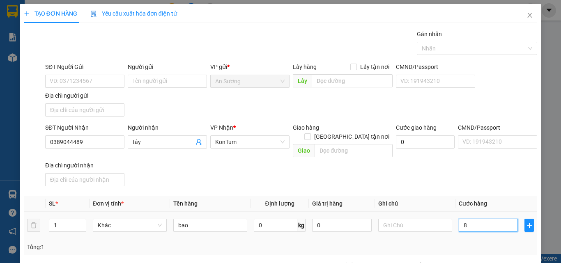
type input "80"
type input "80.000"
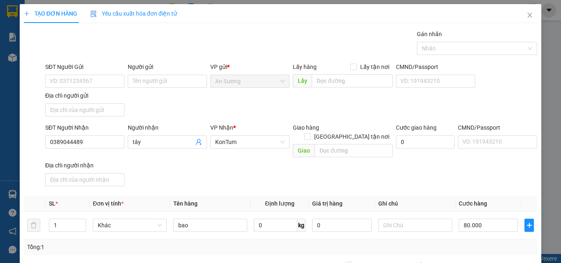
type input "80.000"
click at [457, 185] on div "Transit Pickup Surcharge Ids Transit Deliver Surcharge Ids Transit Deliver Surc…" at bounding box center [280, 192] width 513 height 325
drag, startPoint x: 485, startPoint y: 232, endPoint x: 487, endPoint y: 236, distance: 4.6
click at [487, 236] on div "Transit Pickup Surcharge Ids Transit Deliver Surcharge Ids Transit Deliver Surc…" at bounding box center [280, 192] width 513 height 325
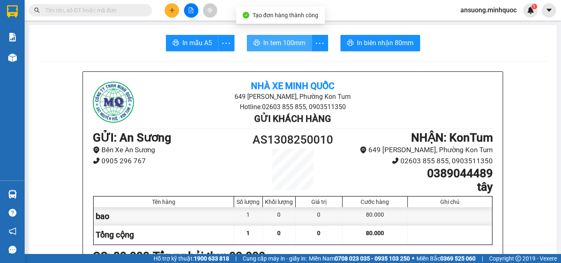
click at [291, 41] on button "In tem 100mm" at bounding box center [279, 43] width 65 height 16
click at [291, 42] on span "In tem 100mm" at bounding box center [284, 43] width 42 height 10
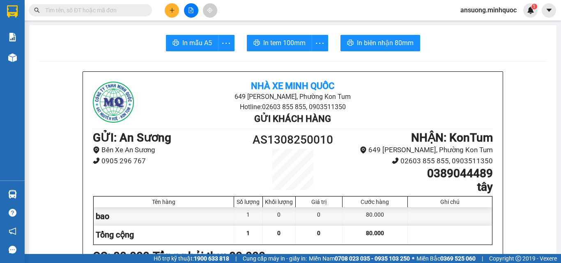
click at [165, 7] on div at bounding box center [191, 10] width 62 height 14
click at [173, 14] on button at bounding box center [172, 10] width 14 height 14
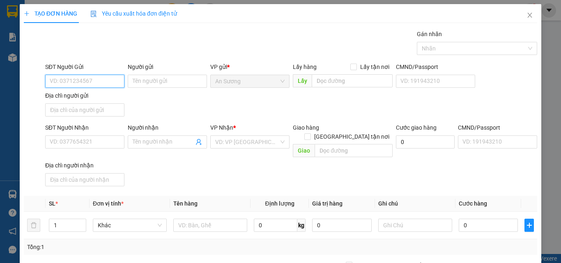
click at [88, 81] on input "SĐT Người Gửi" at bounding box center [84, 81] width 79 height 13
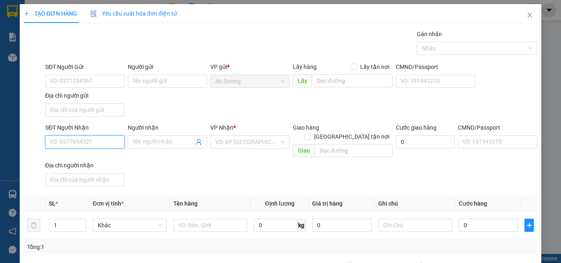
click at [62, 147] on input "SĐT Người Nhận" at bounding box center [84, 141] width 79 height 13
paste input "0982780245"
type input "0982780245"
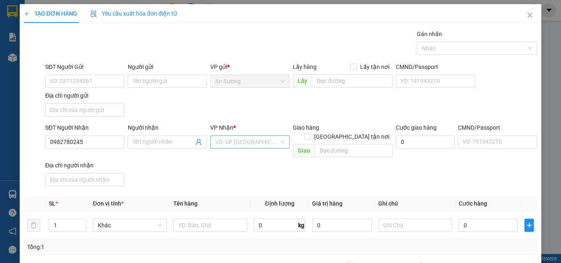
click at [247, 147] on input "search" at bounding box center [247, 142] width 64 height 12
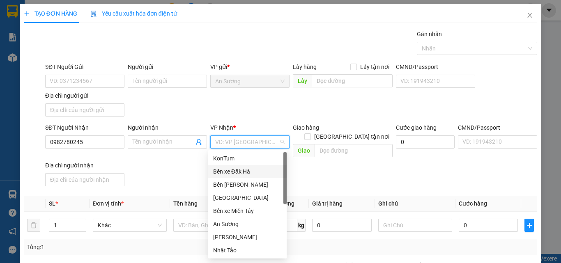
click at [237, 170] on div "Bến xe Đăk Hà" at bounding box center [247, 171] width 69 height 9
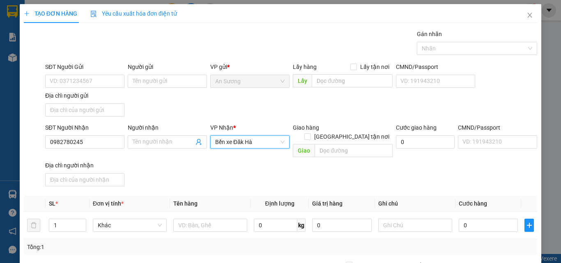
click at [115, 94] on div "Địa chỉ người gửi" at bounding box center [84, 95] width 79 height 9
click at [115, 103] on input "Địa chỉ người gửi" at bounding box center [84, 109] width 79 height 13
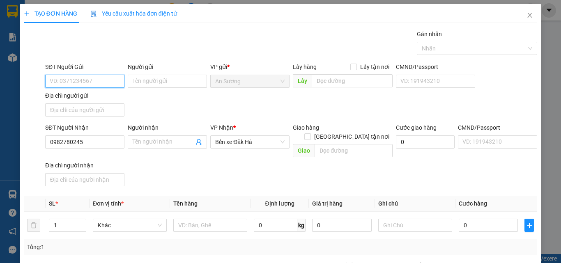
click at [67, 76] on input "SĐT Người Gửi" at bounding box center [84, 81] width 79 height 13
click at [68, 79] on input "SĐT Người Gửi" at bounding box center [84, 81] width 79 height 13
drag, startPoint x: 68, startPoint y: 79, endPoint x: 257, endPoint y: 94, distance: 189.3
click at [257, 94] on div "SĐT Người Gửi VD: 0371234567 Người gửi Tên người gửi VP gửi * An Sương Lấy hàng…" at bounding box center [291, 90] width 495 height 57
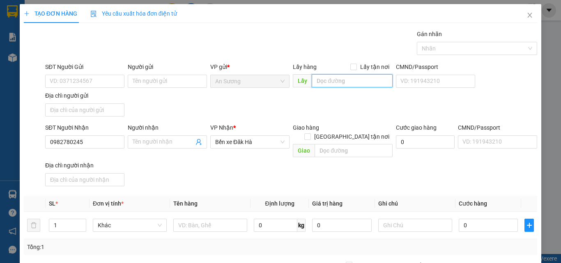
click at [326, 81] on input "text" at bounding box center [352, 80] width 81 height 13
type input "cổng xanh"
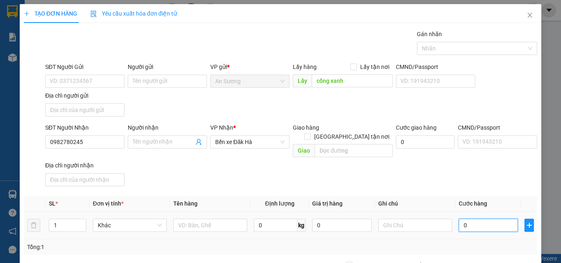
click at [472, 219] on input "0" at bounding box center [487, 225] width 59 height 13
type input "5"
type input "50"
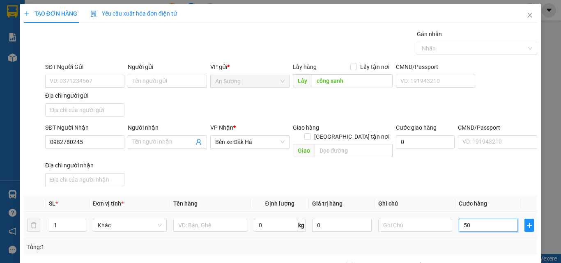
type input "50"
type input "500"
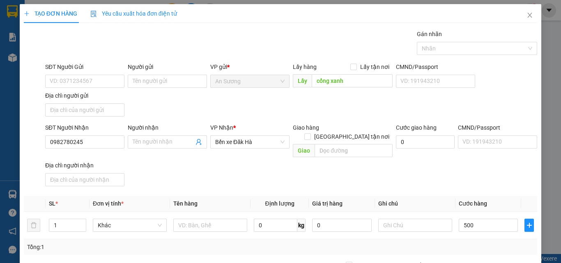
type input "500.000"
drag, startPoint x: 450, startPoint y: 162, endPoint x: 444, endPoint y: 161, distance: 5.9
click at [448, 161] on div "SĐT Người Nhận 0982780245 Người nhận Tên người nhận VP Nhận * Bến xe Đăk Hà Gia…" at bounding box center [291, 156] width 495 height 66
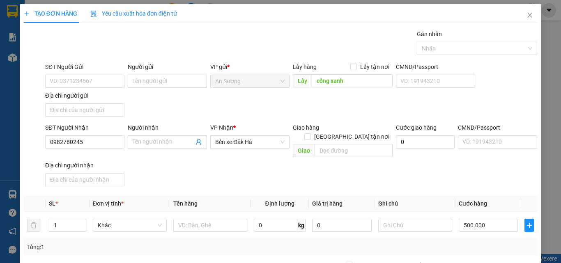
click at [74, 72] on div "SĐT Người Gửi" at bounding box center [84, 68] width 79 height 12
drag, startPoint x: 152, startPoint y: 141, endPoint x: 151, endPoint y: 124, distance: 17.3
click at [152, 135] on span at bounding box center [167, 141] width 79 height 13
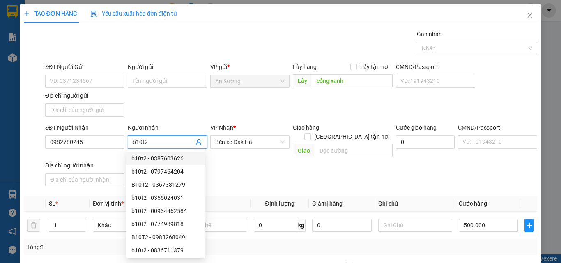
type input "b10t2"
click at [343, 168] on div "SĐT Người Nhận 0982780245 Người nhận b10t2 VP Nhận * Bến xe Đăk Hà Giao hàng Gi…" at bounding box center [291, 156] width 495 height 66
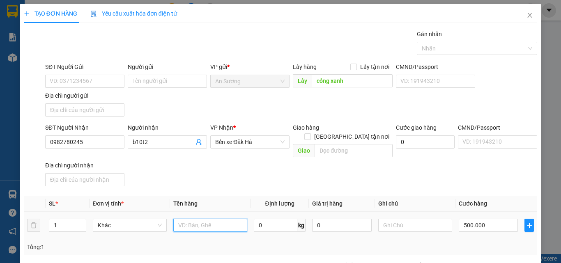
click at [182, 219] on input "text" at bounding box center [210, 225] width 74 height 13
type input "xm"
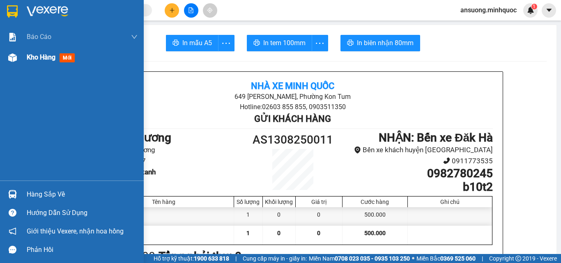
click at [14, 60] on img at bounding box center [12, 57] width 9 height 9
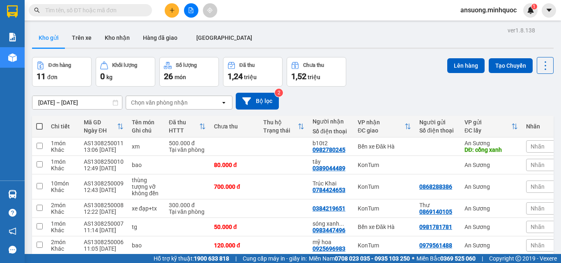
click at [393, 101] on div "[DATE] – [DATE] Press the down arrow key to interact with the calendar and sele…" at bounding box center [292, 101] width 521 height 17
click at [172, 5] on button at bounding box center [172, 10] width 14 height 14
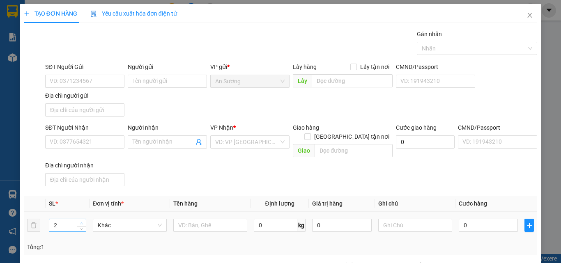
click at [82, 219] on span "Increase Value" at bounding box center [81, 222] width 9 height 7
type input "3"
click at [82, 219] on span "Increase Value" at bounding box center [81, 222] width 9 height 7
click at [169, 212] on tr "3 Khác 0 kg 0 0" at bounding box center [280, 225] width 513 height 27
click at [198, 219] on input "text" at bounding box center [210, 225] width 74 height 13
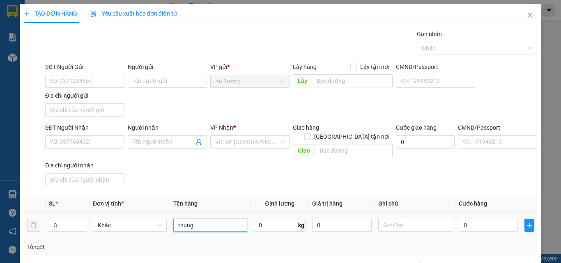
type input "thùng"
click at [204, 196] on th "Tên hàng" at bounding box center [210, 204] width 80 height 16
click at [488, 219] on input "0" at bounding box center [487, 225] width 59 height 13
type input "1"
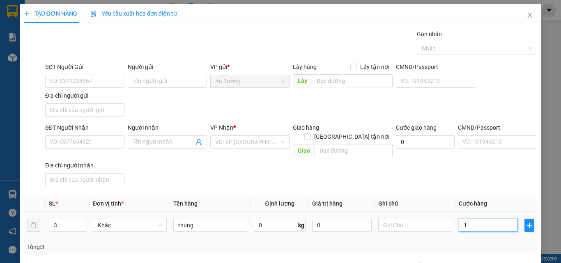
type input "1"
type input "18"
type input "180"
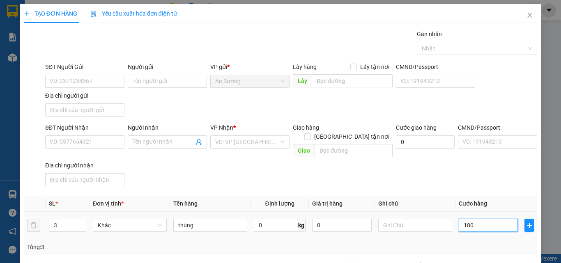
type input "180"
type input "180.000"
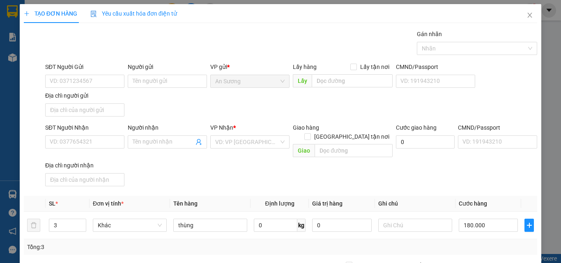
click at [480, 175] on div "SĐT Người Nhận VD: 0377654321 Người nhận Tên người nhận VP Nhận * VD: VP [GEOGR…" at bounding box center [291, 156] width 495 height 66
click at [66, 144] on input "SĐT Người Nhận" at bounding box center [84, 141] width 79 height 13
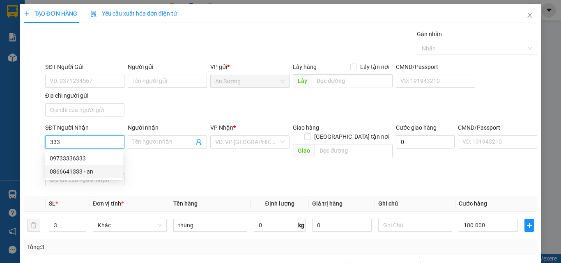
click at [65, 170] on div "0866641333 - an" at bounding box center [84, 171] width 69 height 9
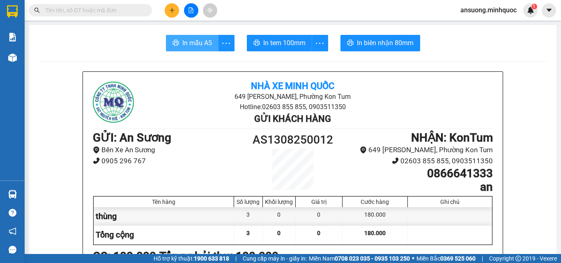
click at [186, 37] on button "In mẫu A5" at bounding box center [192, 43] width 53 height 16
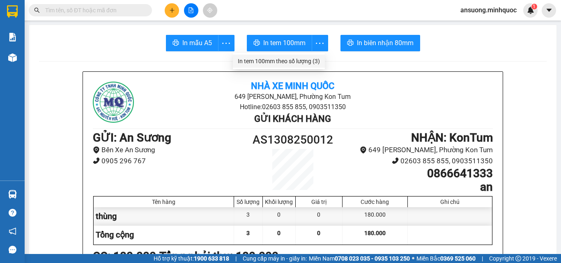
click at [311, 65] on div "In tem 100mm theo số lượng (3)" at bounding box center [279, 61] width 82 height 9
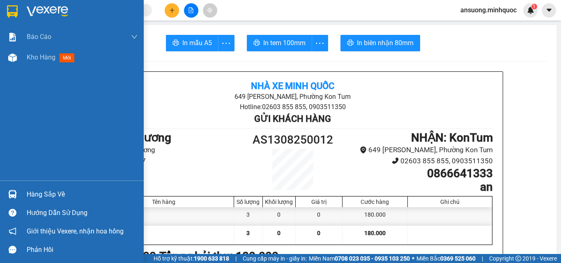
click at [2, 68] on div "Báo cáo Báo cáo dòng tiền (nhà xe) Báo cáo dòng tiền (nhân viên) Báo cáo dòng t…" at bounding box center [72, 104] width 144 height 154
click at [6, 62] on div at bounding box center [12, 57] width 14 height 14
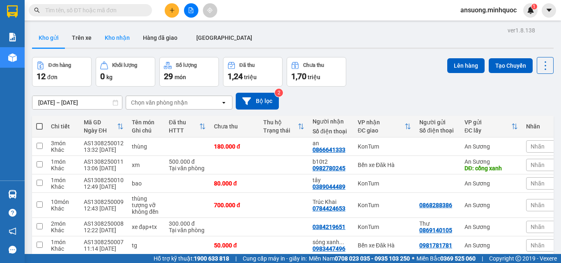
click at [131, 30] on button "Kho nhận" at bounding box center [117, 38] width 38 height 20
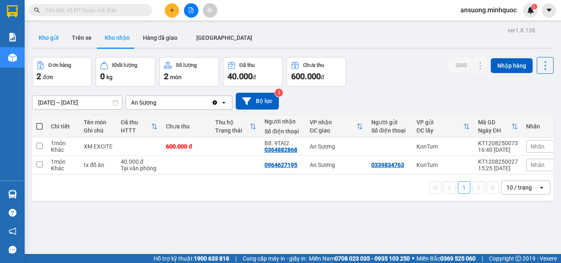
click at [48, 46] on button "Kho gửi" at bounding box center [48, 38] width 33 height 20
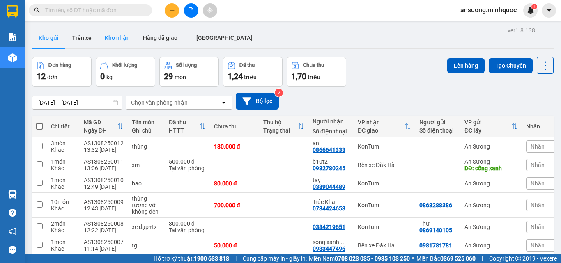
click at [121, 39] on button "Kho nhận" at bounding box center [117, 38] width 38 height 20
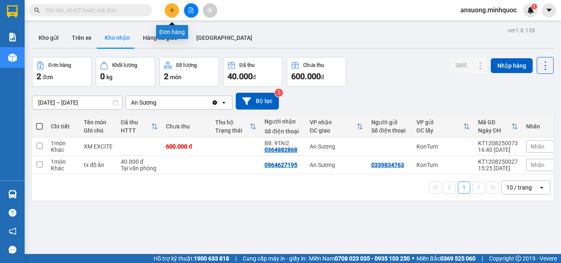
click at [174, 15] on button at bounding box center [172, 10] width 14 height 14
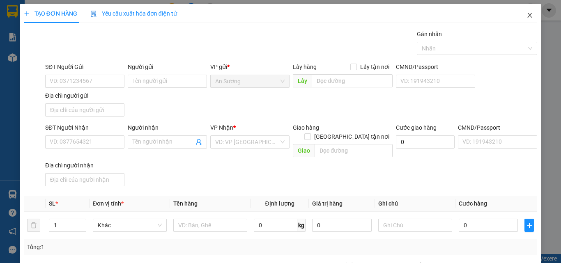
click at [529, 19] on span "Close" at bounding box center [529, 15] width 23 height 23
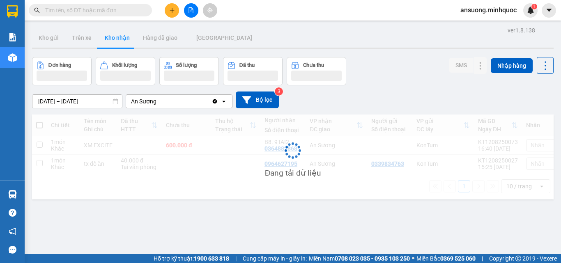
click at [529, 18] on div "Kết quả tìm kiếm ( 0 ) Bộ lọc No Data ansuong.minhquoc 1" at bounding box center [280, 10] width 561 height 21
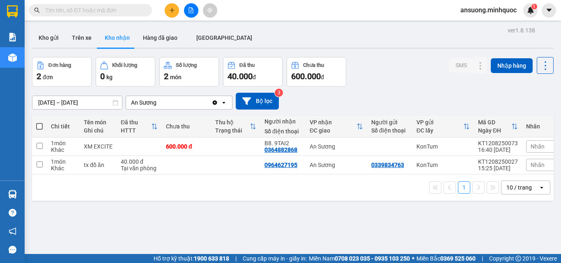
click at [270, 36] on div "Kho gửi Trên [PERSON_NAME] nhận Hàng đã giao [GEOGRAPHIC_DATA]" at bounding box center [292, 39] width 521 height 22
click at [170, 9] on icon "plus" at bounding box center [172, 10] width 6 height 6
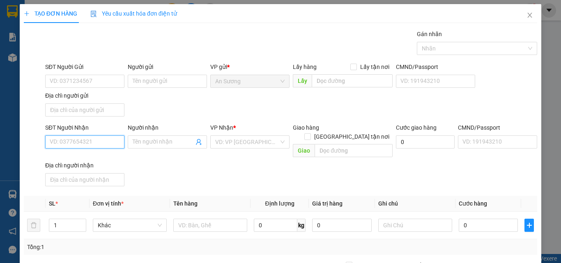
click at [69, 141] on input "SĐT Người Nhận" at bounding box center [84, 141] width 79 height 13
drag, startPoint x: 75, startPoint y: 140, endPoint x: 80, endPoint y: 133, distance: 8.9
click at [77, 137] on input "SĐT Người Nhận" at bounding box center [84, 141] width 79 height 13
click at [168, 163] on div "SĐT Người Nhận 0865647779 Người nhận Tên người nhận VP Nhận * VD: VP [GEOGRAPHI…" at bounding box center [291, 156] width 495 height 66
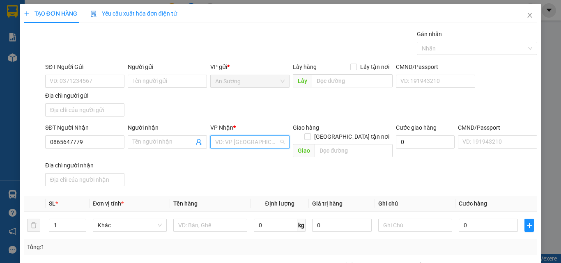
click at [228, 140] on input "search" at bounding box center [247, 142] width 64 height 12
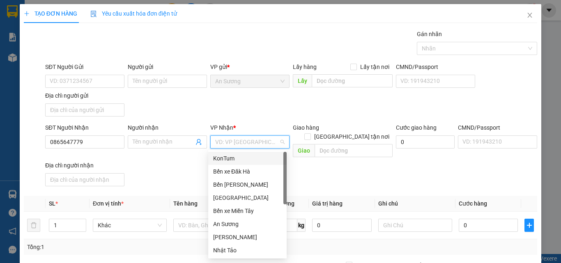
click at [233, 158] on div "KonTum" at bounding box center [247, 158] width 69 height 9
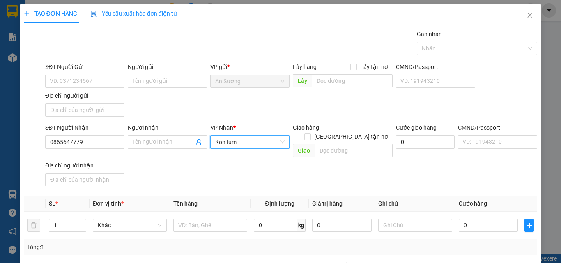
click at [159, 108] on div "SĐT Người Gửi VD: 0371234567 Người gửi Tên người gửi VP gửi * An Sương Lấy hàng…" at bounding box center [291, 90] width 495 height 57
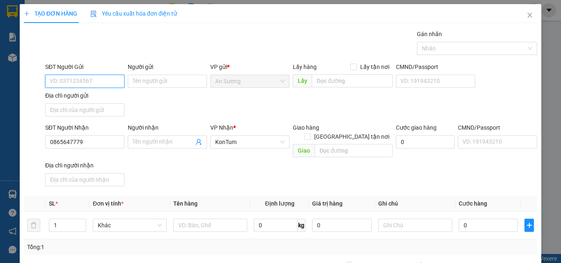
click at [54, 76] on input "SĐT Người Gửi" at bounding box center [84, 81] width 79 height 13
drag, startPoint x: 94, startPoint y: 84, endPoint x: 183, endPoint y: 108, distance: 93.1
click at [183, 107] on div "SĐT Người Gửi 0888499839 0888499839 Người gửi Tên người gửi VP gửi * An Sương L…" at bounding box center [291, 90] width 495 height 57
click at [195, 115] on div "SĐT Người Gửi 0888499839 0888499839 Người gửi Tên người gửi VP gửi * An Sương L…" at bounding box center [291, 90] width 495 height 57
click at [77, 219] on span "Increase Value" at bounding box center [81, 222] width 9 height 7
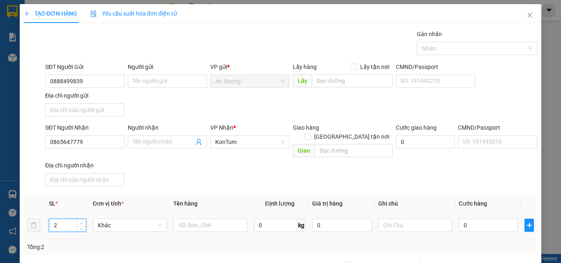
click at [77, 219] on span "Increase Value" at bounding box center [81, 222] width 9 height 7
click at [171, 219] on td at bounding box center [210, 225] width 80 height 27
click at [198, 219] on input "text" at bounding box center [210, 225] width 74 height 13
click at [483, 221] on input "0" at bounding box center [487, 225] width 59 height 13
click at [487, 179] on div "SĐT Người Nhận 0865647779 Người nhận Tên người nhận VP Nhận * KonTum Giao hàng …" at bounding box center [291, 156] width 495 height 66
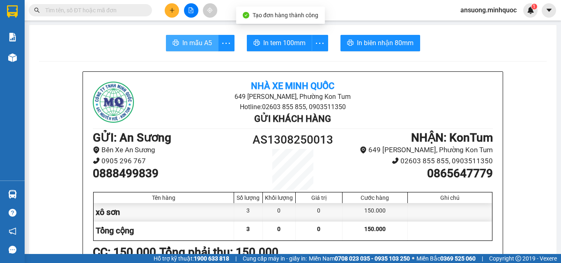
click at [195, 43] on span "In mẫu A5" at bounding box center [197, 43] width 30 height 10
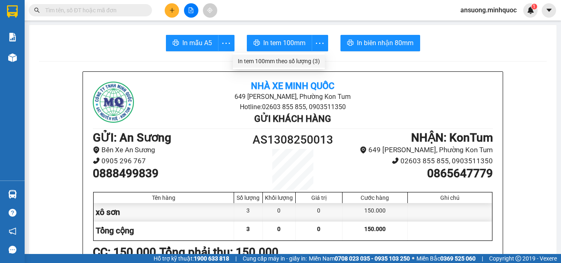
click at [307, 55] on li "In tem 100mm theo số lượng (3)" at bounding box center [279, 61] width 92 height 13
click at [309, 59] on div "In tem 100mm theo số lượng (3)" at bounding box center [279, 61] width 82 height 9
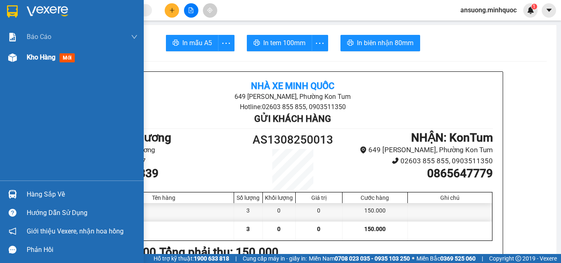
click at [21, 67] on div "Báo cáo Báo cáo dòng tiền (nhà xe) Báo cáo dòng tiền (nhân viên) Báo cáo dòng t…" at bounding box center [72, 104] width 144 height 154
click at [20, 64] on div "Kho hàng mới" at bounding box center [72, 57] width 144 height 21
click at [11, 55] on img at bounding box center [12, 57] width 9 height 9
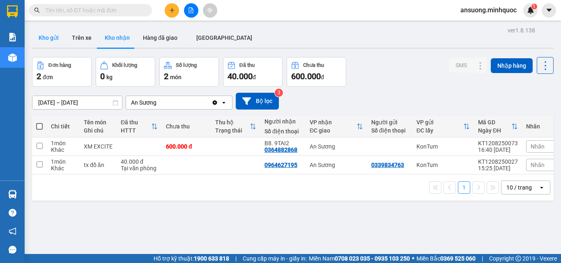
click at [51, 31] on button "Kho gửi" at bounding box center [48, 38] width 33 height 20
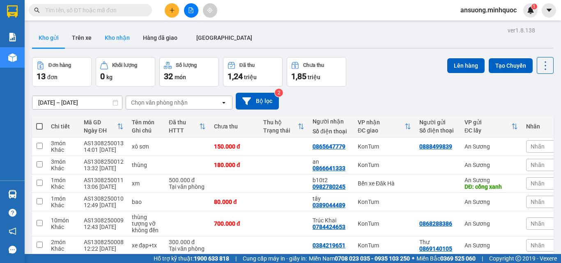
click at [110, 45] on button "Kho nhận" at bounding box center [117, 38] width 38 height 20
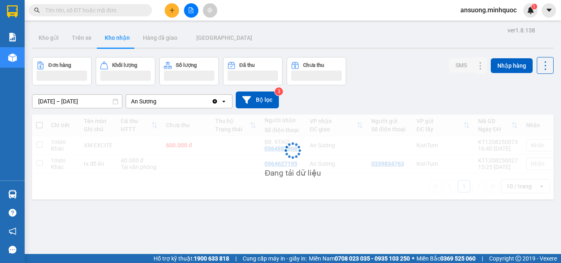
click at [45, 56] on div "ver 1.8.138 Kho gửi Trên xe Kho nhận Hàng đã giao ĐÀ NẴNG Đơn hàng Khối lượng S…" at bounding box center [293, 156] width 528 height 263
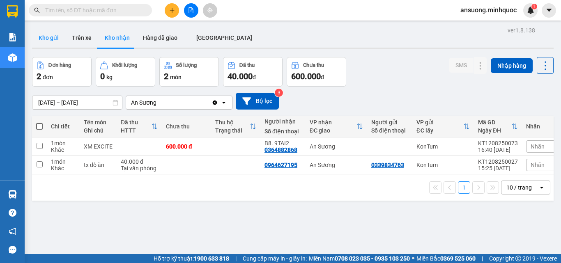
click at [47, 31] on button "Kho gửi" at bounding box center [48, 38] width 33 height 20
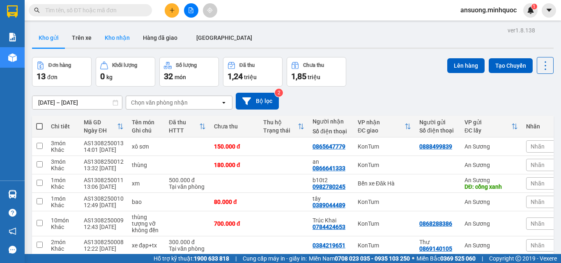
click at [108, 37] on button "Kho nhận" at bounding box center [117, 38] width 38 height 20
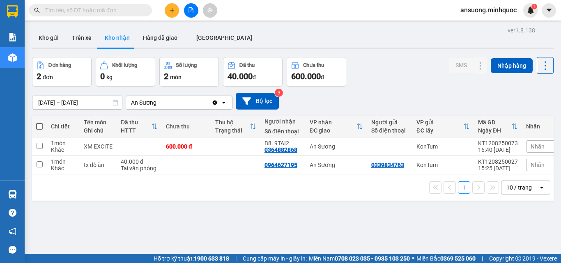
drag, startPoint x: 57, startPoint y: 40, endPoint x: 53, endPoint y: 50, distance: 10.5
click at [56, 41] on button "Kho gửi" at bounding box center [48, 38] width 33 height 20
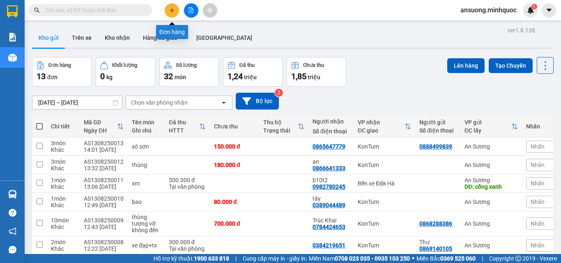
click at [170, 14] on button at bounding box center [172, 10] width 14 height 14
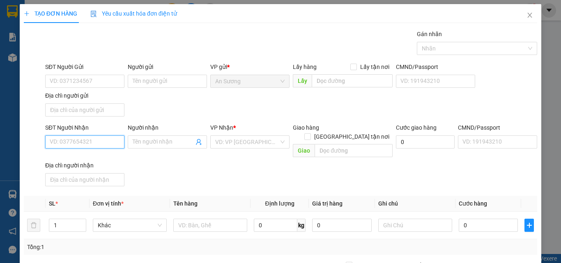
drag, startPoint x: 66, startPoint y: 140, endPoint x: 67, endPoint y: 131, distance: 9.1
click at [66, 136] on input "SĐT Người Nhận" at bounding box center [84, 141] width 79 height 13
click at [80, 144] on input "0978916" at bounding box center [84, 141] width 79 height 13
drag, startPoint x: 81, startPoint y: 142, endPoint x: 39, endPoint y: 142, distance: 42.3
click at [39, 142] on div "SĐT Người Nhận 0978916 0978916 Người nhận Tên người nhận VP Nhận * VD: VP [GEOG…" at bounding box center [280, 156] width 515 height 66
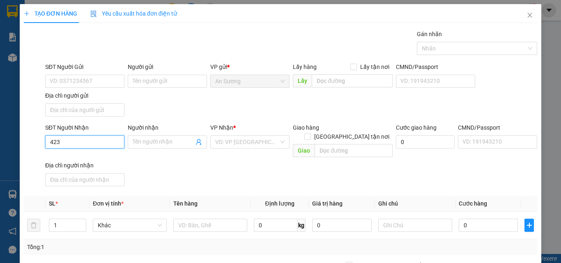
drag, startPoint x: 85, startPoint y: 145, endPoint x: 43, endPoint y: 145, distance: 41.9
click at [44, 145] on div "SĐT Người Nhận 423 423" at bounding box center [85, 142] width 82 height 38
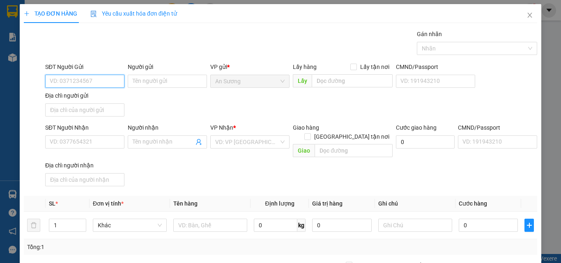
click at [66, 78] on input "SĐT Người Gửi" at bounding box center [84, 81] width 79 height 13
click at [73, 135] on div "SĐT Người Nhận" at bounding box center [84, 129] width 79 height 12
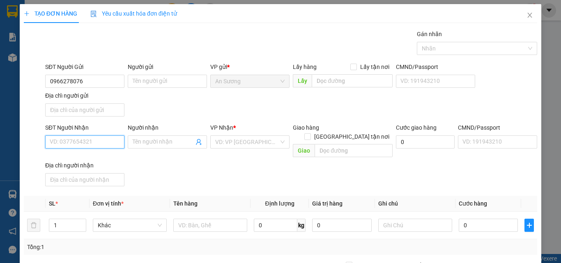
click at [74, 139] on input "SĐT Người Nhận" at bounding box center [84, 141] width 79 height 13
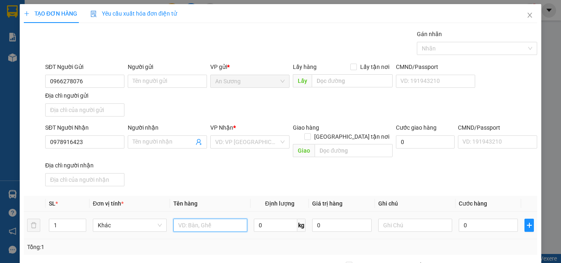
click at [212, 219] on input "text" at bounding box center [210, 225] width 74 height 13
click at [220, 168] on div "SĐT Người Nhận 0978916423 Người nhận Tên người nhận VP Nhận * VD: VP [GEOGRAPHI…" at bounding box center [291, 156] width 495 height 66
click at [465, 181] on div "Transit Pickup Surcharge Ids Transit Deliver Surcharge Ids Transit Deliver Surc…" at bounding box center [280, 192] width 513 height 325
drag, startPoint x: 495, startPoint y: 240, endPoint x: 506, endPoint y: 222, distance: 20.5
click at [506, 222] on div "Transit Pickup Surcharge Ids Transit Deliver Surcharge Ids Transit Deliver Surc…" at bounding box center [280, 192] width 513 height 325
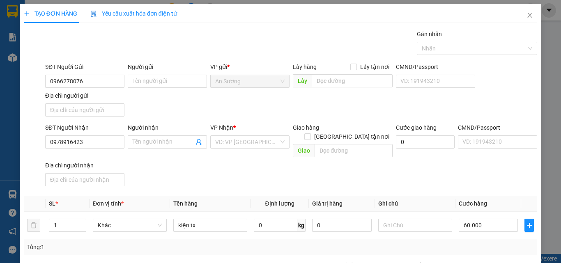
click at [493, 152] on div "Transit Pickup Surcharge Ids Transit Deliver Surcharge Ids Transit Deliver Surc…" at bounding box center [280, 192] width 513 height 325
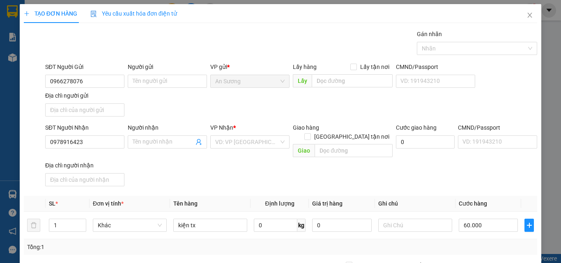
click at [484, 149] on div "Transit Pickup Surcharge Ids Transit Deliver Surcharge Ids Transit Deliver Surc…" at bounding box center [280, 192] width 513 height 325
click at [486, 153] on div "Transit Pickup Surcharge Ids Transit Deliver Surcharge Ids Transit Deliver Surc…" at bounding box center [280, 192] width 513 height 325
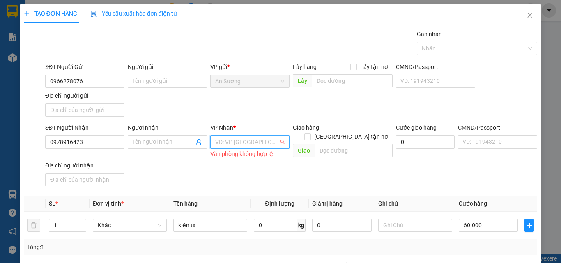
click at [250, 136] on input "search" at bounding box center [247, 142] width 64 height 12
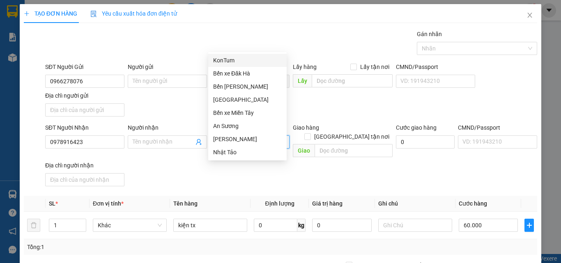
click at [238, 62] on div "KonTum" at bounding box center [247, 60] width 69 height 9
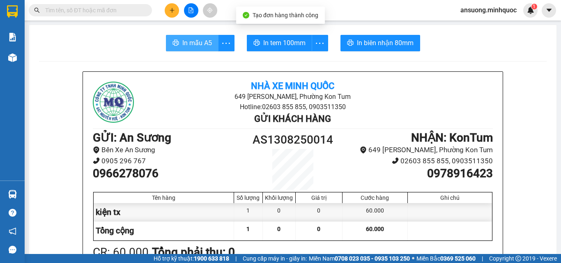
click at [182, 43] on span "In mẫu A5" at bounding box center [197, 43] width 30 height 10
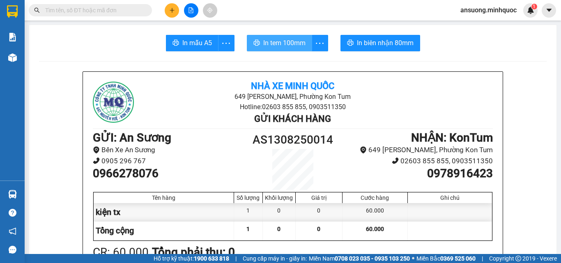
drag, startPoint x: 300, startPoint y: 44, endPoint x: 288, endPoint y: 62, distance: 22.1
click at [299, 47] on span "In tem 100mm" at bounding box center [284, 43] width 42 height 10
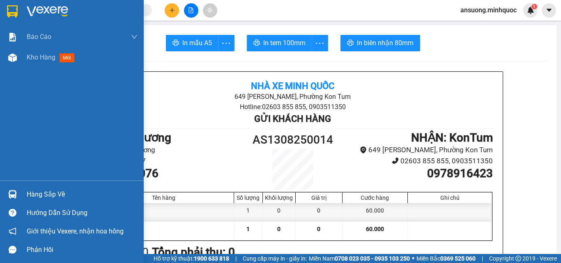
click at [5, 57] on div at bounding box center [12, 57] width 14 height 14
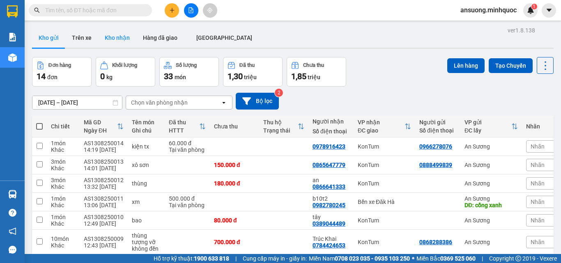
click at [105, 39] on button "Kho nhận" at bounding box center [117, 38] width 38 height 20
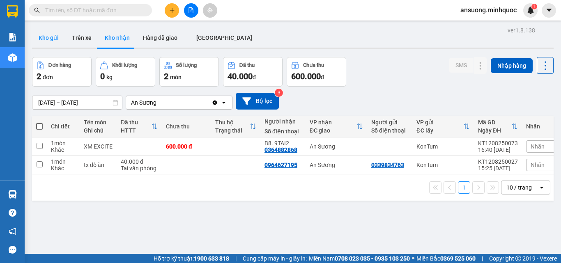
click at [64, 32] on button "Kho gửi" at bounding box center [48, 38] width 33 height 20
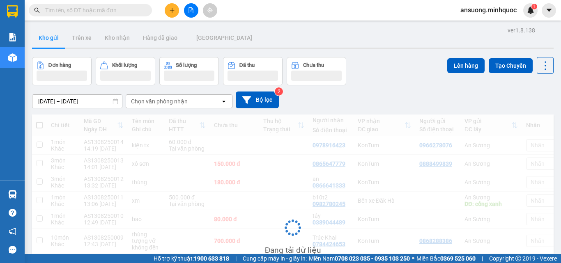
drag, startPoint x: 52, startPoint y: 44, endPoint x: 54, endPoint y: 52, distance: 8.1
click at [52, 45] on button "Kho gửi" at bounding box center [48, 38] width 33 height 20
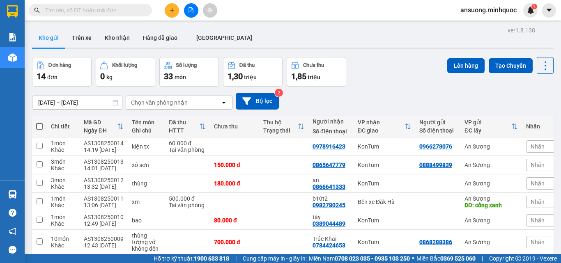
click at [350, 88] on div "[DATE] – [DATE] Press the down arrow key to interact with the calendar and sele…" at bounding box center [292, 101] width 521 height 29
click at [313, 93] on div "[DATE] – [DATE] Press the down arrow key to interact with the calendar and sele…" at bounding box center [292, 101] width 521 height 17
drag, startPoint x: 181, startPoint y: 16, endPoint x: 163, endPoint y: 15, distance: 18.9
click at [163, 15] on div at bounding box center [191, 10] width 62 height 14
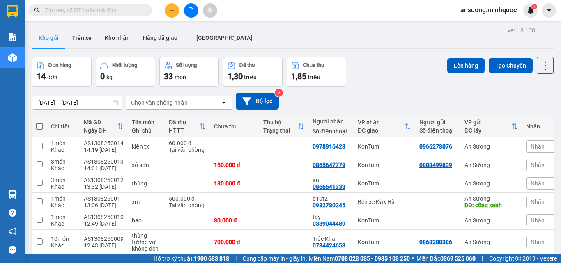
click at [164, 16] on div at bounding box center [191, 10] width 62 height 14
click at [113, 35] on button "Kho nhận" at bounding box center [117, 38] width 38 height 20
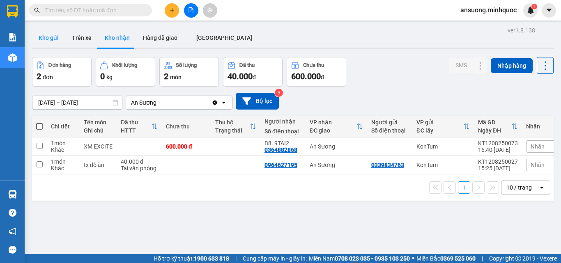
click at [44, 38] on button "Kho gửi" at bounding box center [48, 38] width 33 height 20
